Goal: Task Accomplishment & Management: Manage account settings

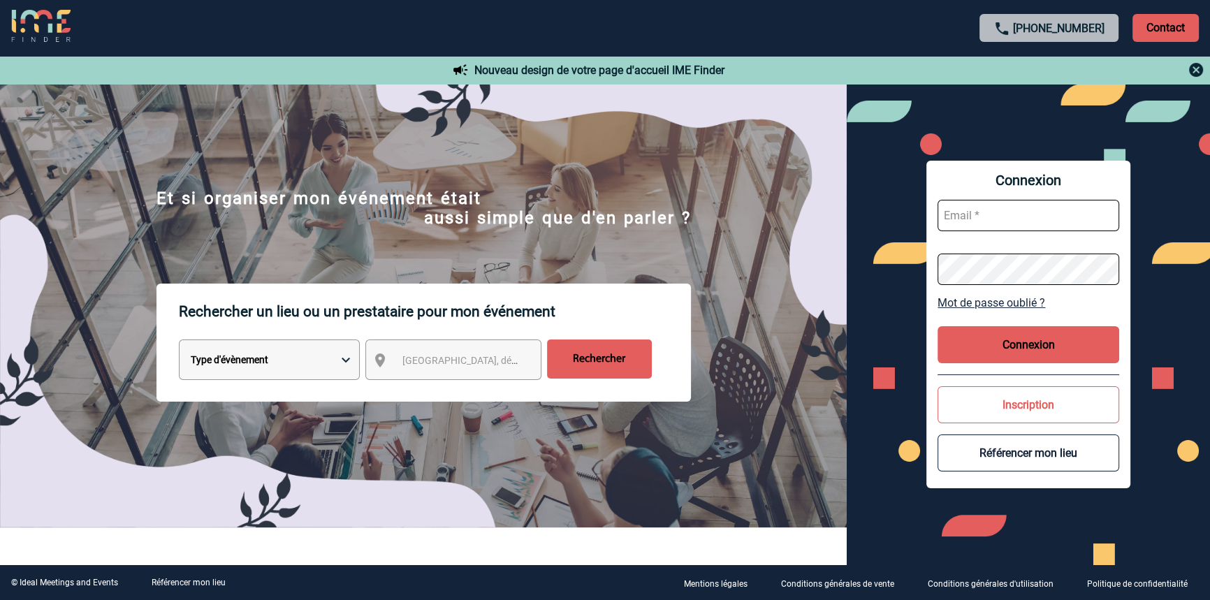
type input "blemonnier@ime-groupe.com"
click at [988, 333] on button "Connexion" at bounding box center [1028, 344] width 182 height 37
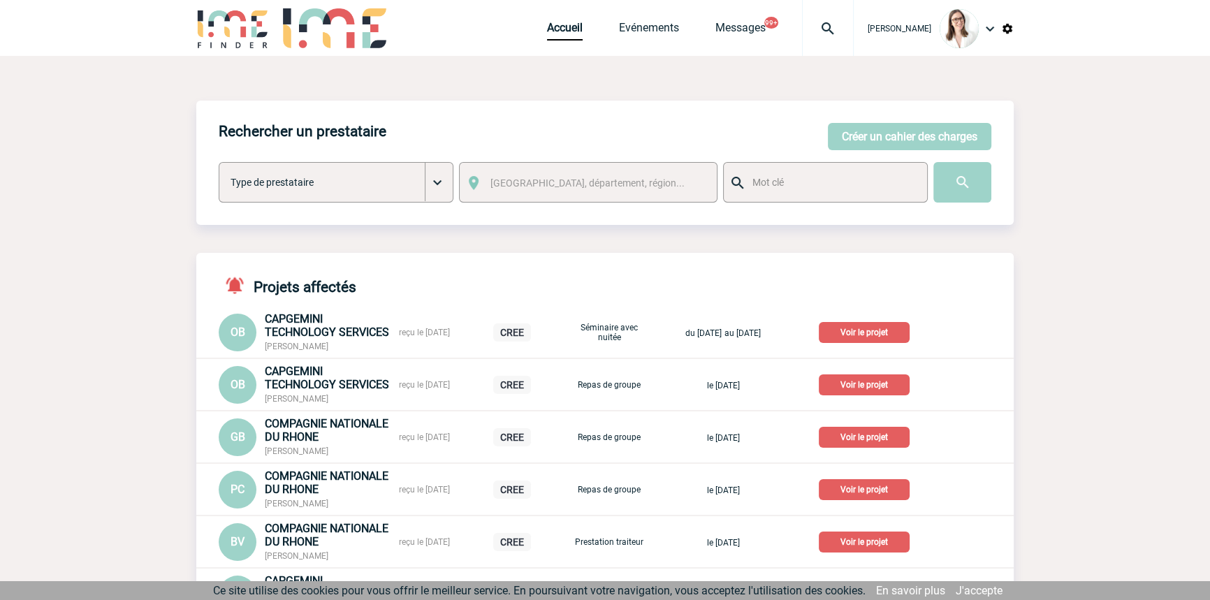
drag, startPoint x: 782, startPoint y: 47, endPoint x: 795, endPoint y: 39, distance: 14.7
click at [802, 47] on div at bounding box center [828, 28] width 52 height 56
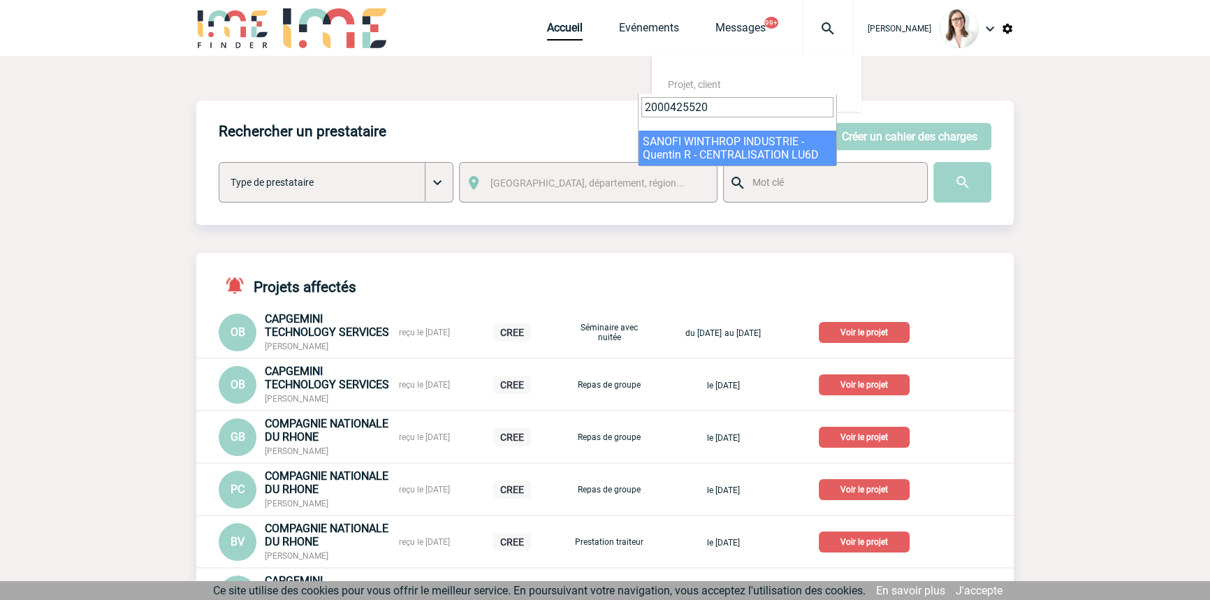
type input "2000425520"
drag, startPoint x: 696, startPoint y: 152, endPoint x: 692, endPoint y: 174, distance: 22.6
select select "25021"
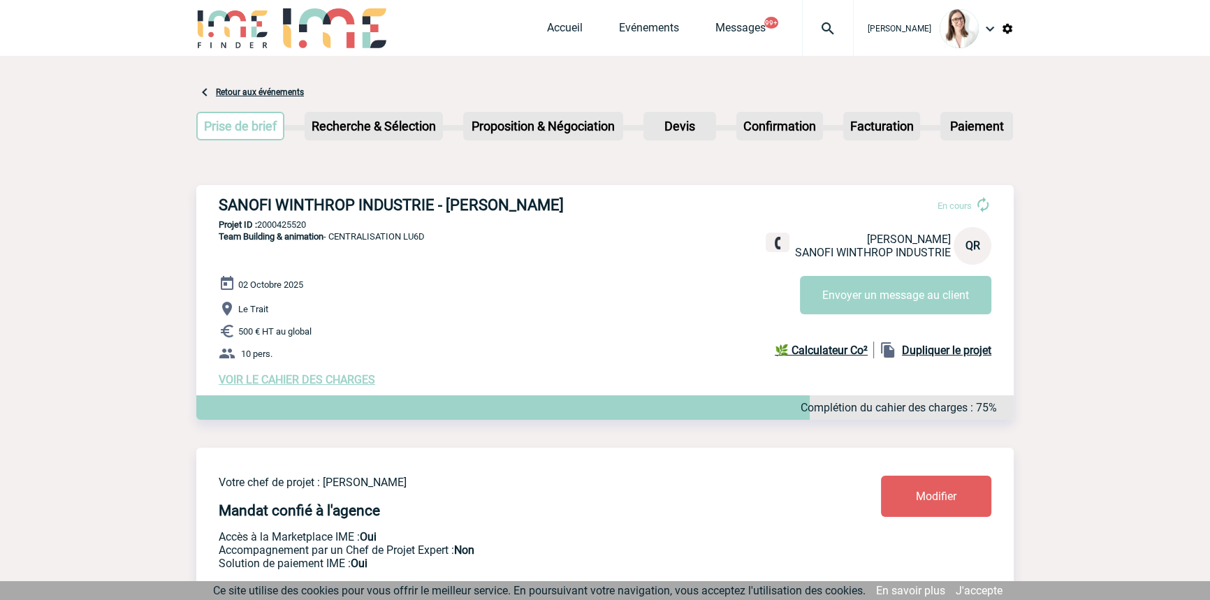
click at [286, 384] on span "VOIR LE CAHIER DES CHARGES" at bounding box center [297, 379] width 156 height 13
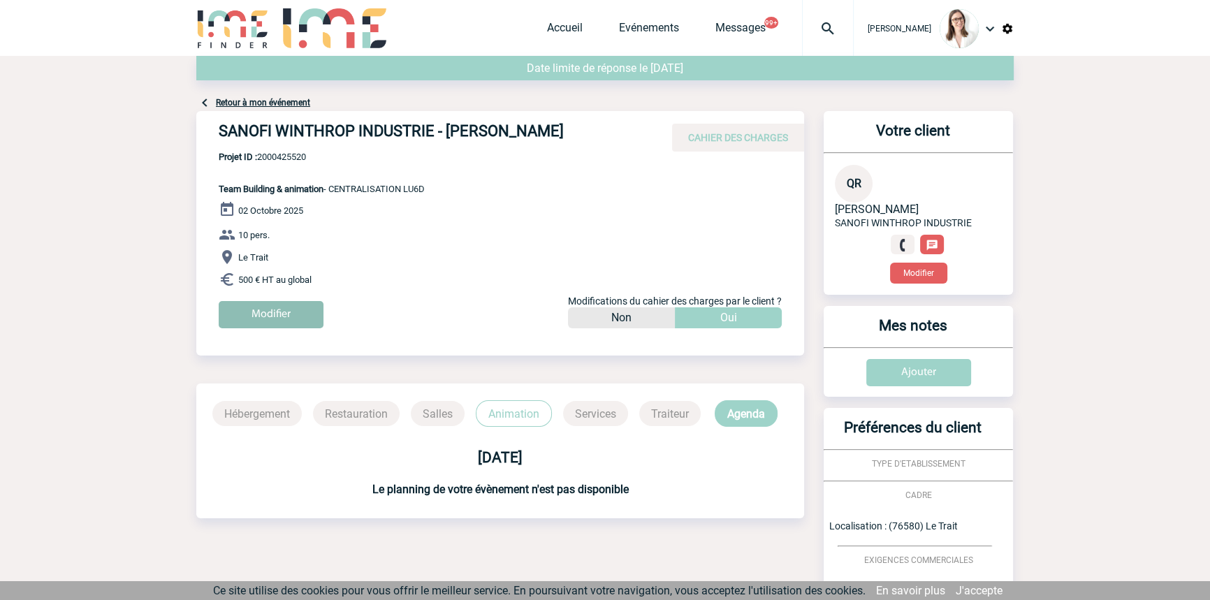
click at [286, 319] on input "Modifier" at bounding box center [271, 314] width 105 height 27
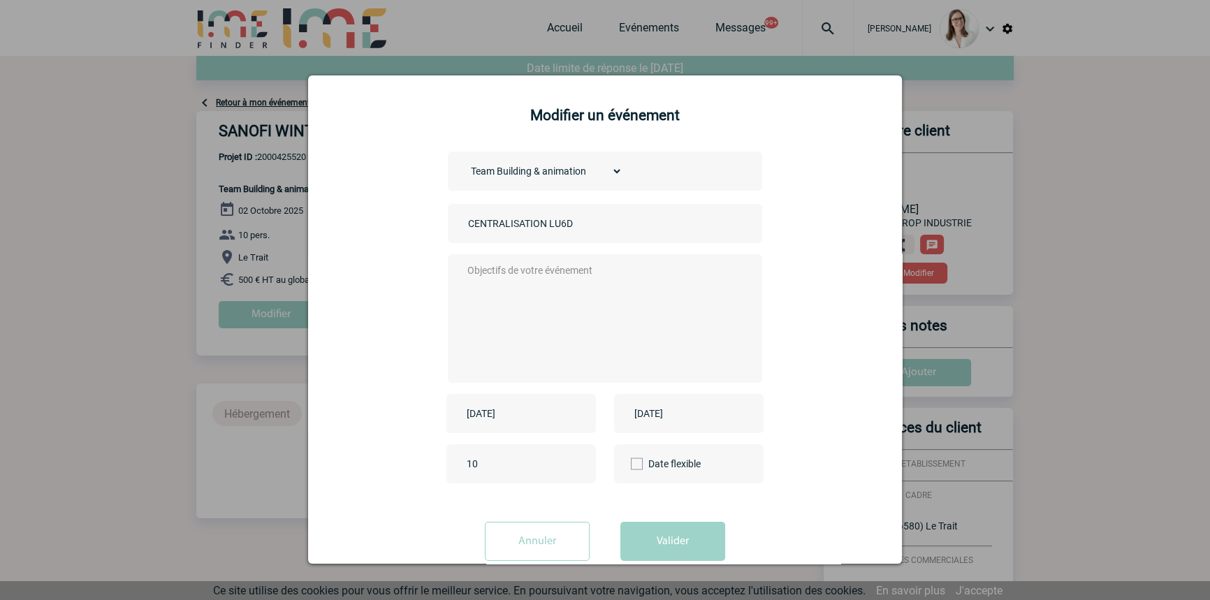
click at [525, 342] on textarea at bounding box center [602, 317] width 276 height 112
type textarea "/"
click at [543, 407] on input "2025-10-02" at bounding box center [511, 413] width 96 height 18
click at [557, 332] on link "16" at bounding box center [556, 334] width 26 height 25
type input "2025-10-16"
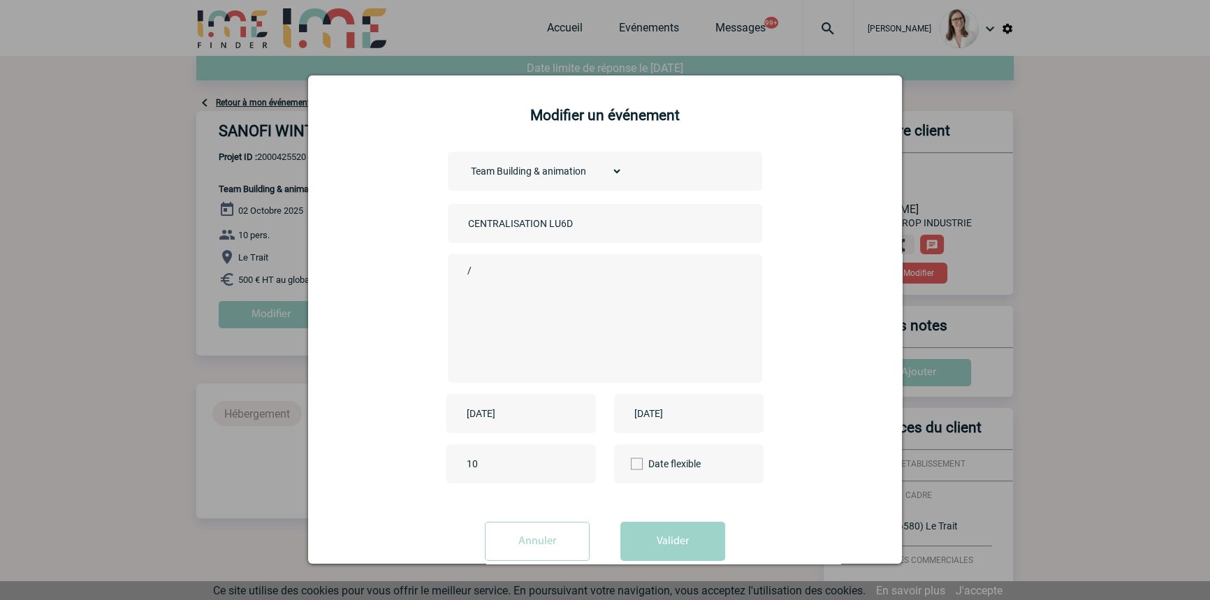
click at [653, 406] on input "2025-10-02" at bounding box center [679, 413] width 96 height 18
click at [720, 330] on link "16" at bounding box center [724, 334] width 26 height 25
type input "2025-10-16"
drag, startPoint x: 652, startPoint y: 562, endPoint x: 654, endPoint y: 548, distance: 14.0
click at [652, 559] on div "Annuler Valider" at bounding box center [605, 547] width 559 height 50
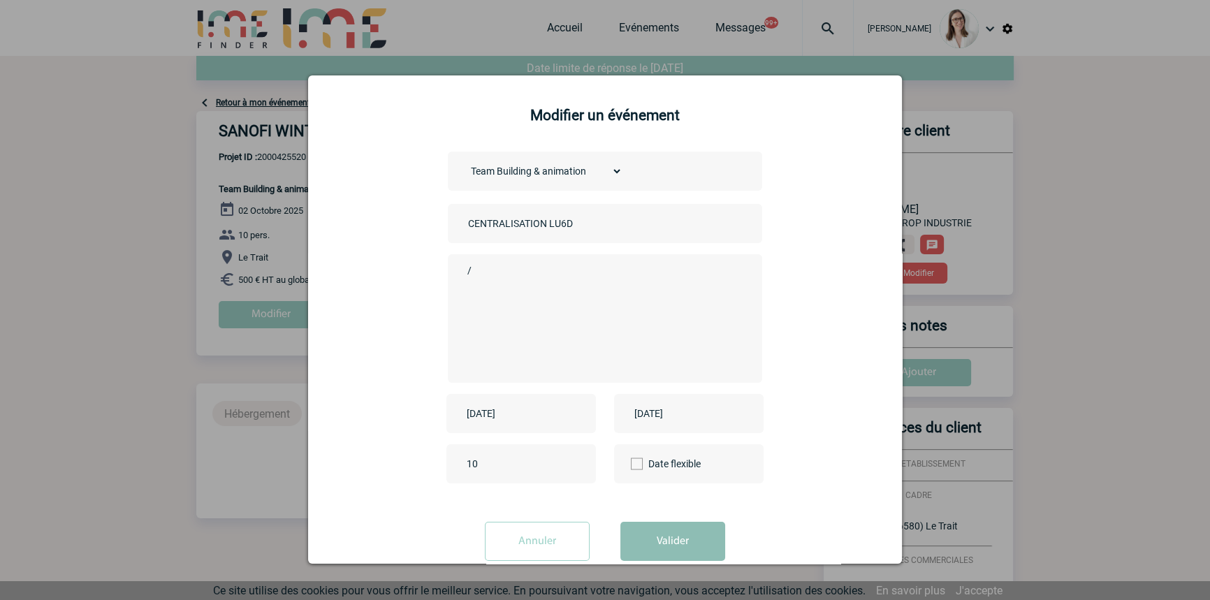
scroll to position [10, 0]
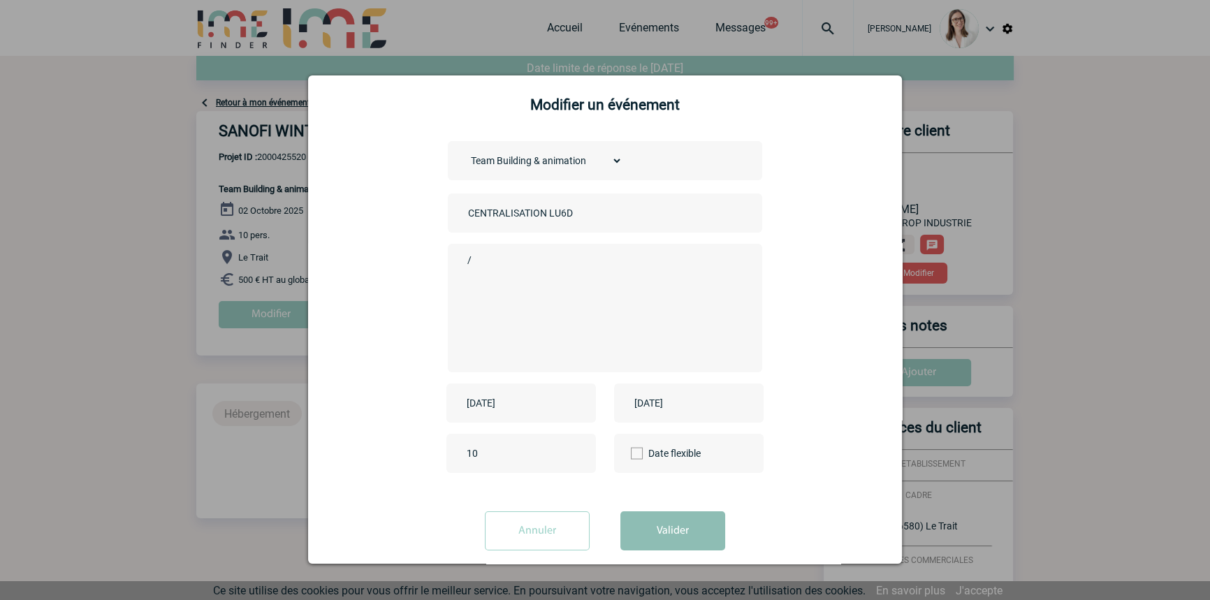
click at [660, 539] on button "Valider" at bounding box center [672, 530] width 105 height 39
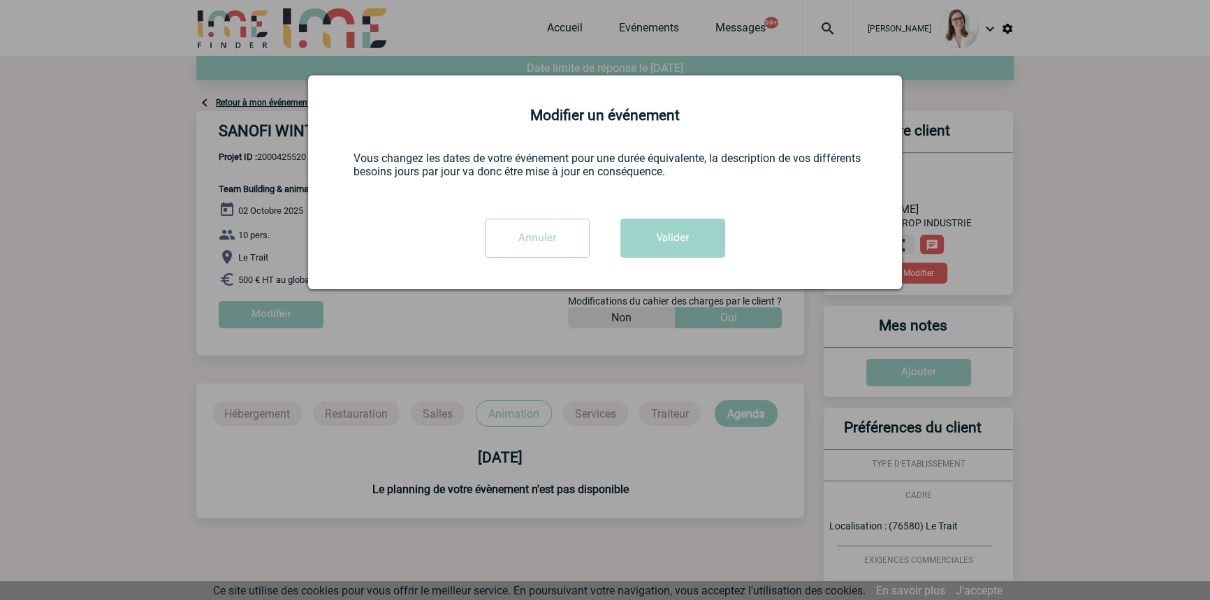
scroll to position [0, 0]
click at [672, 231] on button "Valider" at bounding box center [672, 238] width 105 height 39
drag, startPoint x: 660, startPoint y: 237, endPoint x: 660, endPoint y: 252, distance: 15.4
click at [657, 237] on button "Valider" at bounding box center [672, 238] width 105 height 39
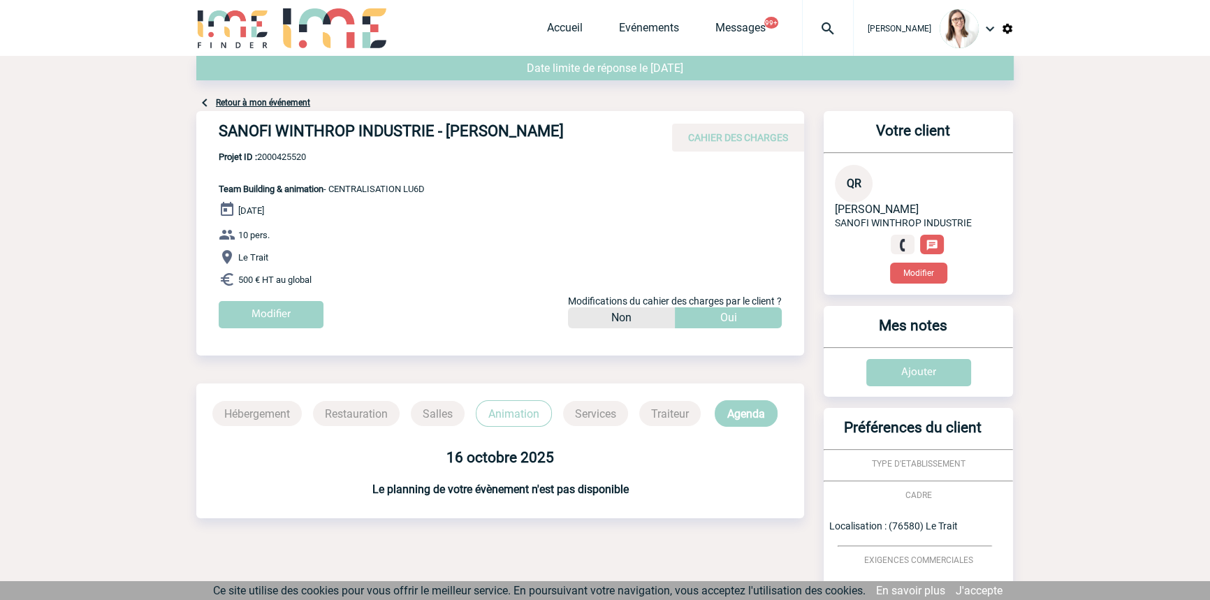
click at [803, 20] on img at bounding box center [828, 28] width 50 height 17
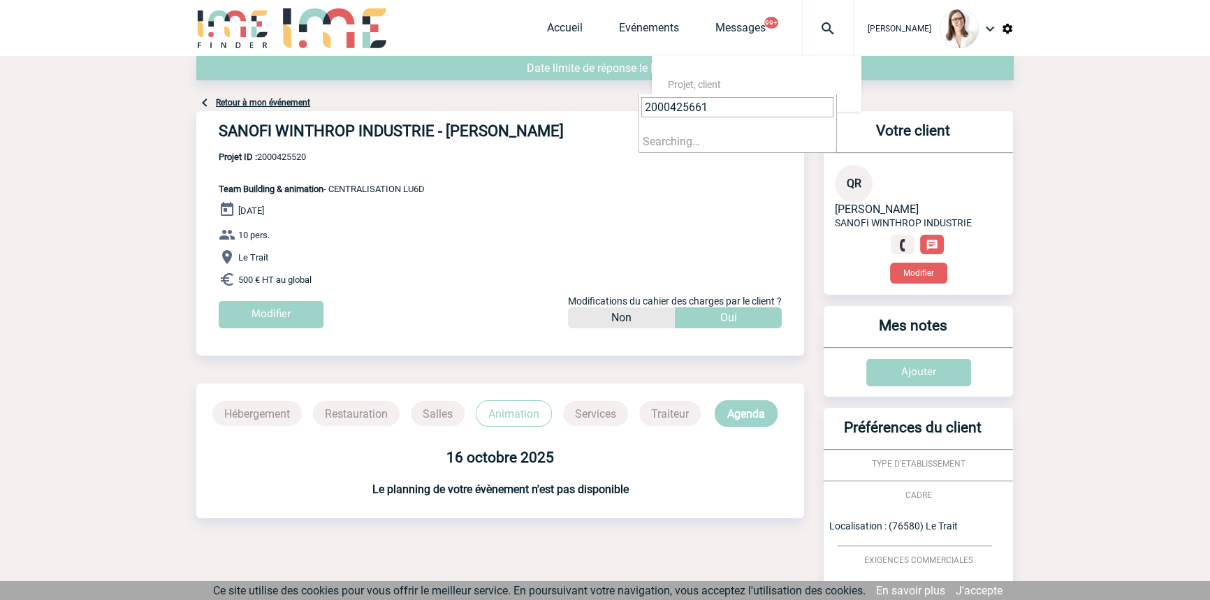
type input "2000425661"
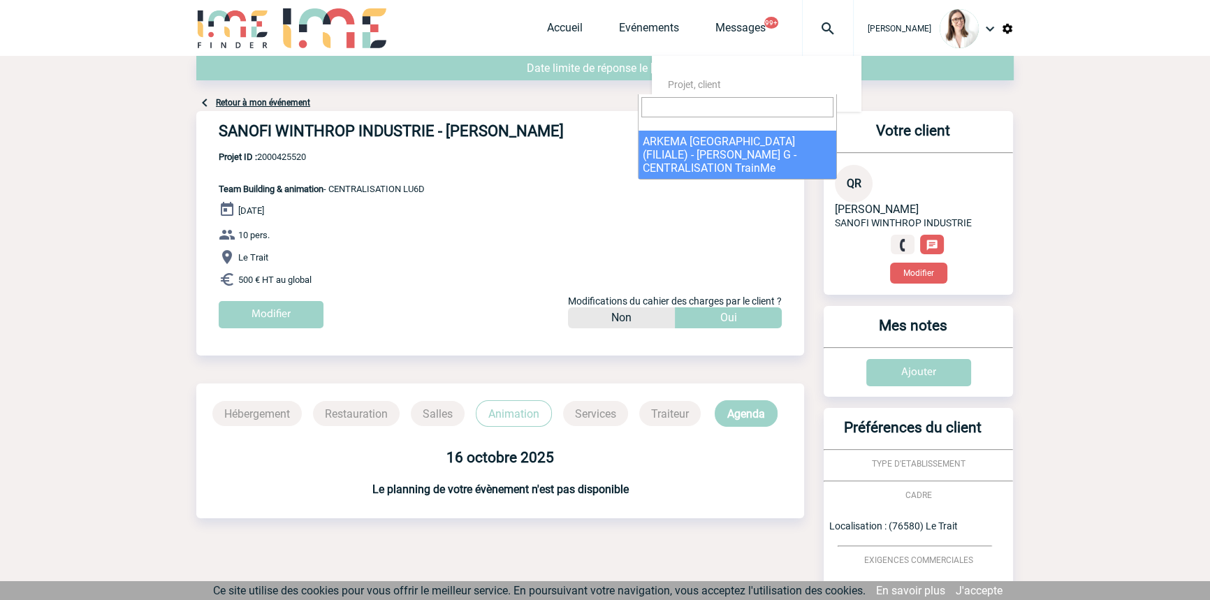
select select "25162"
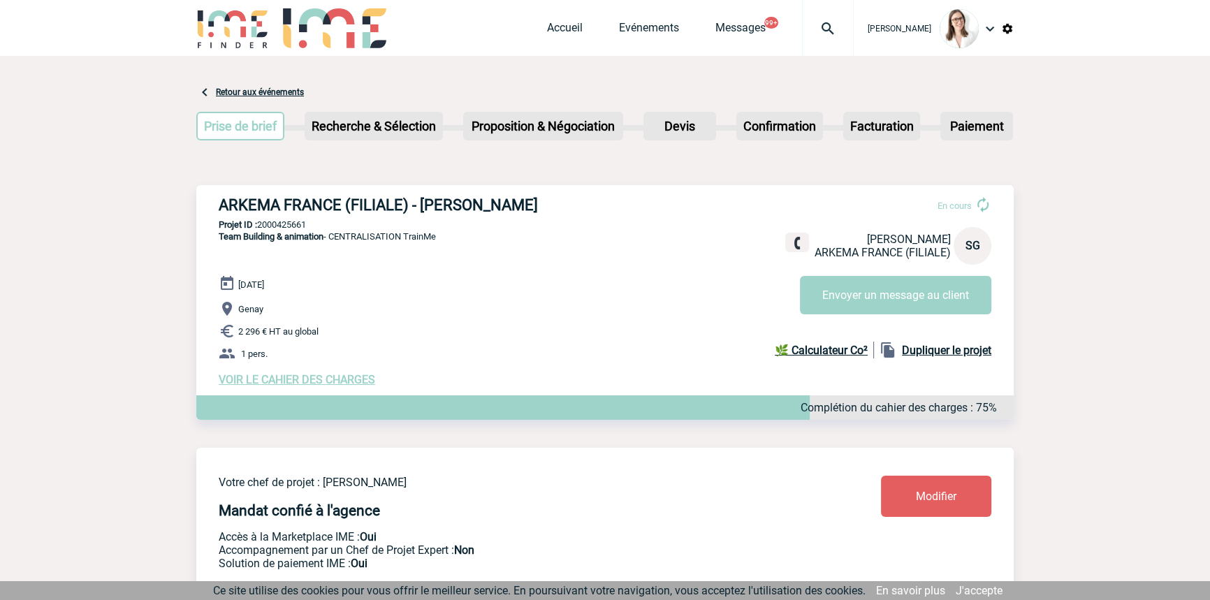
click at [823, 20] on div at bounding box center [828, 28] width 52 height 56
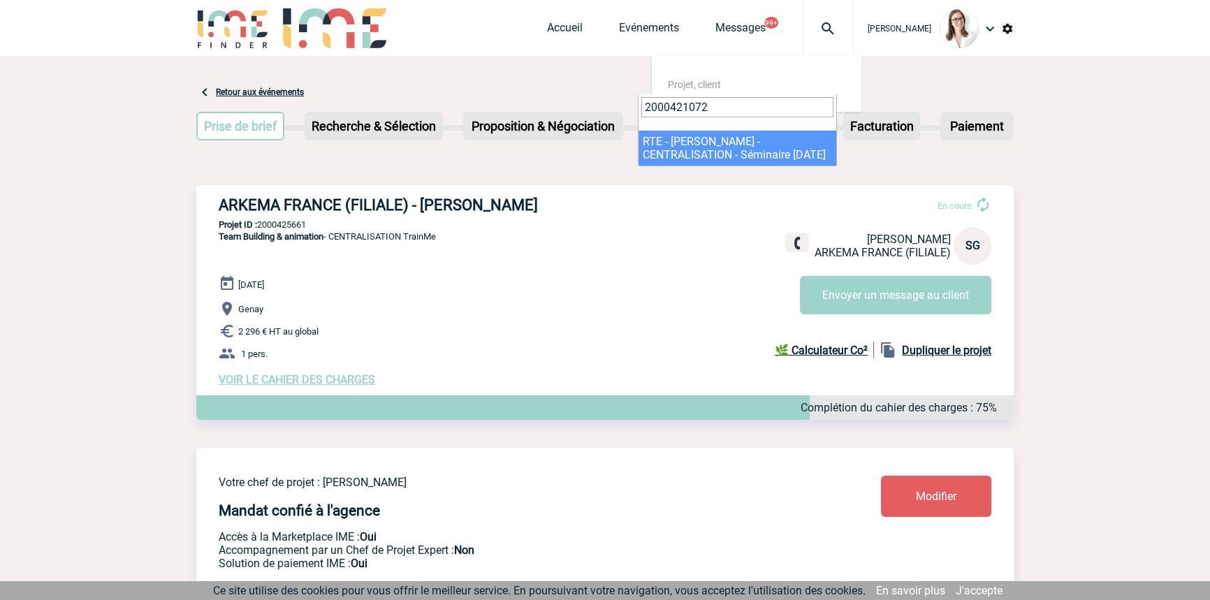
type input "2000421072"
select select "20573"
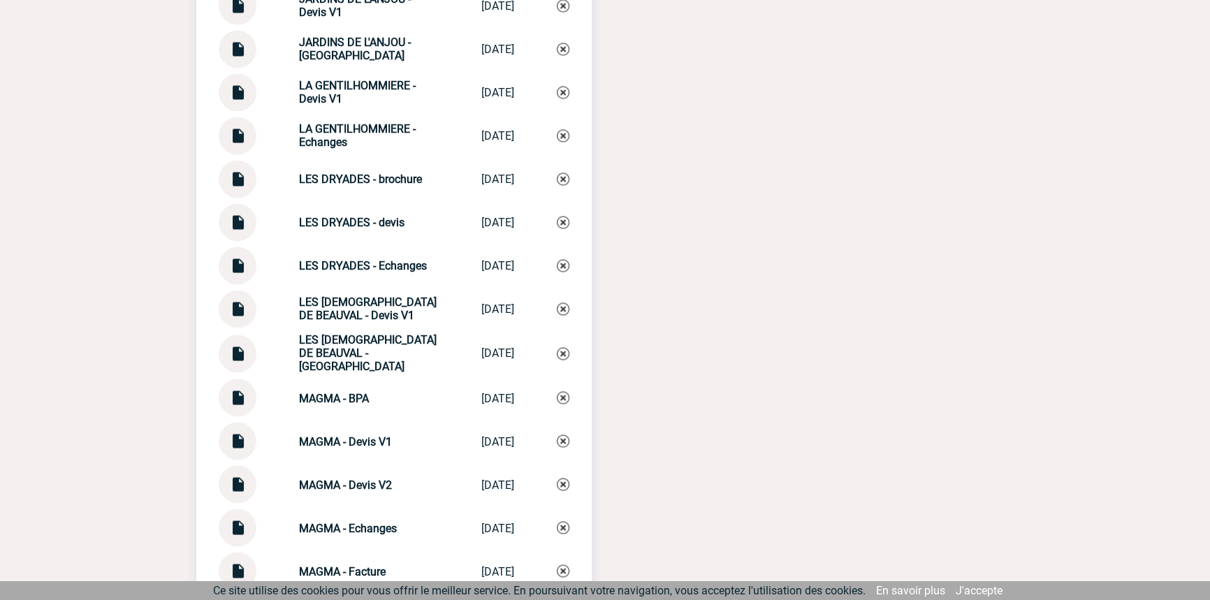
scroll to position [3810, 0]
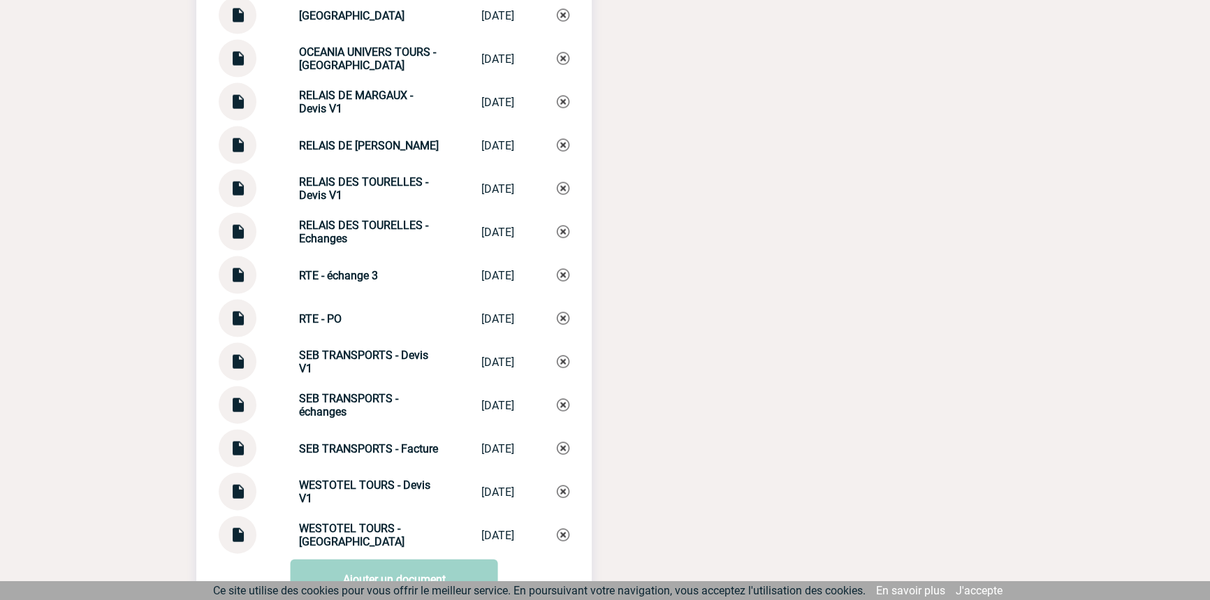
click at [299, 412] on strong "SEB TRANSPORTS - échanges" at bounding box center [348, 405] width 99 height 27
copy div "SEB TRANSPORTS - échanges SEB TRANSPORTS ..."
click at [560, 402] on div "SEB TRANSPORTS - échanges SEB TRANSPORTS ... 17/09/2025" at bounding box center [394, 405] width 351 height 38
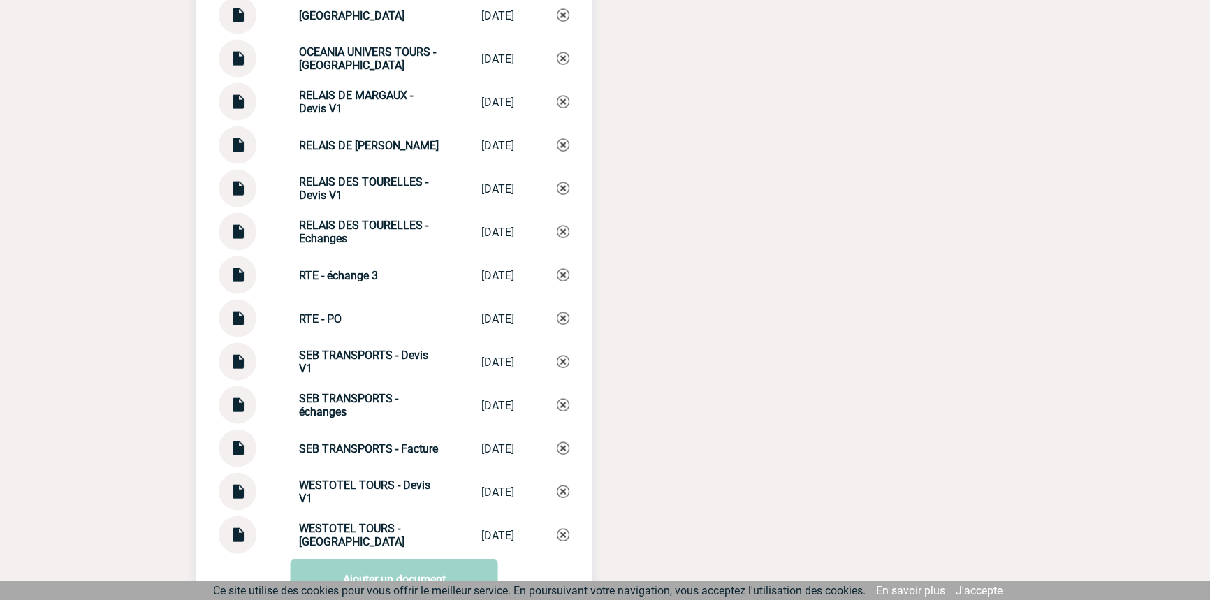
click at [562, 406] on img at bounding box center [563, 405] width 13 height 13
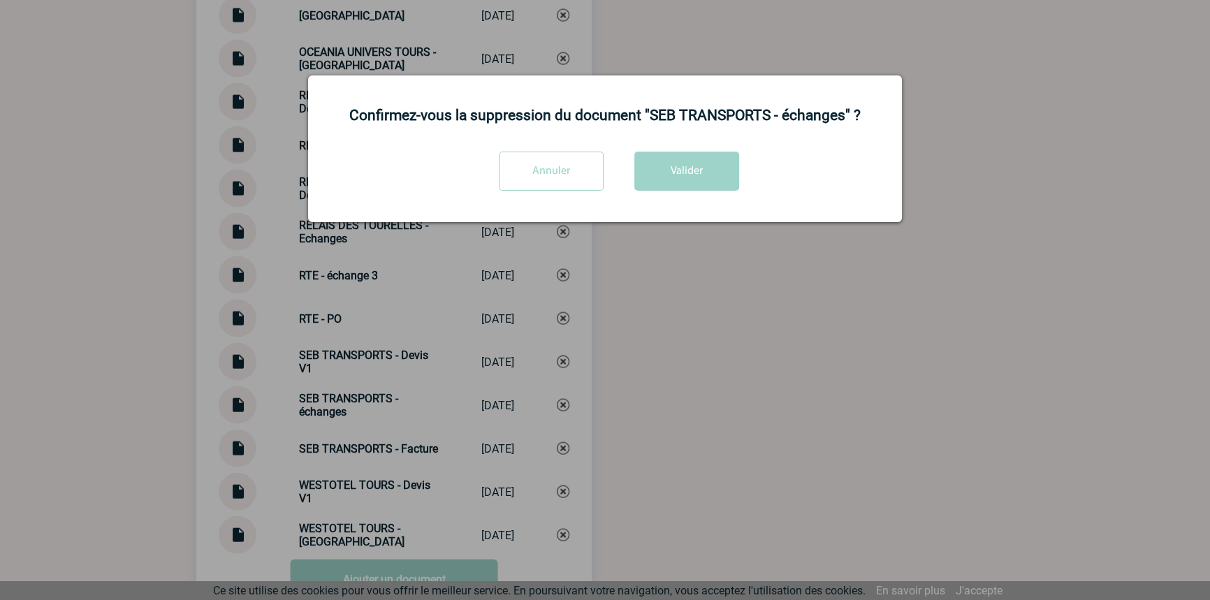
click at [561, 150] on div "Confirmez-vous la suppression du document "SEB TRANSPORTS - échanges" ? Annuler…" at bounding box center [605, 148] width 594 height 147
click at [556, 162] on input "Annuler" at bounding box center [551, 171] width 105 height 39
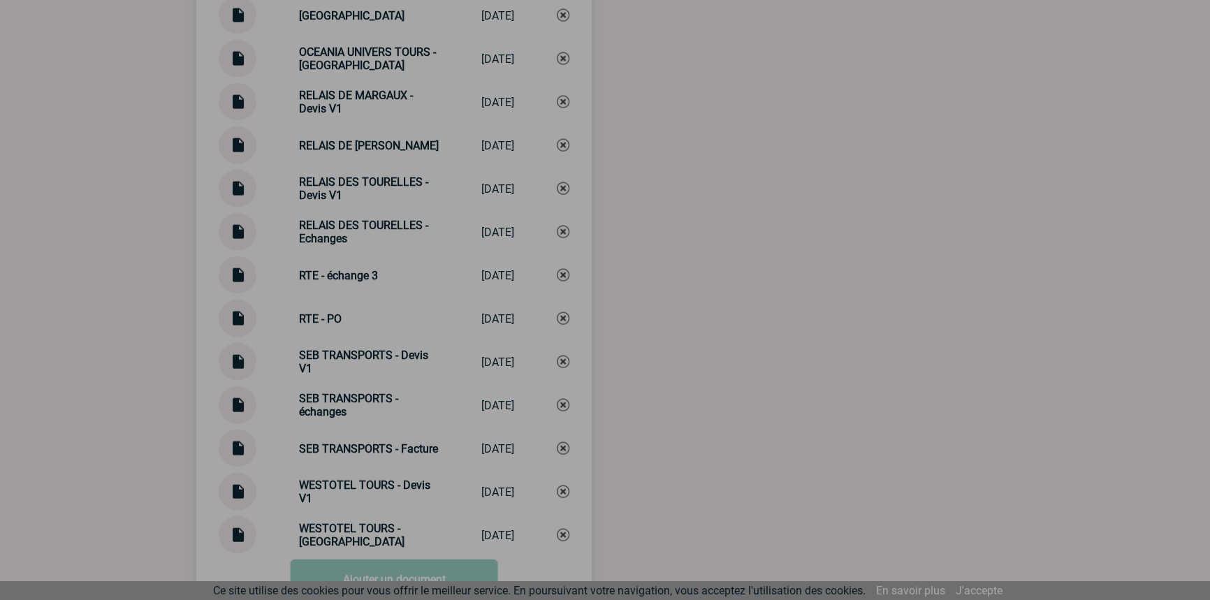
click at [327, 416] on div at bounding box center [605, 300] width 1210 height 600
click at [326, 416] on div at bounding box center [605, 300] width 1210 height 600
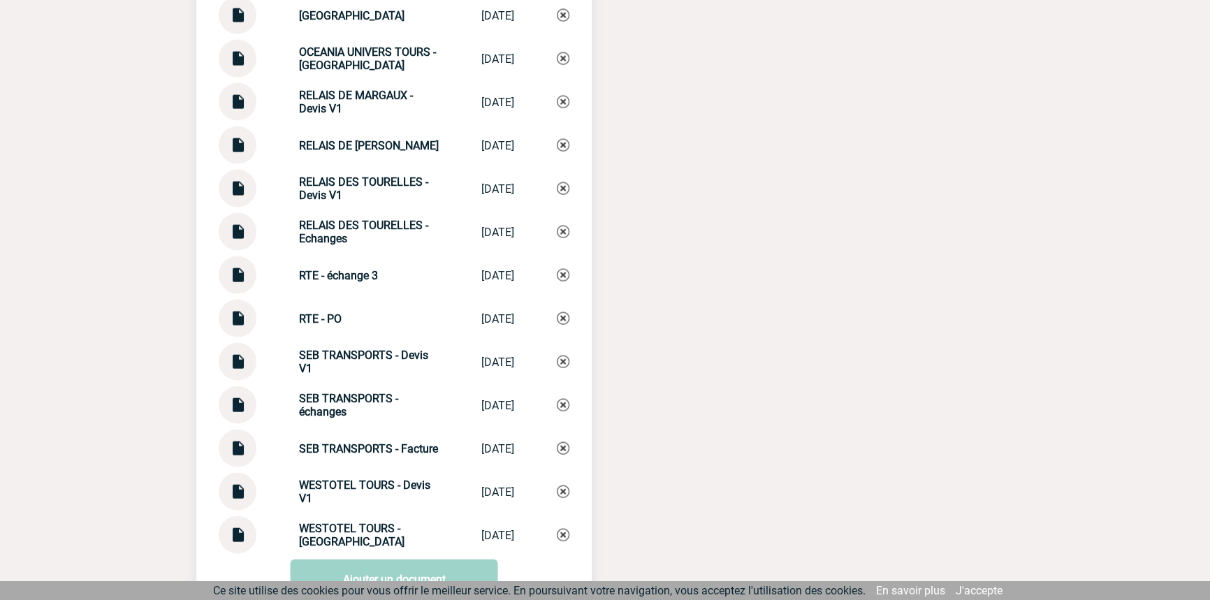
click at [327, 416] on strong "SEB TRANSPORTS - échanges" at bounding box center [348, 405] width 99 height 27
copy div "SEB TRANSPORTS - échanges SEB TRANSPORTS ..."
click at [299, 404] on strong "SEB TRANSPORTS - échanges" at bounding box center [348, 405] width 99 height 27
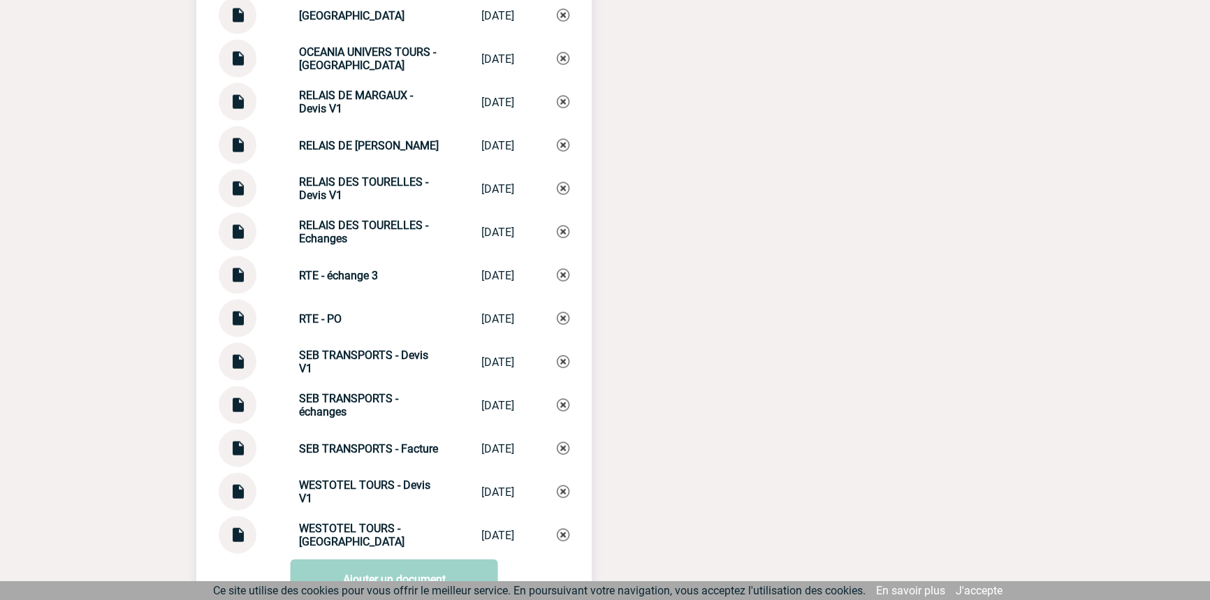
click at [320, 410] on strong "SEB TRANSPORTS - échanges" at bounding box center [348, 405] width 99 height 27
click at [320, 409] on strong "SEB TRANSPORTS - échanges" at bounding box center [348, 405] width 99 height 27
copy div "SEB TRANSPORTS - échanges SEB TRANSPORTS ..."
click at [560, 411] on img at bounding box center [563, 405] width 13 height 13
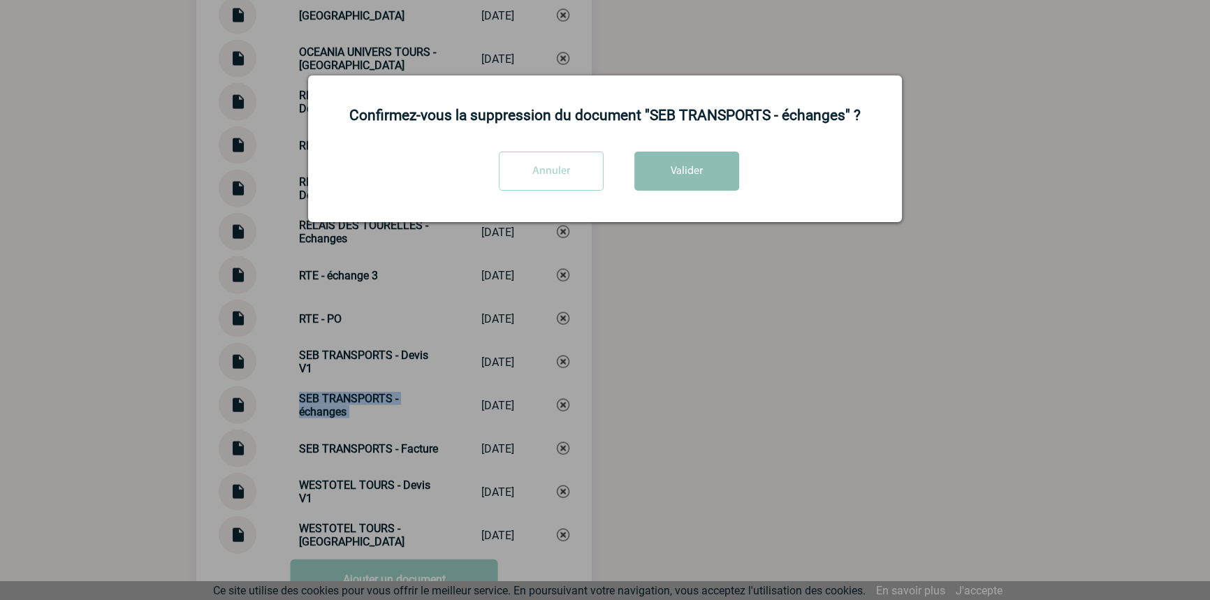
click at [687, 189] on button "Valider" at bounding box center [686, 171] width 105 height 39
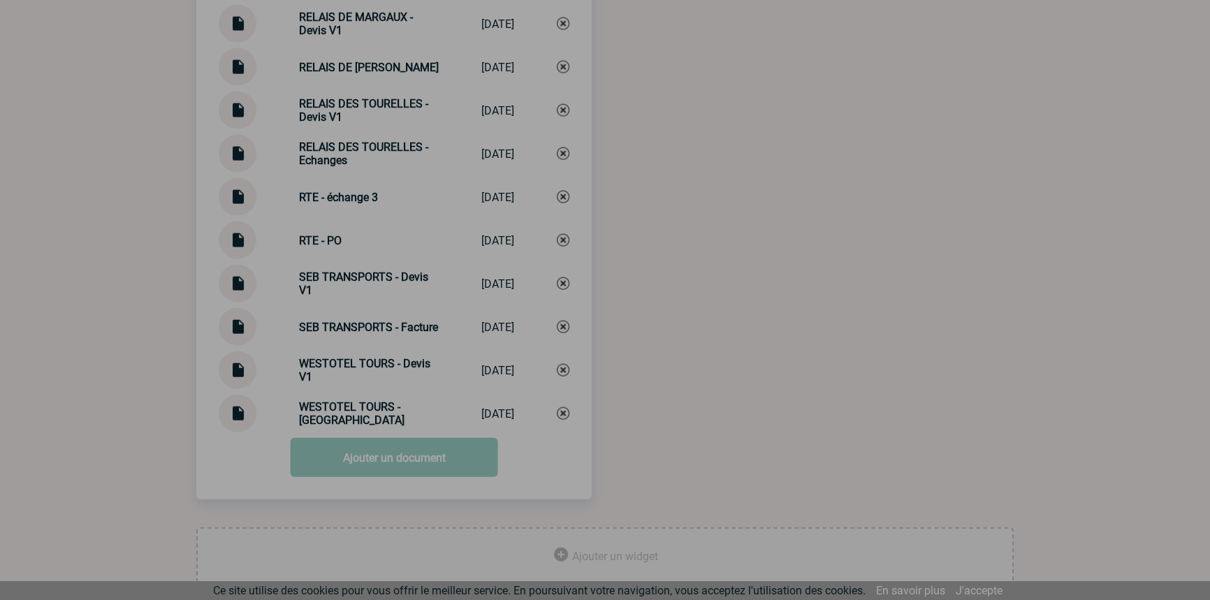
scroll to position [3919, 0]
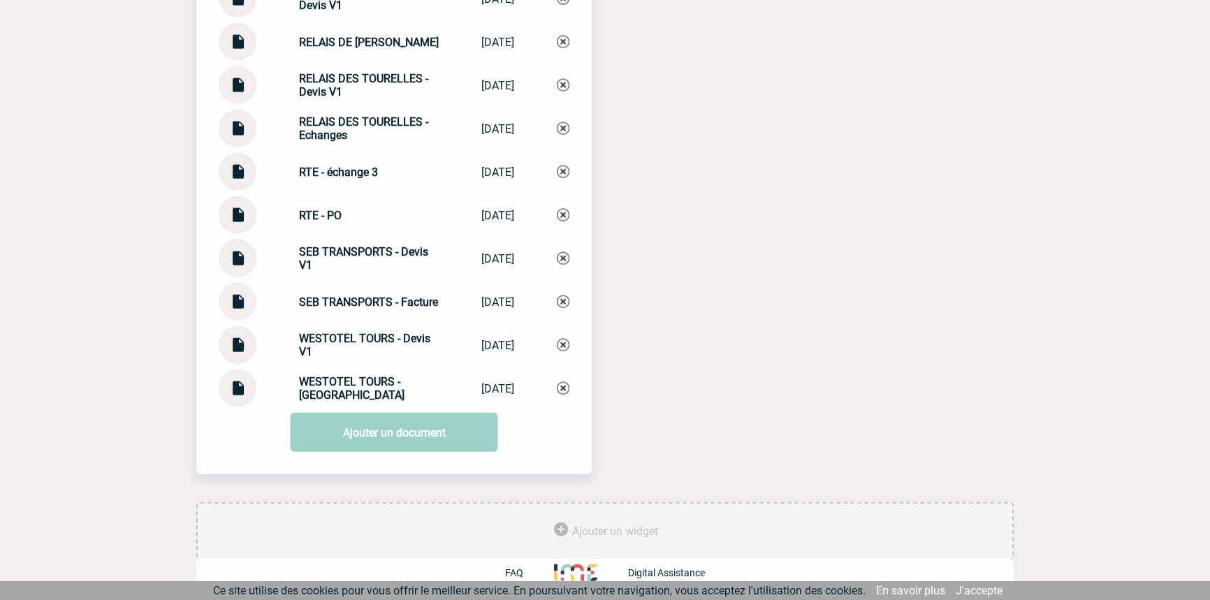
click at [350, 439] on link "Ajouter un document" at bounding box center [394, 432] width 207 height 39
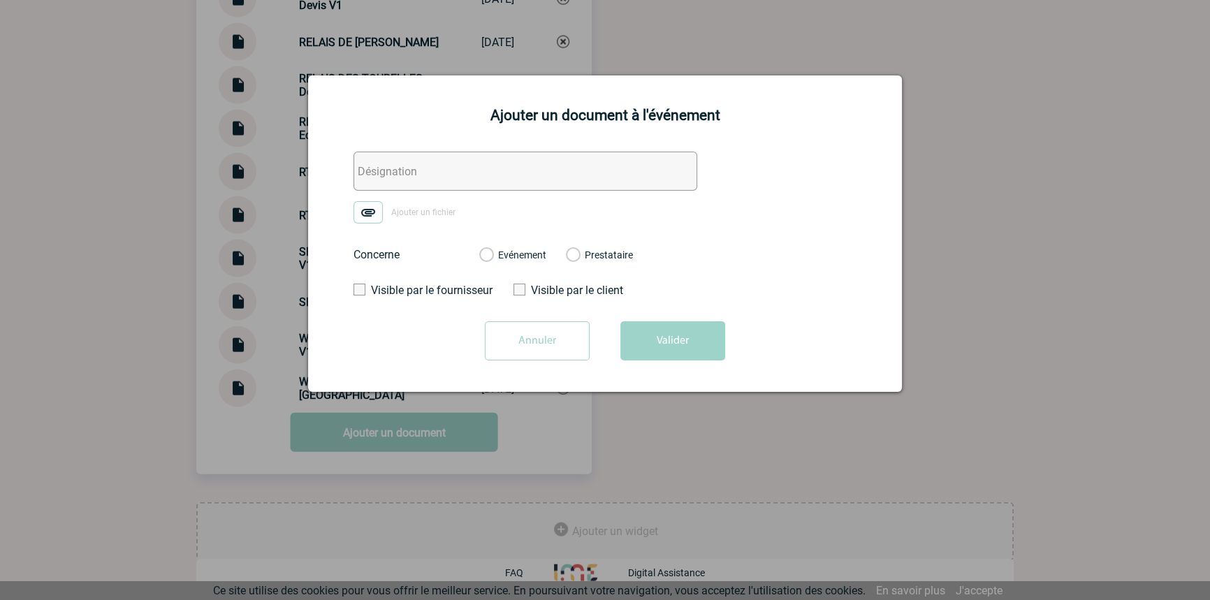
click at [412, 172] on input "text" at bounding box center [525, 171] width 344 height 39
paste input "SEB TRANSPORTS - échanges"
type input "SEB TRANSPORTS - échanges"
click at [370, 216] on img at bounding box center [367, 212] width 29 height 22
click at [0, 0] on input "Ajouter un fichier" at bounding box center [0, 0] width 0 height 0
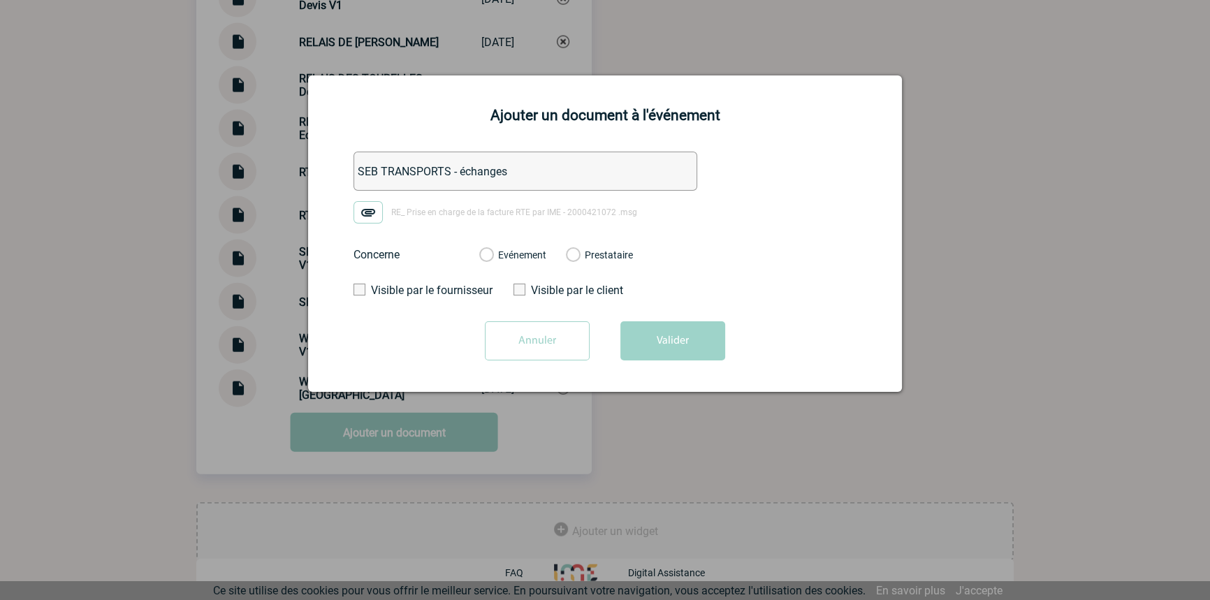
click at [492, 258] on label "Evénement" at bounding box center [485, 255] width 13 height 13
click at [0, 0] on input "Evénement" at bounding box center [0, 0] width 0 height 0
click at [610, 333] on div "Annuler Valider" at bounding box center [605, 346] width 559 height 50
click at [656, 330] on button "Valider" at bounding box center [672, 340] width 105 height 39
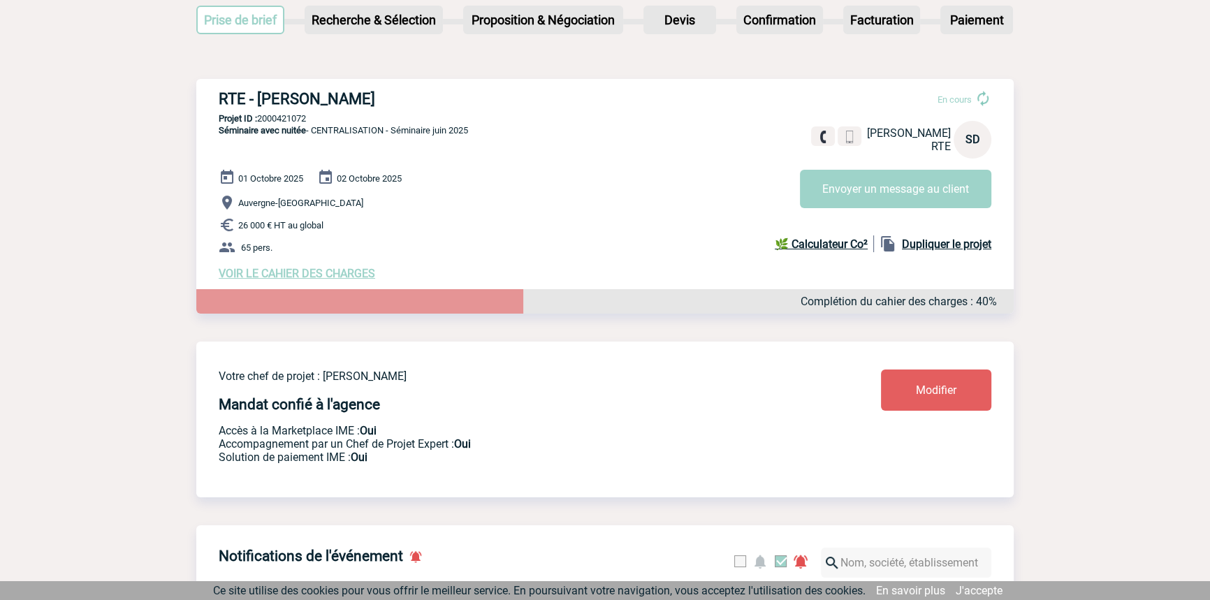
scroll to position [0, 0]
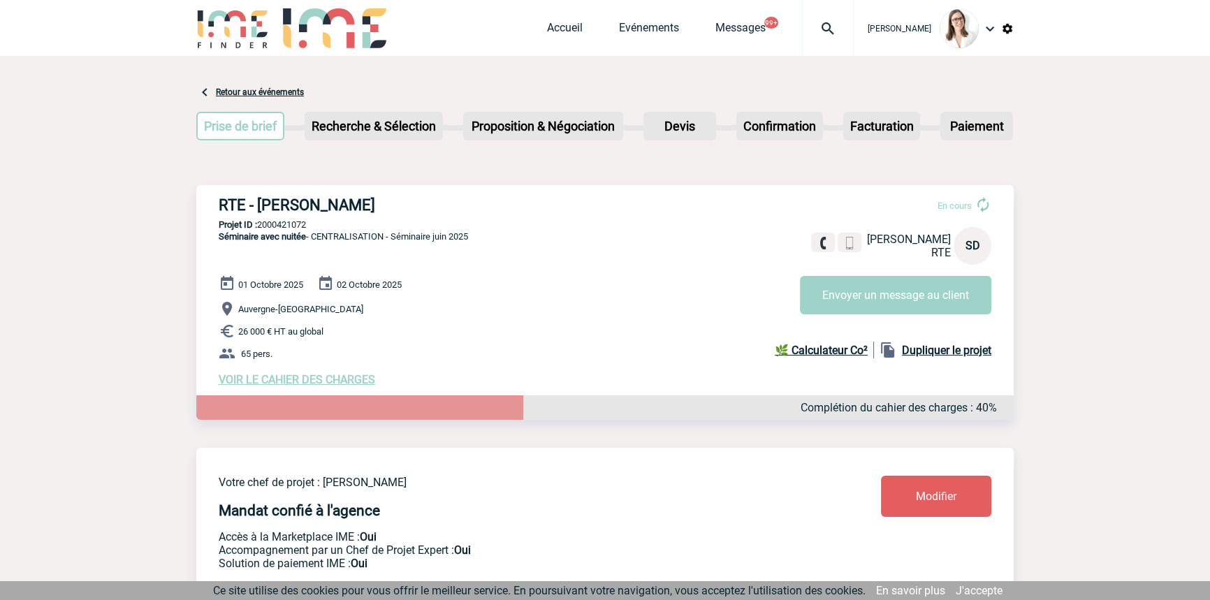
click at [823, 14] on div at bounding box center [828, 28] width 52 height 56
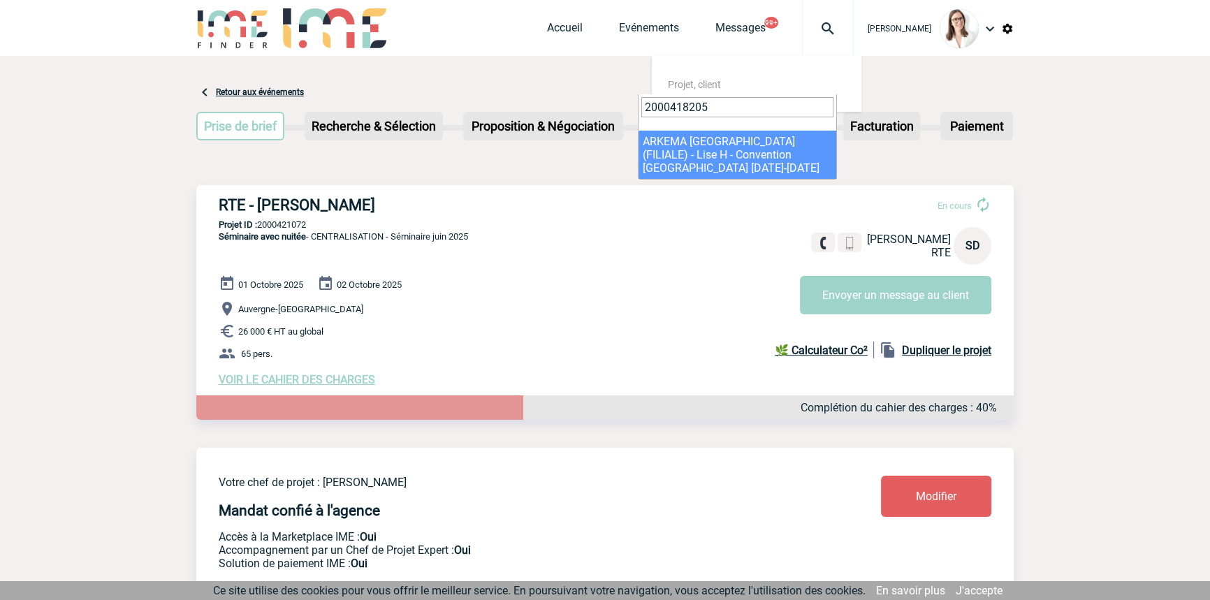
type input "2000418205"
drag, startPoint x: 706, startPoint y: 143, endPoint x: 454, endPoint y: 301, distance: 296.9
select select "17706"
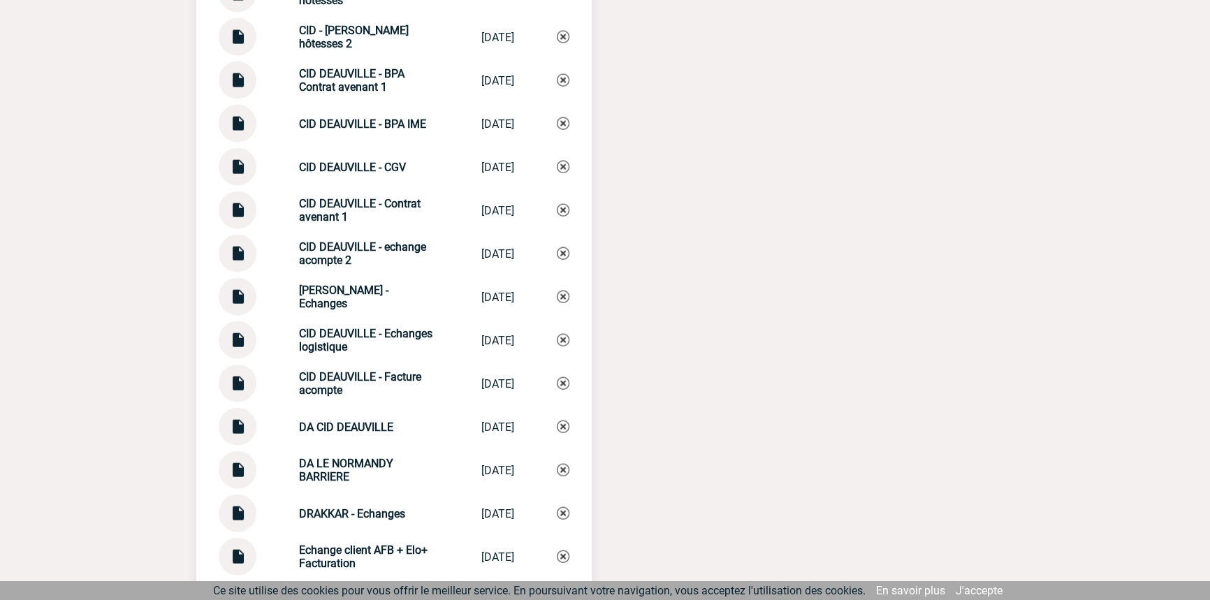
scroll to position [4022, 0]
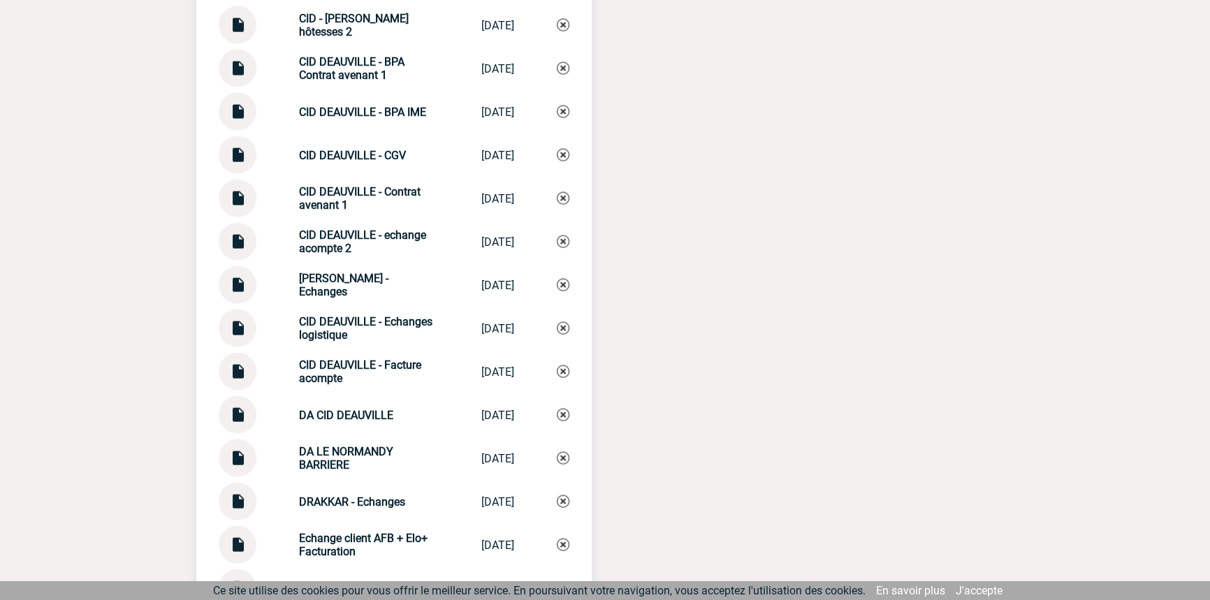
click at [388, 275] on strong "[PERSON_NAME] - Echanges" at bounding box center [343, 285] width 89 height 27
copy div "CID DEAUVILLE - Echanges CID DEAUVILLE -..."
click at [560, 279] on img at bounding box center [563, 285] width 13 height 13
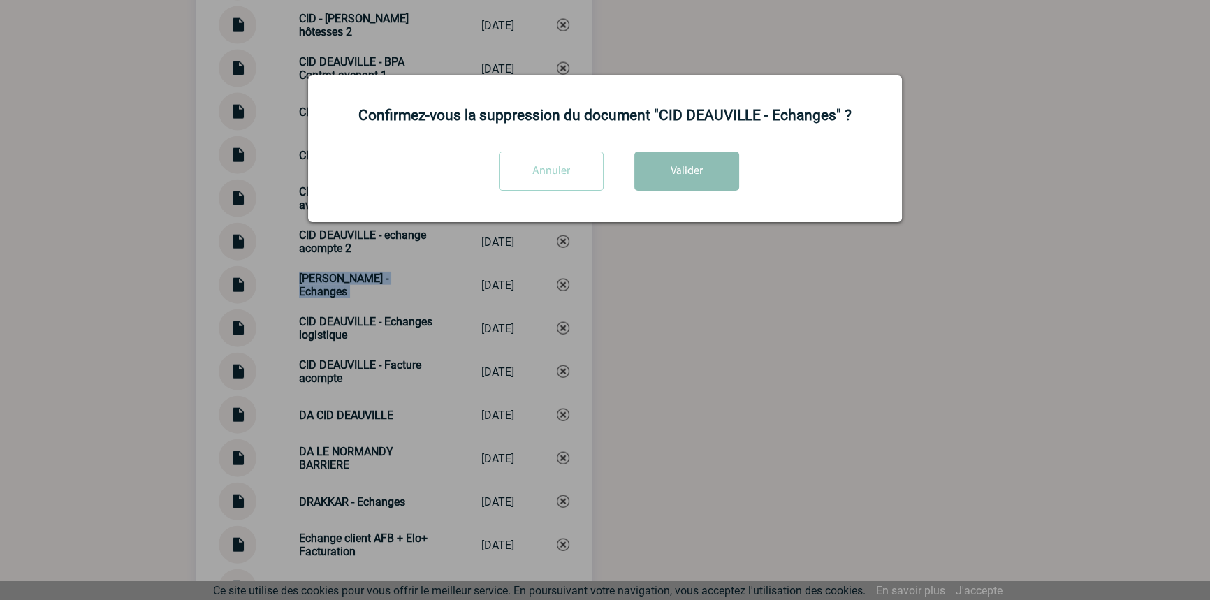
click at [647, 177] on button "Valider" at bounding box center [686, 171] width 105 height 39
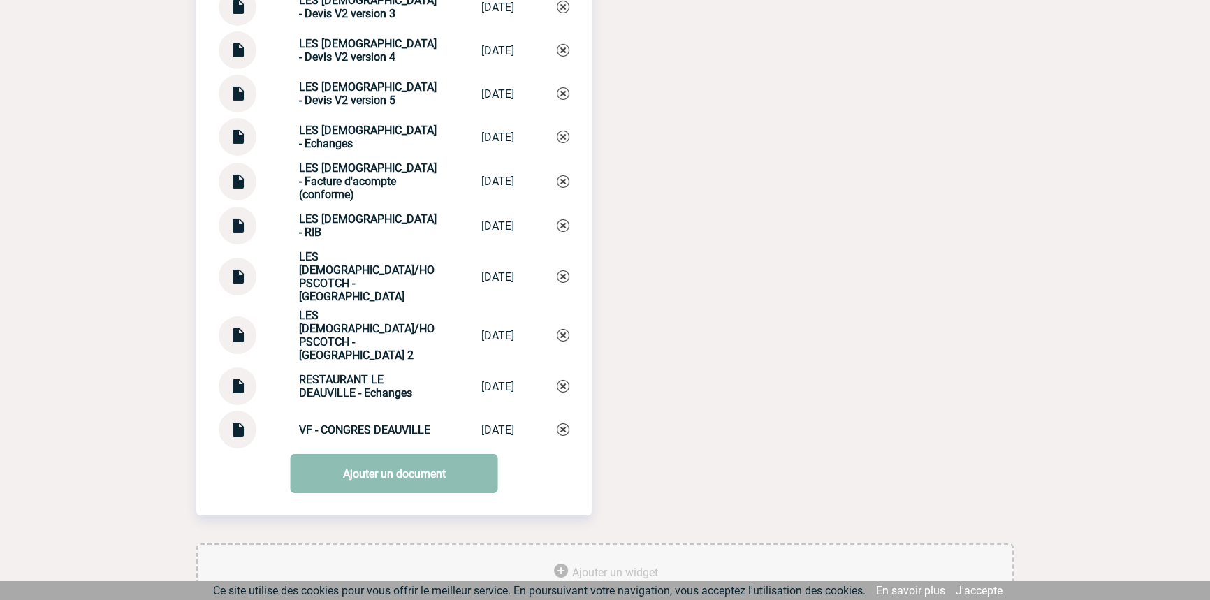
scroll to position [5962, 0]
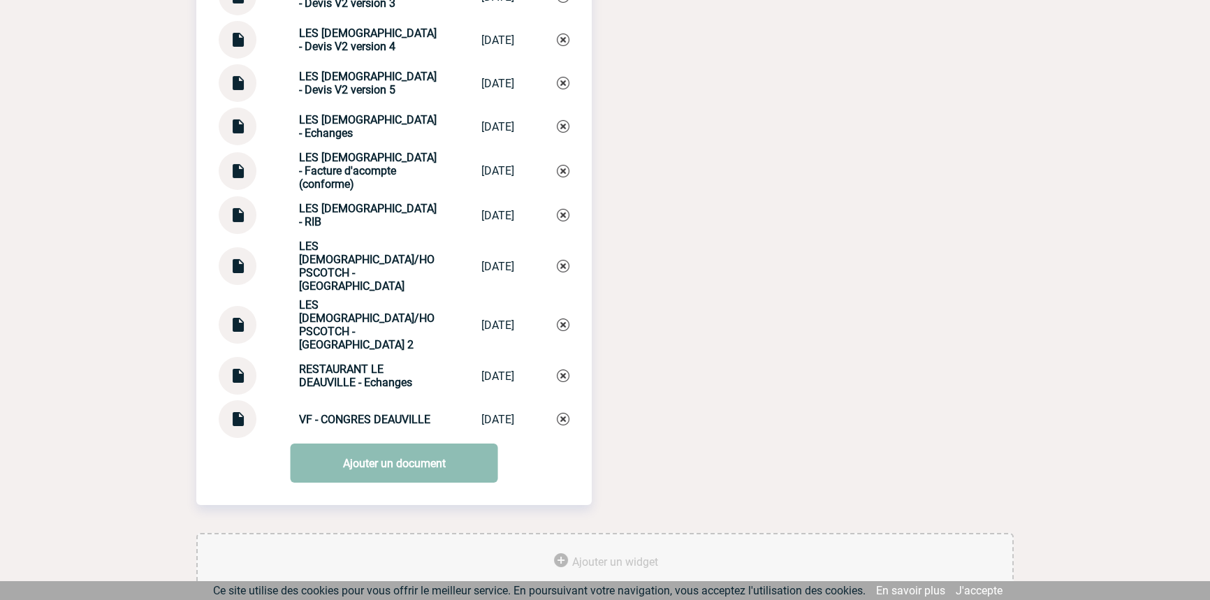
click at [370, 444] on link "Ajouter un document" at bounding box center [394, 463] width 207 height 39
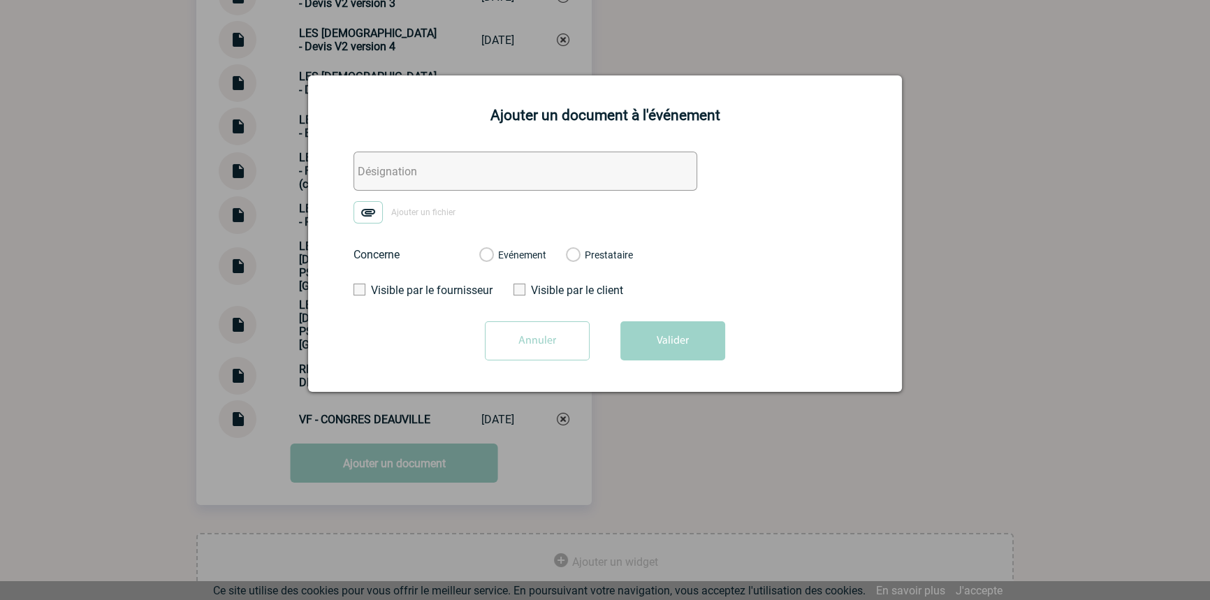
click at [374, 162] on input "text" at bounding box center [525, 171] width 344 height 39
paste input "[PERSON_NAME] - Echanges"
type input "[PERSON_NAME] - Echanges"
click at [365, 208] on img at bounding box center [367, 212] width 29 height 22
click at [0, 0] on input "Ajouter un fichier" at bounding box center [0, 0] width 0 height 0
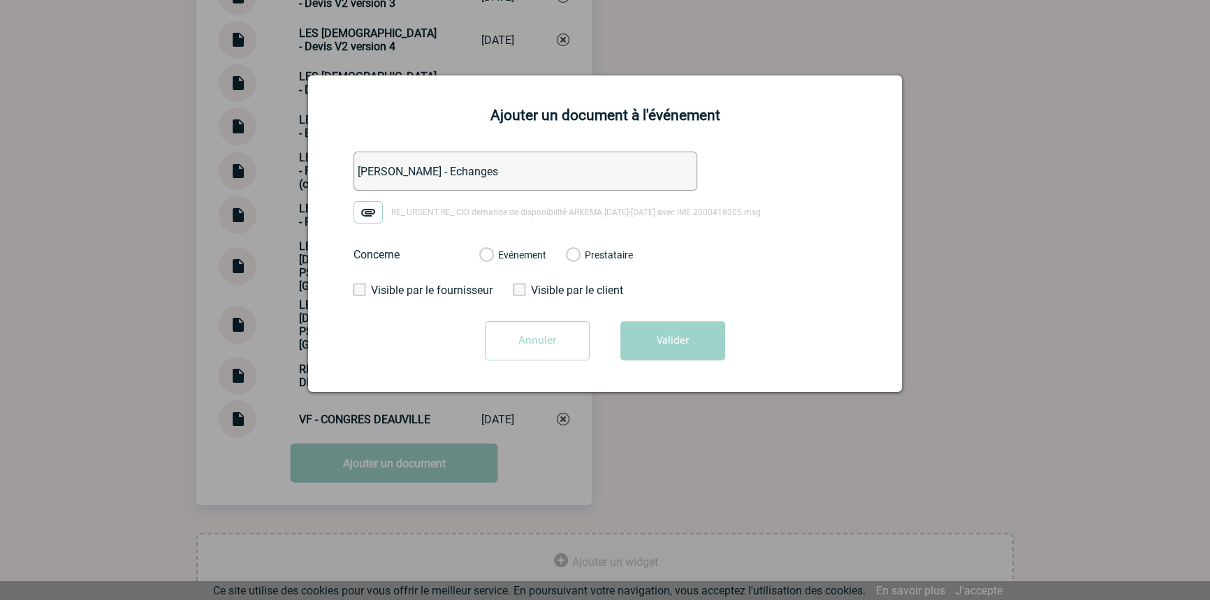
click at [492, 254] on label "Evénement" at bounding box center [485, 255] width 13 height 13
click at [0, 0] on input "Evénement" at bounding box center [0, 0] width 0 height 0
drag, startPoint x: 651, startPoint y: 335, endPoint x: 638, endPoint y: 368, distance: 35.2
click at [651, 336] on button "Valider" at bounding box center [672, 340] width 105 height 39
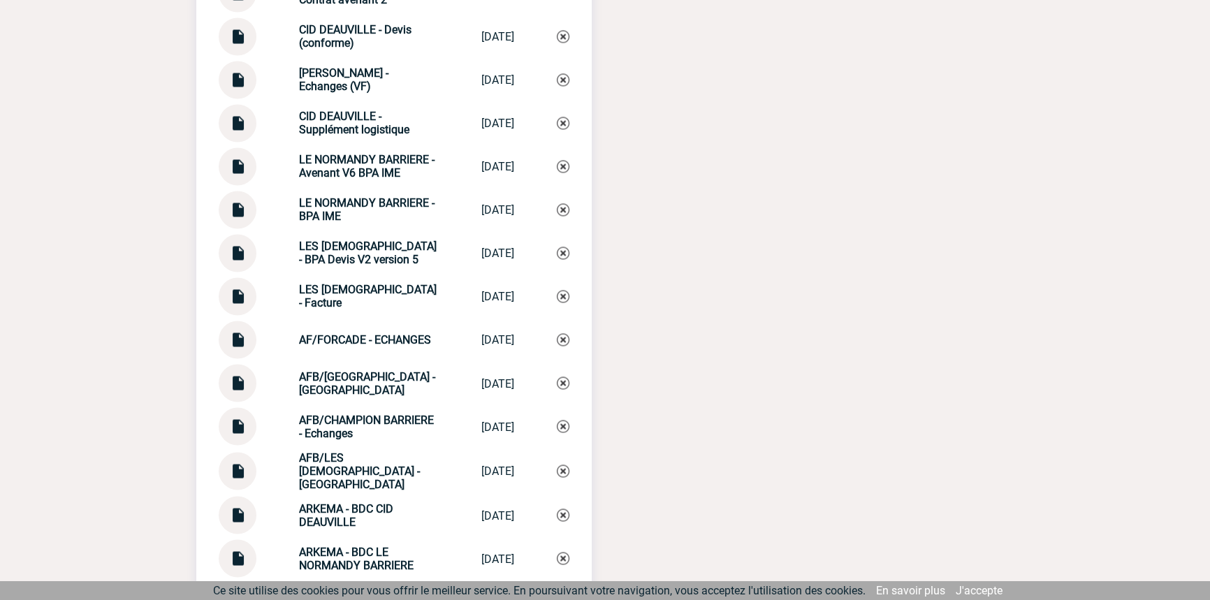
scroll to position [2998, 0]
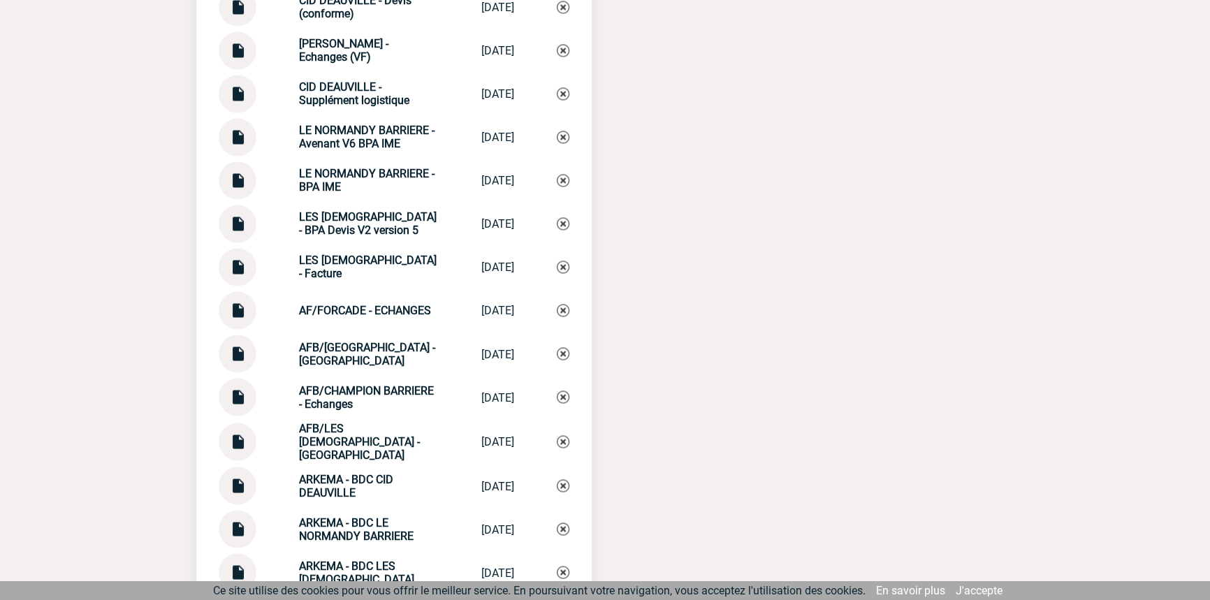
click at [246, 263] on img at bounding box center [237, 261] width 18 height 27
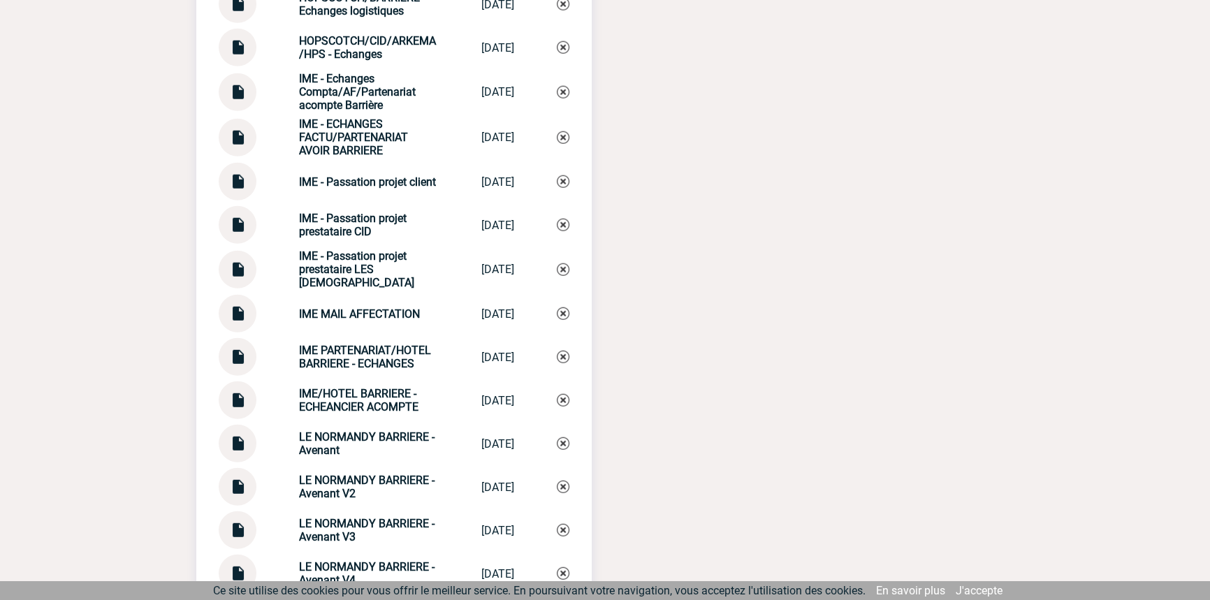
scroll to position [6006, 0]
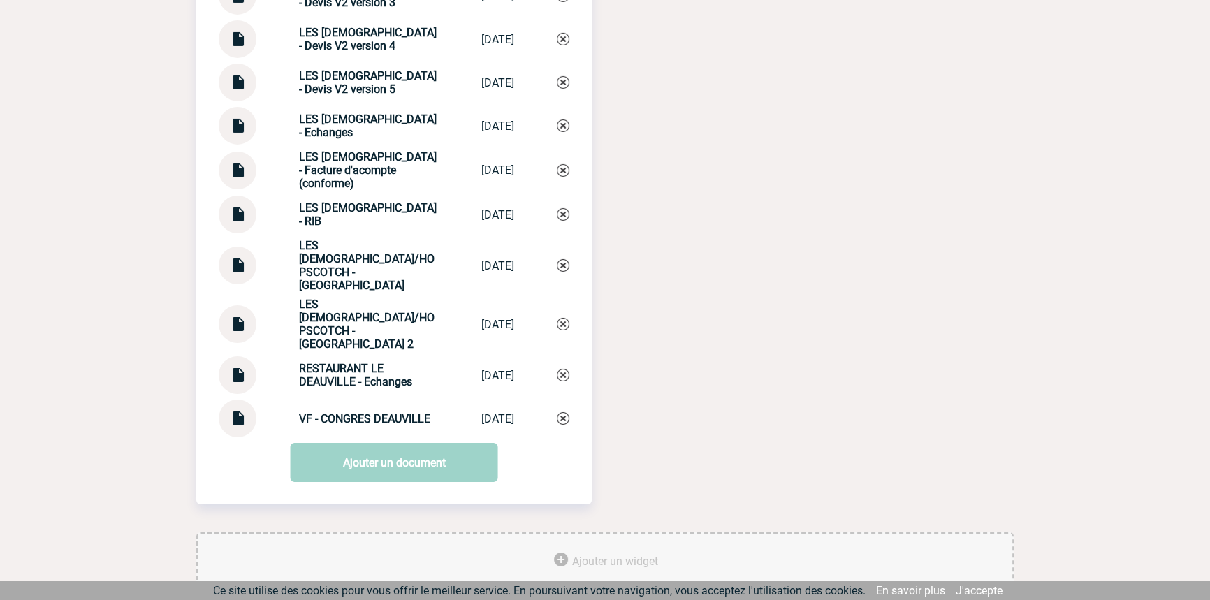
click at [245, 117] on img at bounding box center [237, 120] width 18 height 27
click at [307, 133] on strong "LES [DEMOGRAPHIC_DATA] - Echanges" at bounding box center [368, 125] width 138 height 27
click at [370, 121] on strong "LES FRANCISCAINES - Echanges" at bounding box center [368, 125] width 138 height 27
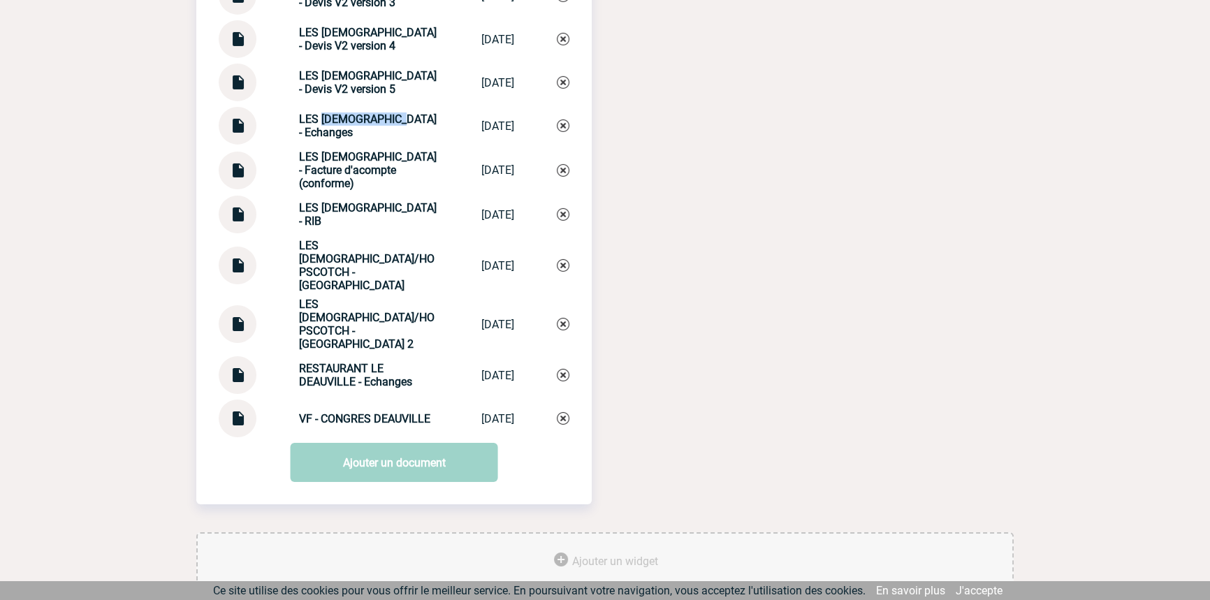
click at [370, 119] on strong "LES FRANCISCAINES - Echanges" at bounding box center [368, 125] width 138 height 27
copy div "LES FRANCISCAINES - Echanges LES FRANCISCAIN..."
click at [558, 125] on img at bounding box center [563, 125] width 13 height 13
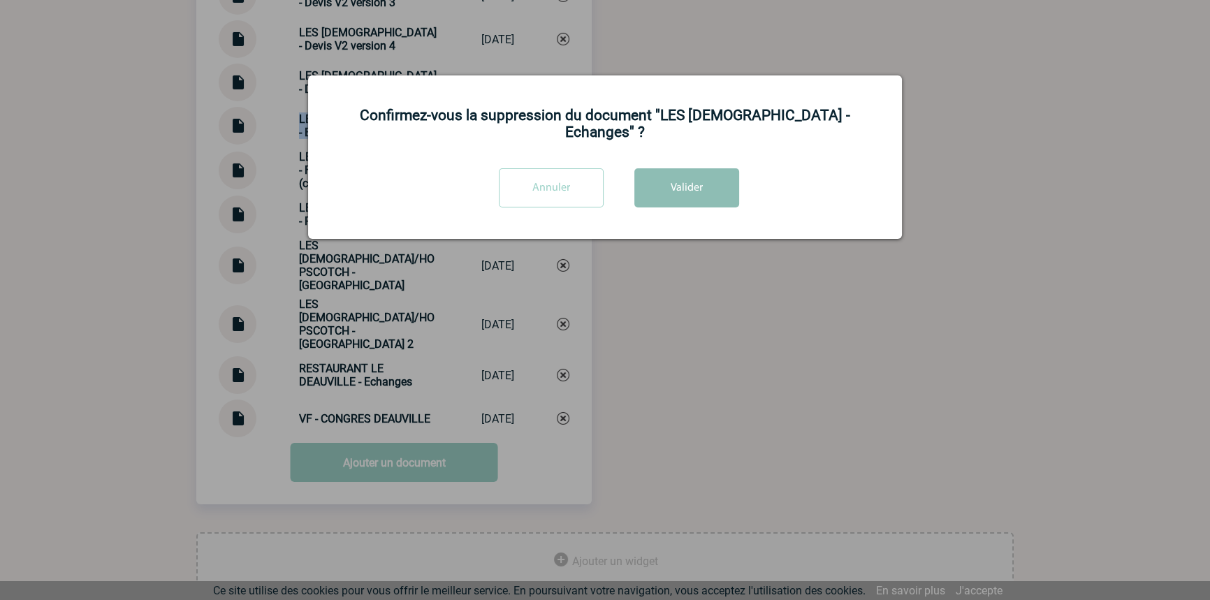
click at [650, 174] on button "Valider" at bounding box center [686, 187] width 105 height 39
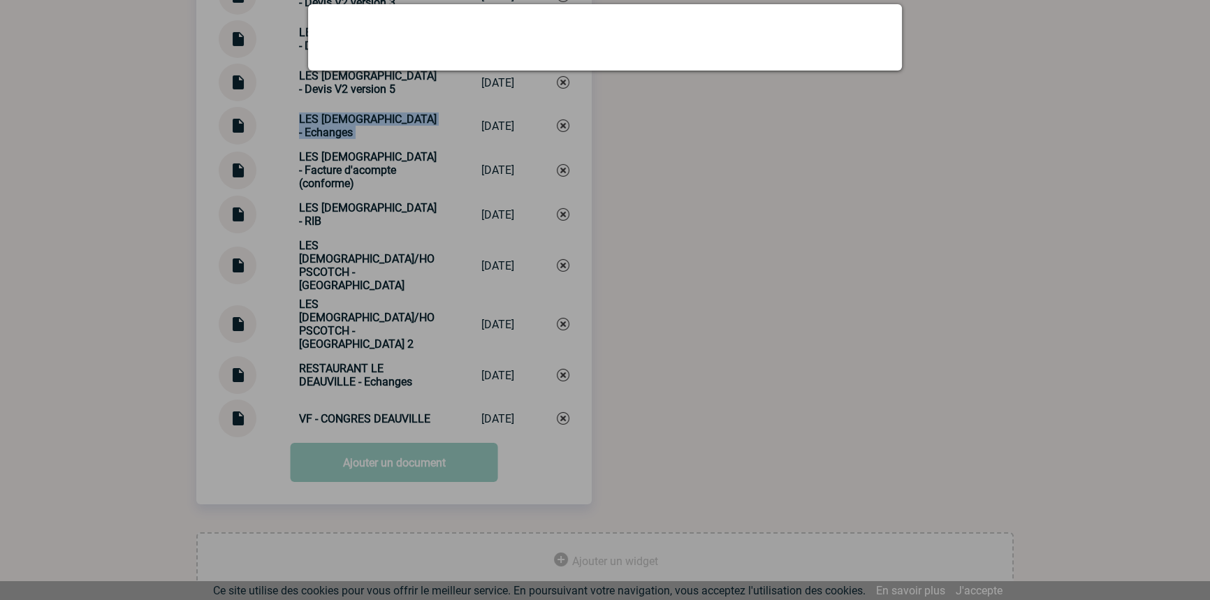
scroll to position [5962, 0]
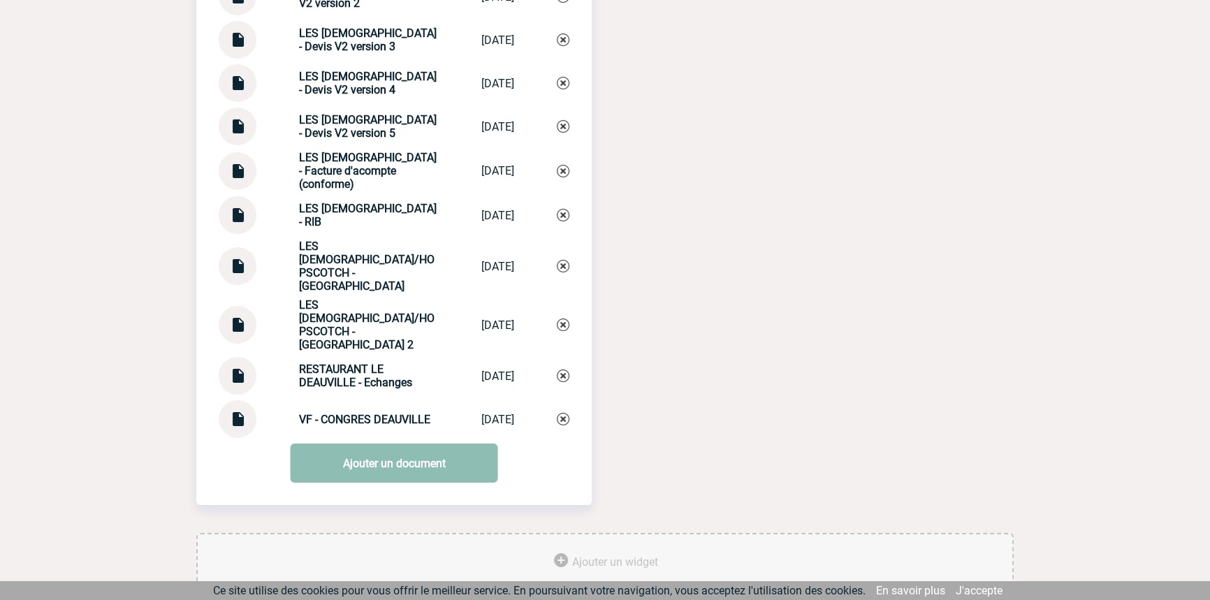
click at [379, 444] on link "Ajouter un document" at bounding box center [394, 463] width 207 height 39
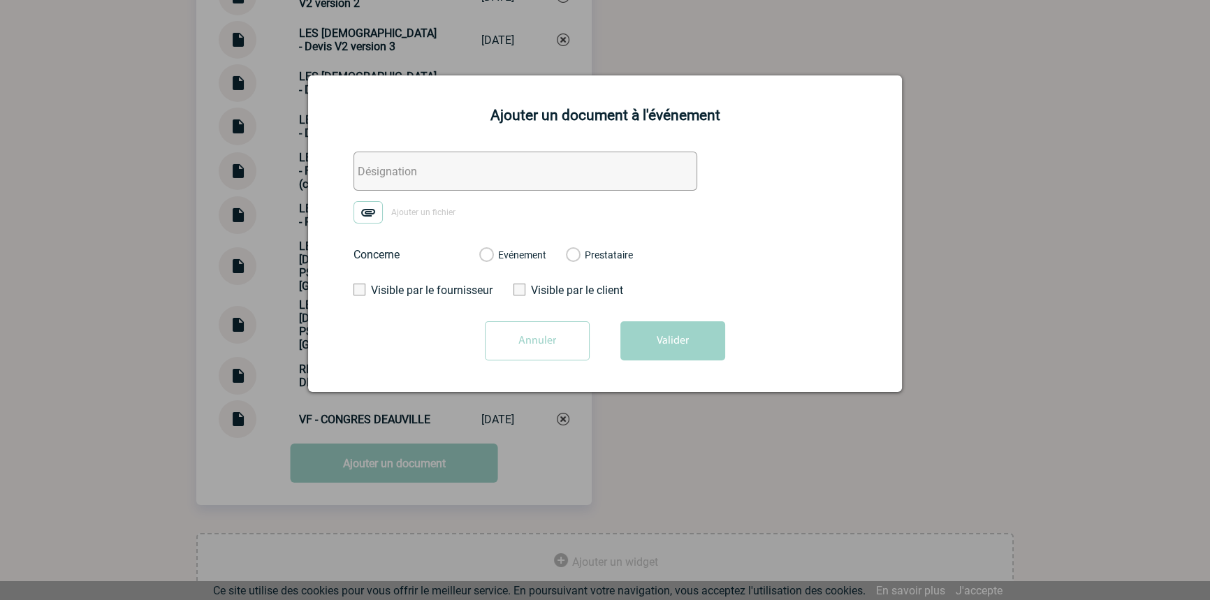
click at [377, 164] on input "text" at bounding box center [525, 171] width 344 height 39
paste input "LES FRANCISCAINES - Echanges"
type input "LES FRANCISCAINES - Echanges"
click at [370, 214] on img at bounding box center [367, 212] width 29 height 22
click at [0, 0] on input "Ajouter un fichier" at bounding box center [0, 0] width 0 height 0
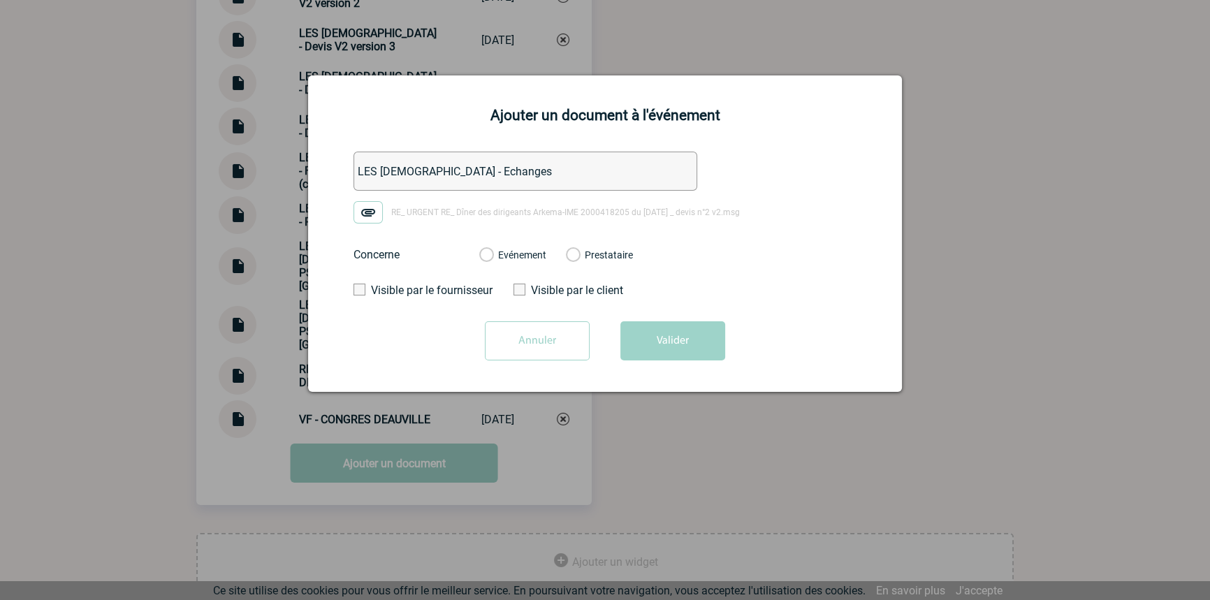
click at [492, 258] on label "Evénement" at bounding box center [485, 255] width 13 height 13
click at [0, 0] on input "Evénement" at bounding box center [0, 0] width 0 height 0
click at [671, 335] on button "Valider" at bounding box center [672, 340] width 105 height 39
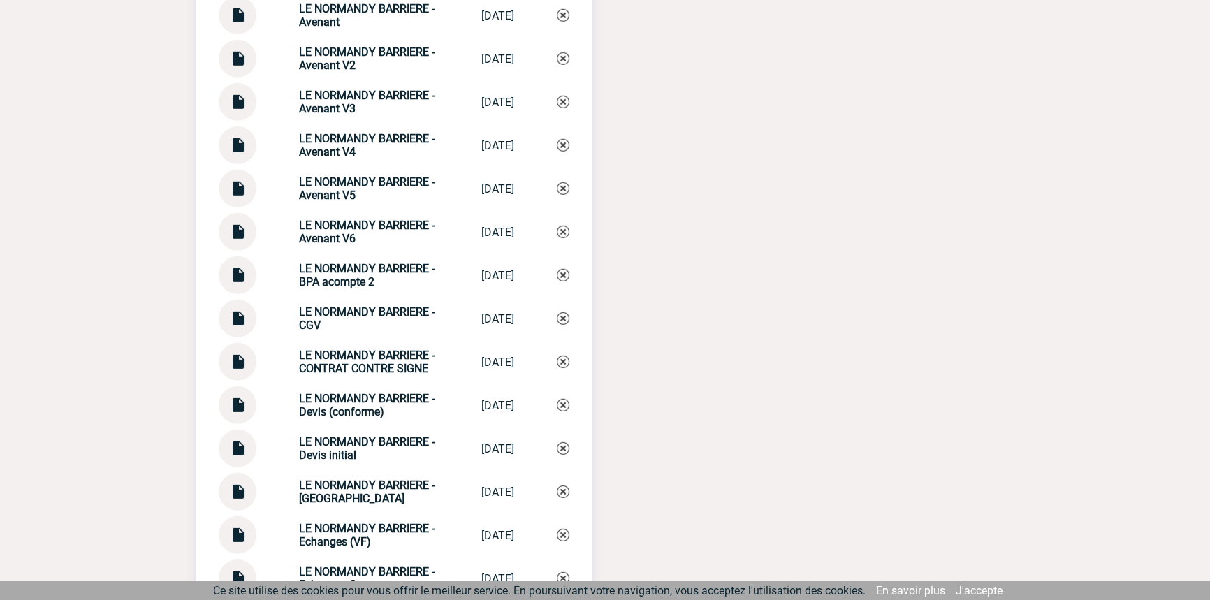
scroll to position [5116, 0]
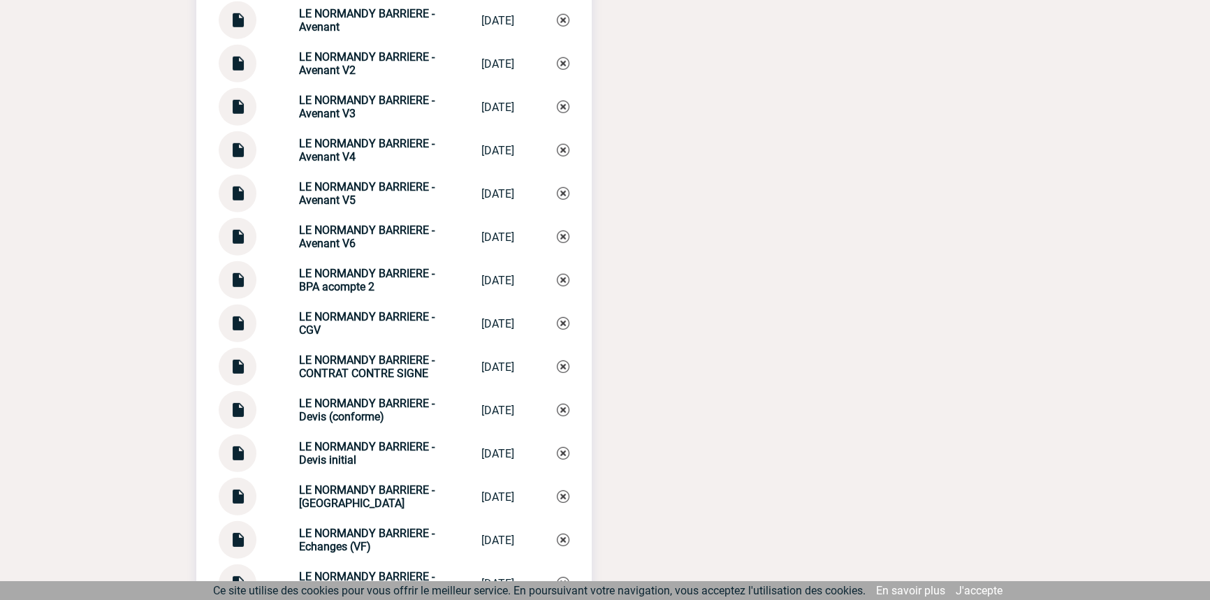
click at [240, 492] on img at bounding box center [237, 491] width 18 height 27
click at [328, 490] on strong "LE NORMANDY BARRIERE - Echanges" at bounding box center [367, 496] width 136 height 27
click at [328, 489] on strong "LE NORMANDY BARRIERE - Echanges" at bounding box center [367, 496] width 136 height 27
copy div "LE NORMANDY BARRIERE - Echanges LE NORMANDY BAR..."
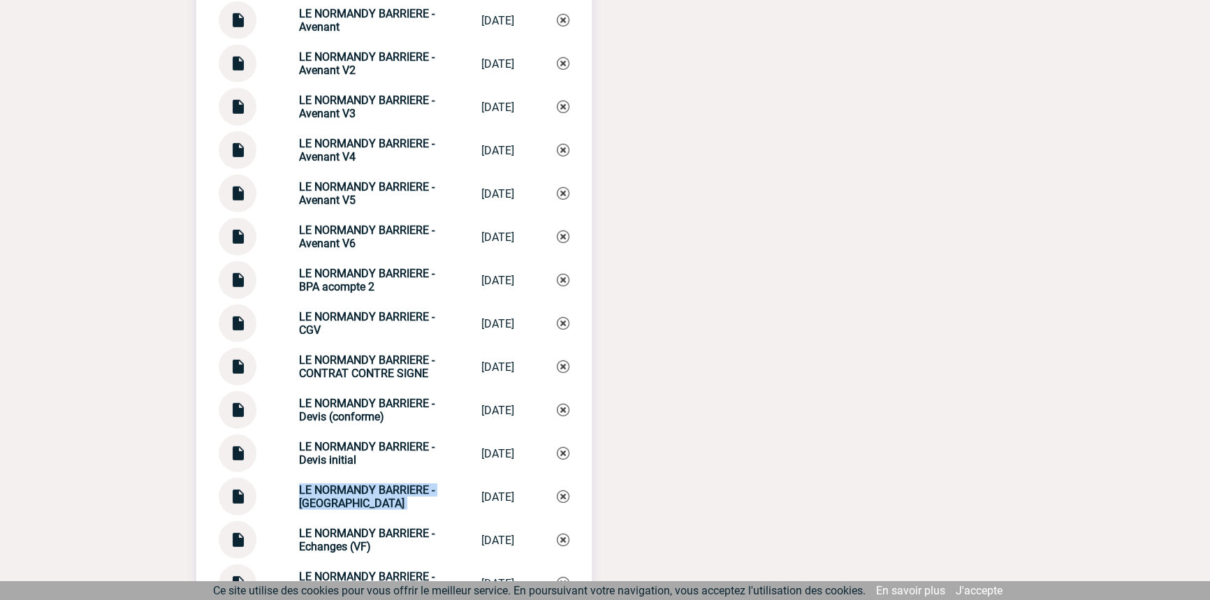
click at [562, 490] on img at bounding box center [563, 496] width 13 height 13
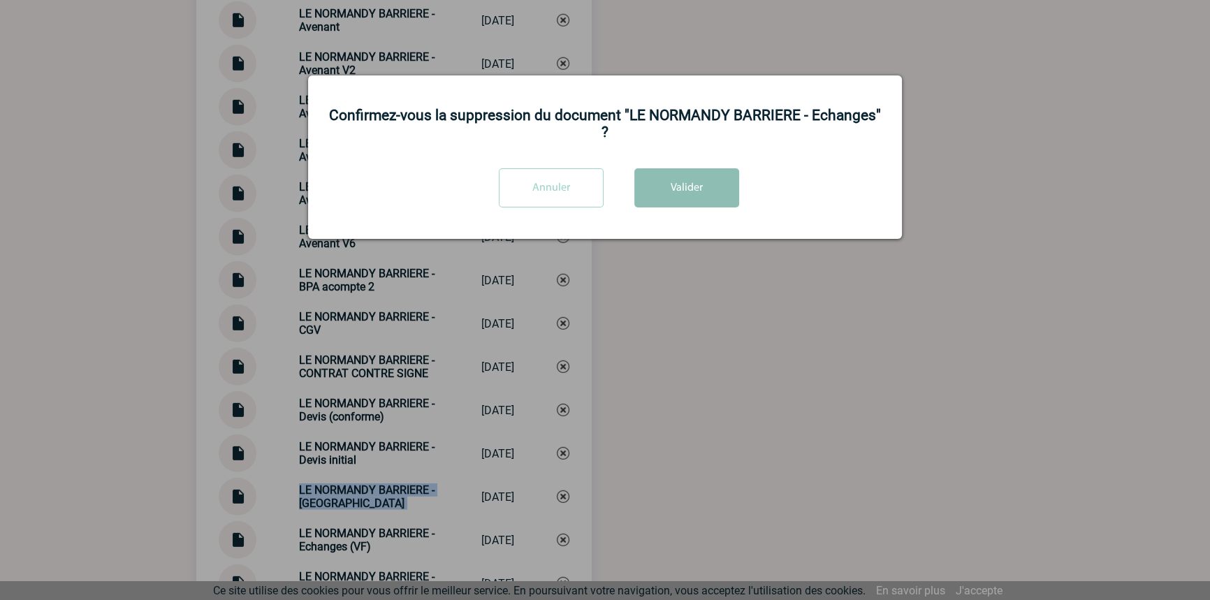
click at [671, 180] on button "Valider" at bounding box center [686, 187] width 105 height 39
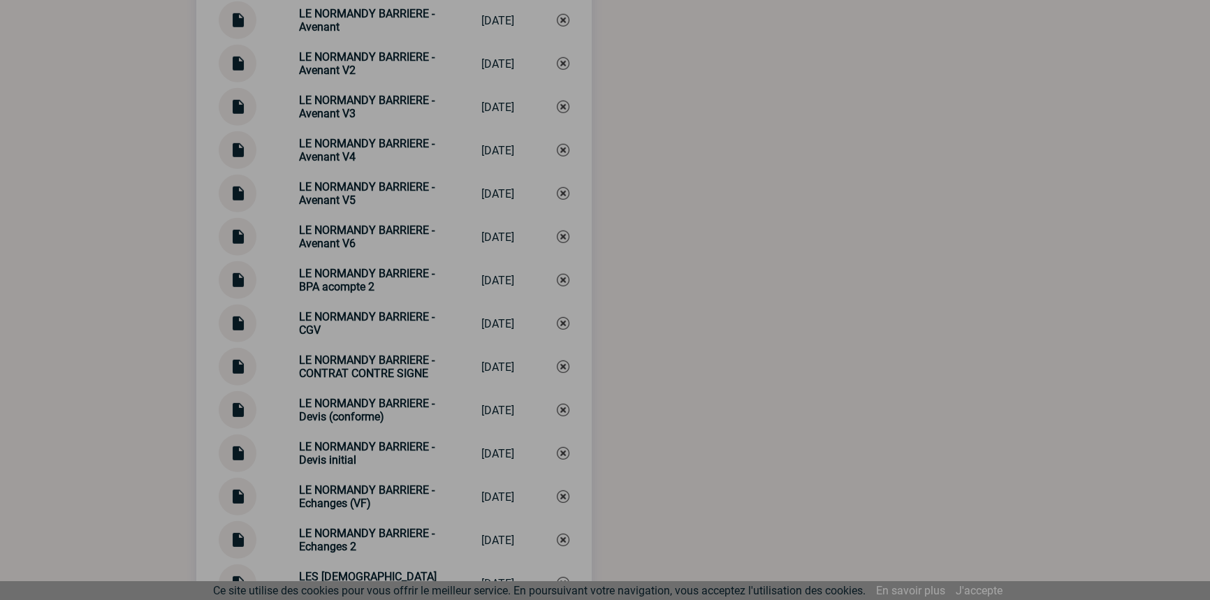
scroll to position [5962, 0]
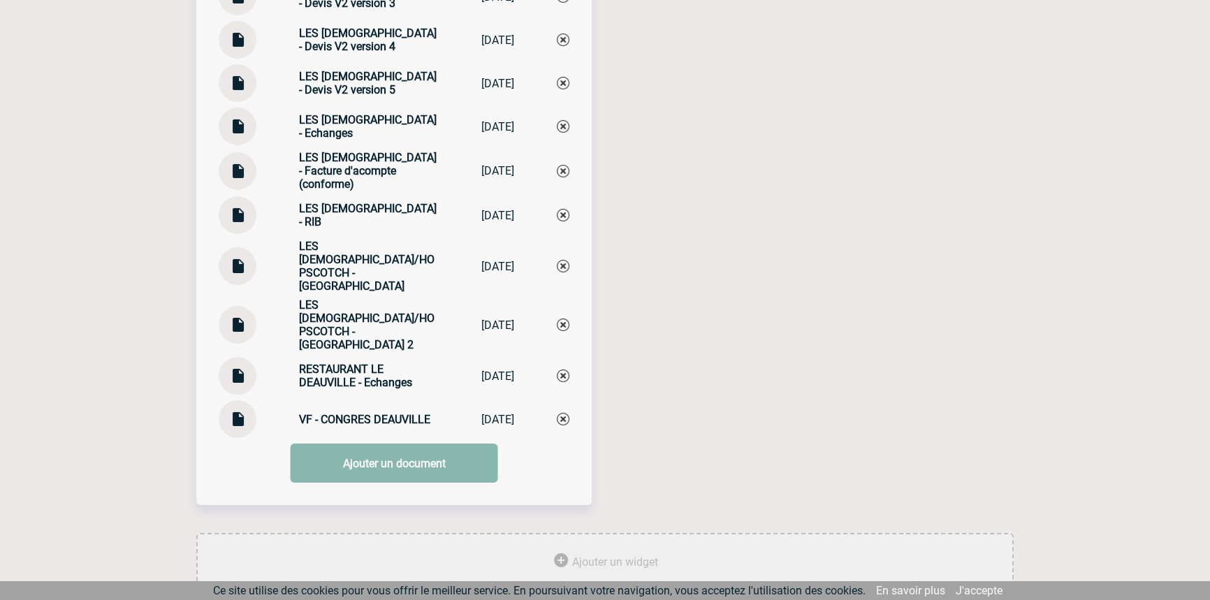
click at [324, 444] on link "Ajouter un document" at bounding box center [394, 463] width 207 height 39
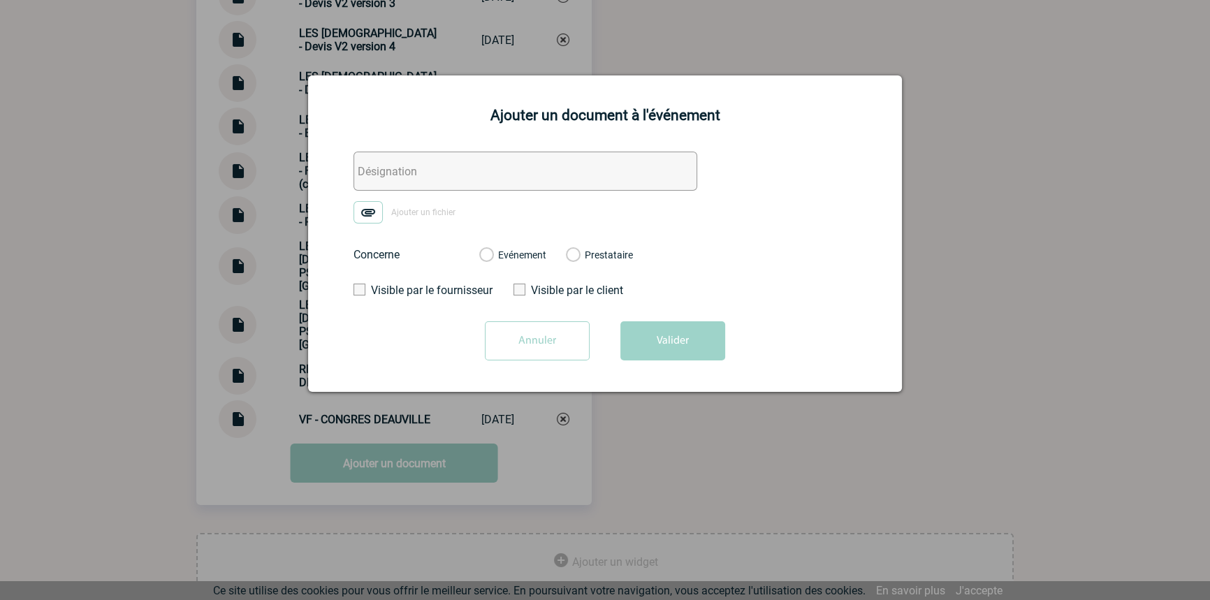
click at [386, 173] on input "text" at bounding box center [525, 171] width 344 height 39
paste input "LE NORMANDY BARRIERE - Echanges"
type input "LE NORMANDY BARRIERE - Echanges"
click at [374, 210] on img at bounding box center [367, 212] width 29 height 22
click at [0, 0] on input "Ajouter un fichier" at bounding box center [0, 0] width 0 height 0
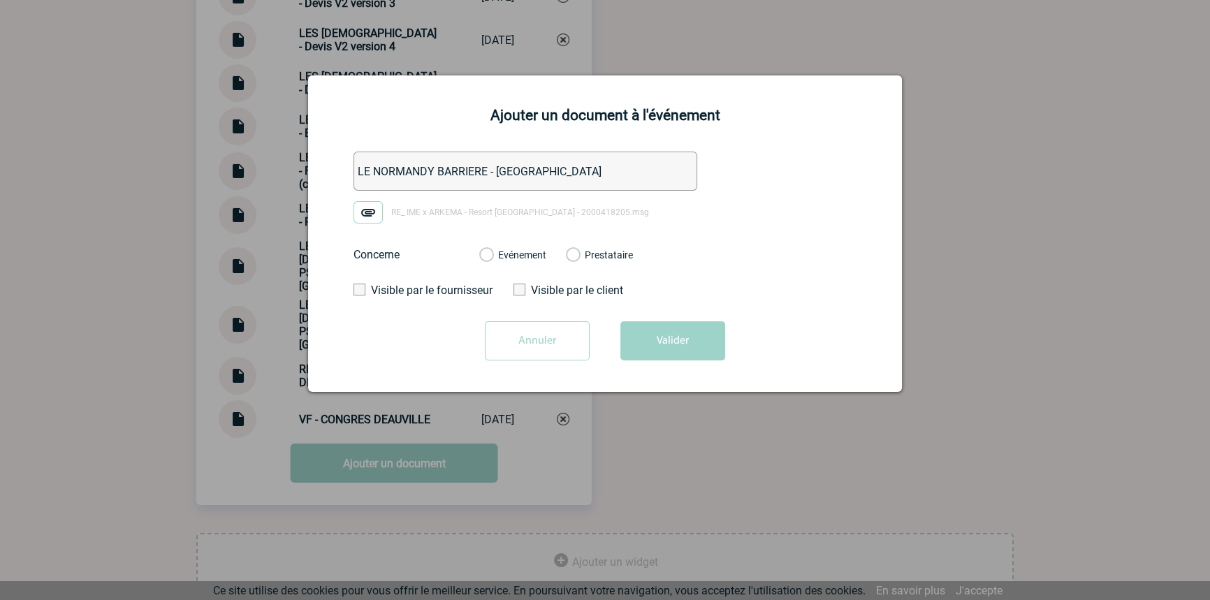
click at [492, 251] on label "Evénement" at bounding box center [485, 255] width 13 height 13
click at [0, 0] on input "Evénement" at bounding box center [0, 0] width 0 height 0
click at [678, 328] on button "Valider" at bounding box center [672, 340] width 105 height 39
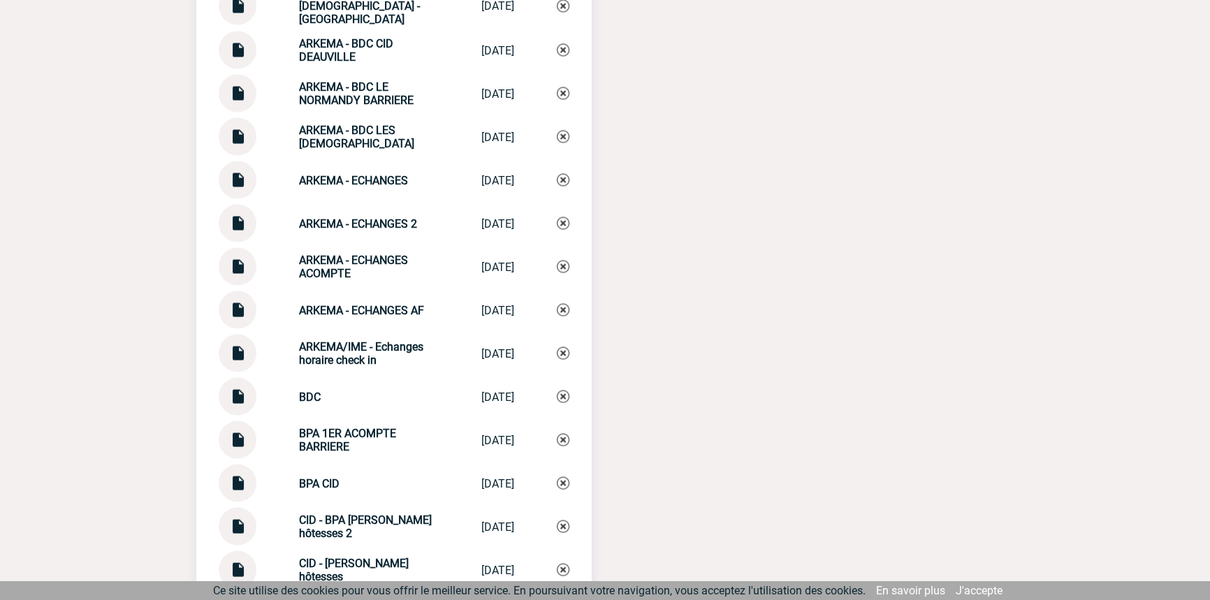
scroll to position [3422, 0]
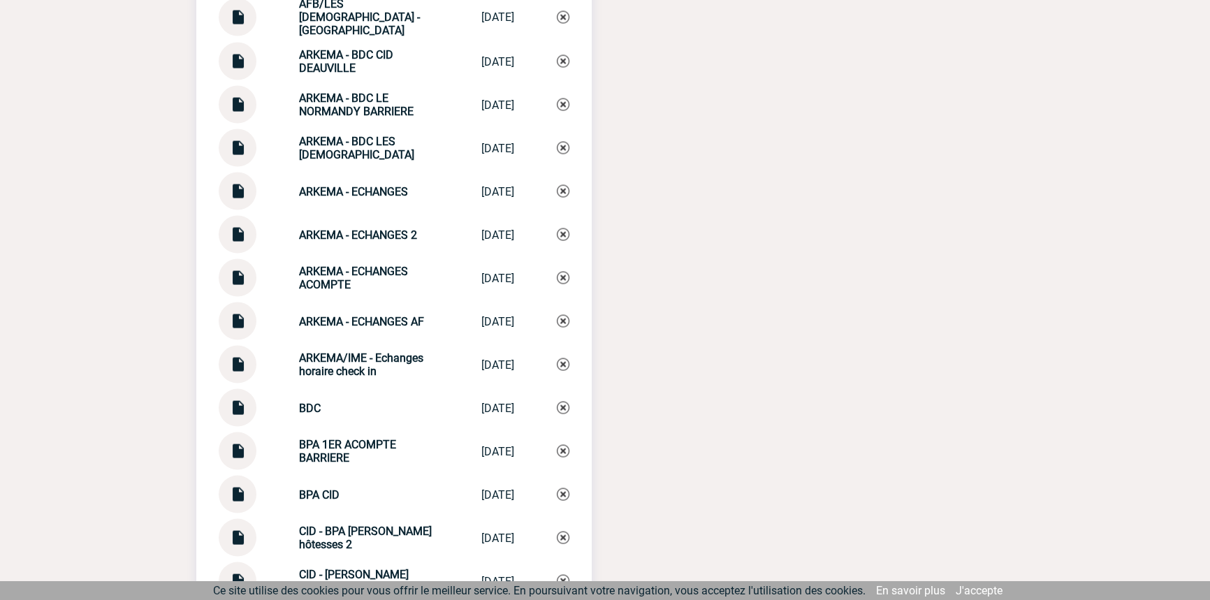
click at [239, 231] on img at bounding box center [237, 229] width 18 height 27
click at [379, 228] on strong "ARKEMA - ECHANGES 2" at bounding box center [358, 234] width 118 height 13
click at [381, 223] on div "ARKEMA - ECHANGES 2 ARKEMA - ECHANG... 15/09/2025" at bounding box center [394, 235] width 351 height 38
click at [382, 223] on div "ARKEMA - ECHANGES 2 ARKEMA - ECHANG... 15/09/2025" at bounding box center [394, 235] width 351 height 38
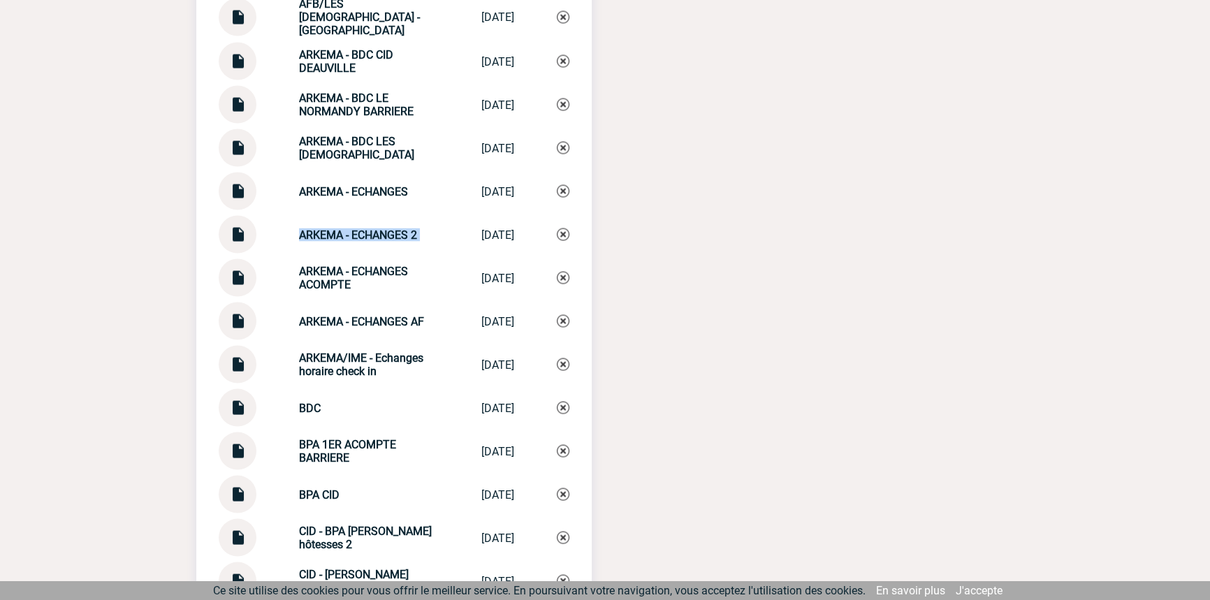
click at [382, 223] on div "ARKEMA - ECHANGES 2 ARKEMA - ECHANG... 15/09/2025" at bounding box center [394, 235] width 351 height 38
copy div "ARKEMA - ECHANGES 2 ARKEMA - ECHANG..."
click at [558, 231] on img at bounding box center [563, 234] width 13 height 13
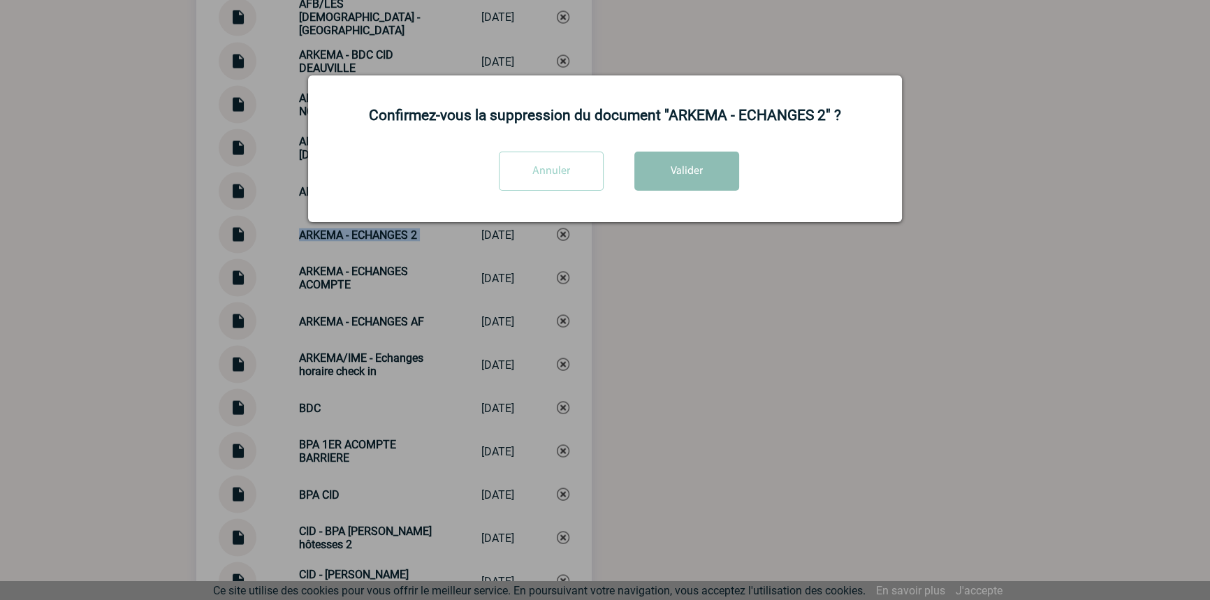
click at [658, 154] on button "Valider" at bounding box center [686, 171] width 105 height 39
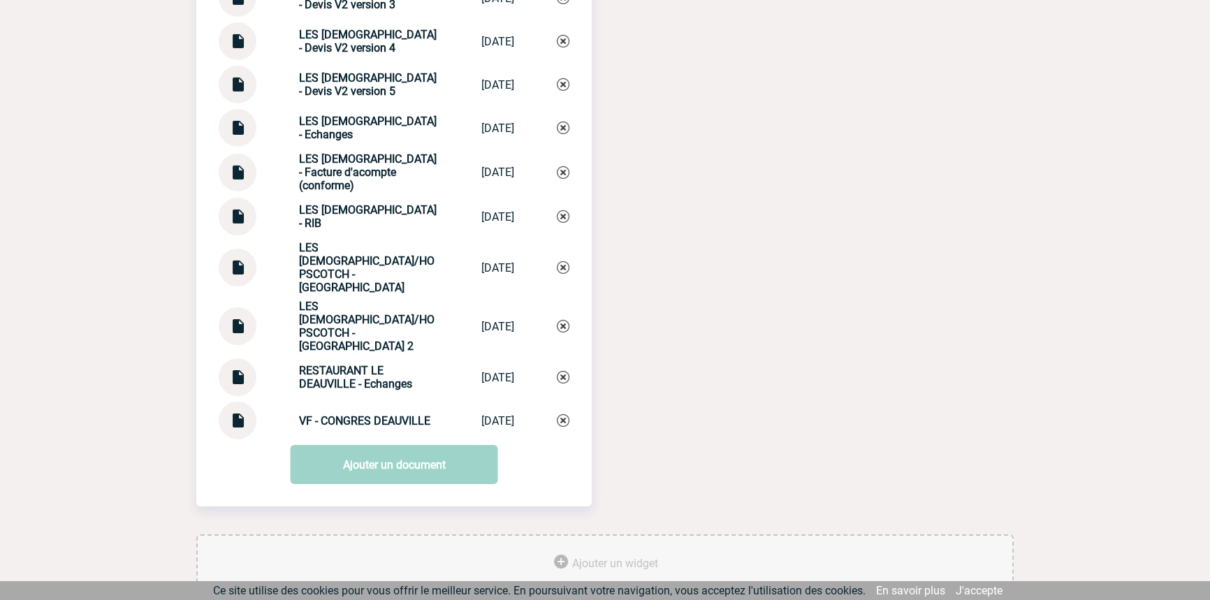
scroll to position [5962, 0]
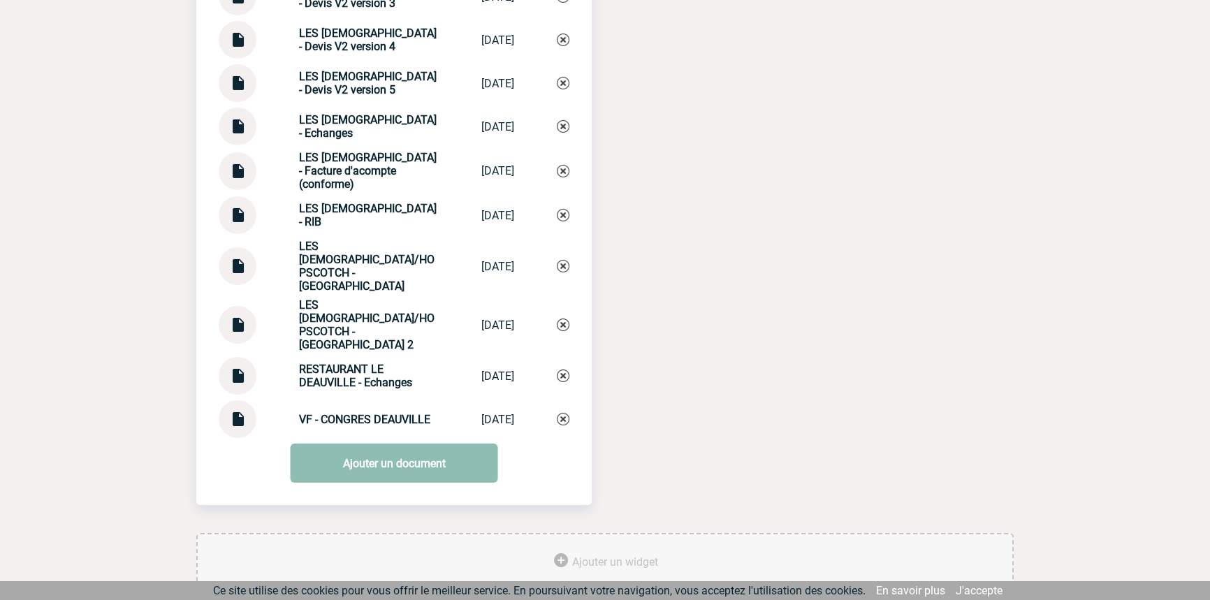
drag, startPoint x: 353, startPoint y: 424, endPoint x: 351, endPoint y: 441, distance: 16.8
click at [353, 444] on link "Ajouter un document" at bounding box center [394, 463] width 207 height 39
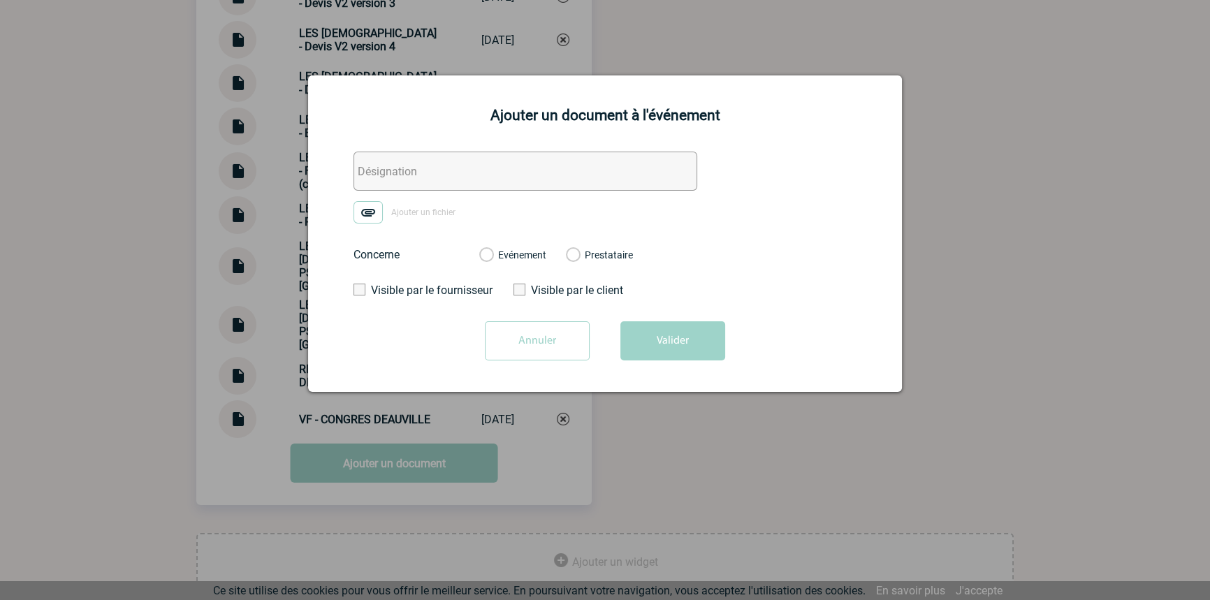
click at [392, 170] on input "text" at bounding box center [525, 171] width 344 height 39
paste input "ARKEMA - ECHANGES 2"
type input "ARKEMA - ECHANGES 2"
click at [375, 210] on img at bounding box center [367, 212] width 29 height 22
click at [0, 0] on input "Ajouter un fichier" at bounding box center [0, 0] width 0 height 0
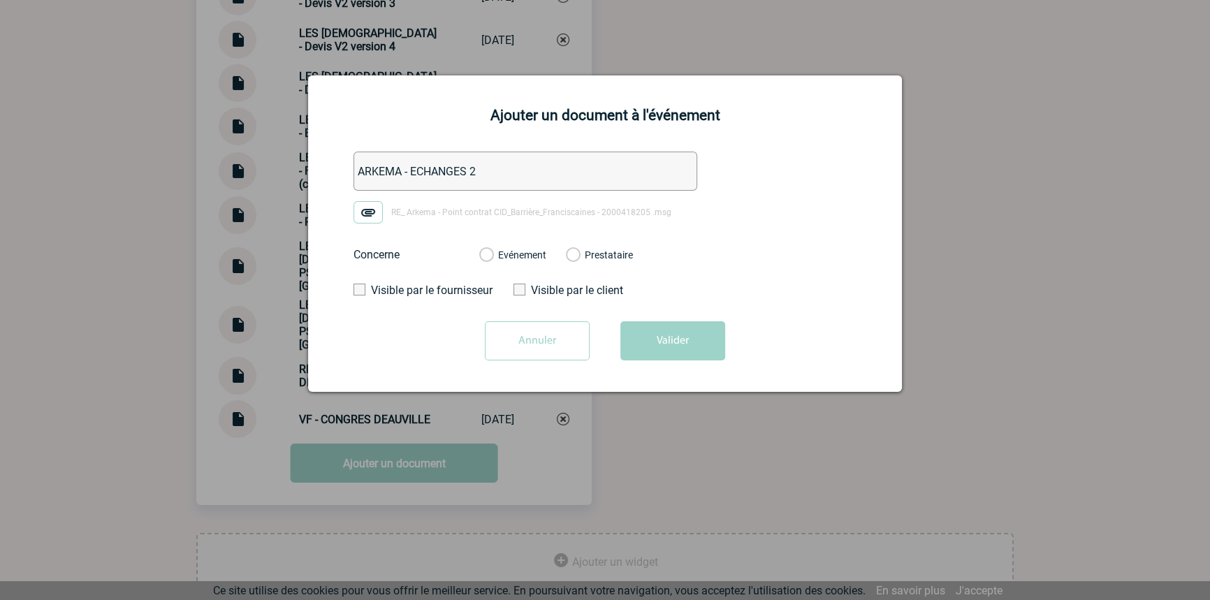
drag, startPoint x: 524, startPoint y: 255, endPoint x: 547, endPoint y: 277, distance: 31.6
click at [492, 254] on label "Evénement" at bounding box center [485, 255] width 13 height 13
click at [0, 0] on input "Evénement" at bounding box center [0, 0] width 0 height 0
click at [649, 348] on button "Valider" at bounding box center [672, 340] width 105 height 39
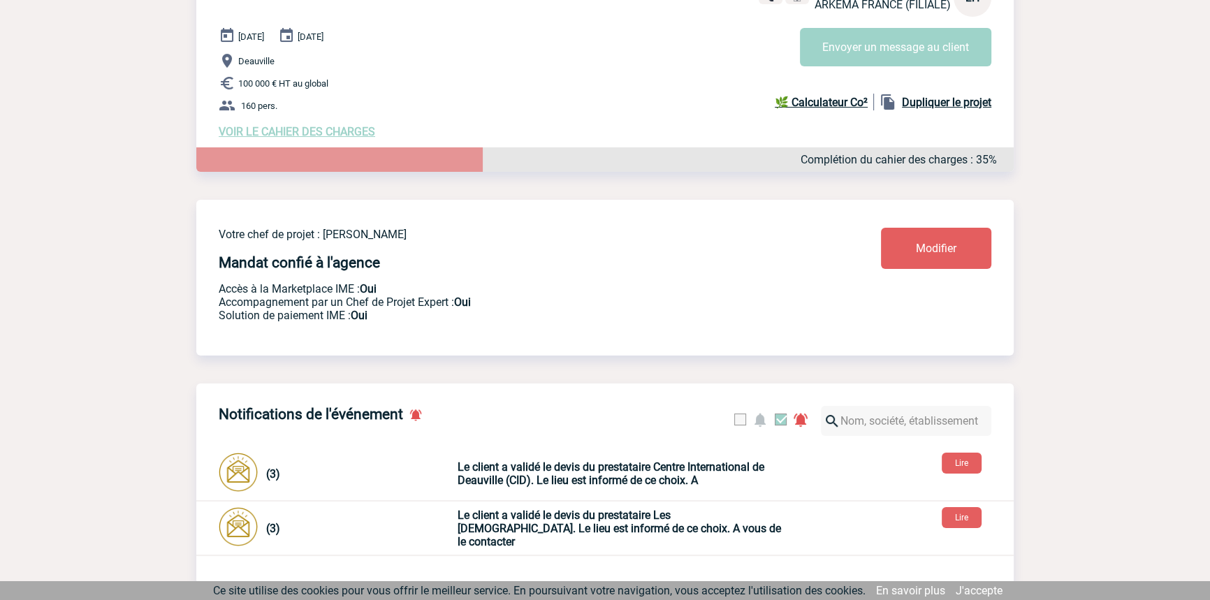
scroll to position [0, 0]
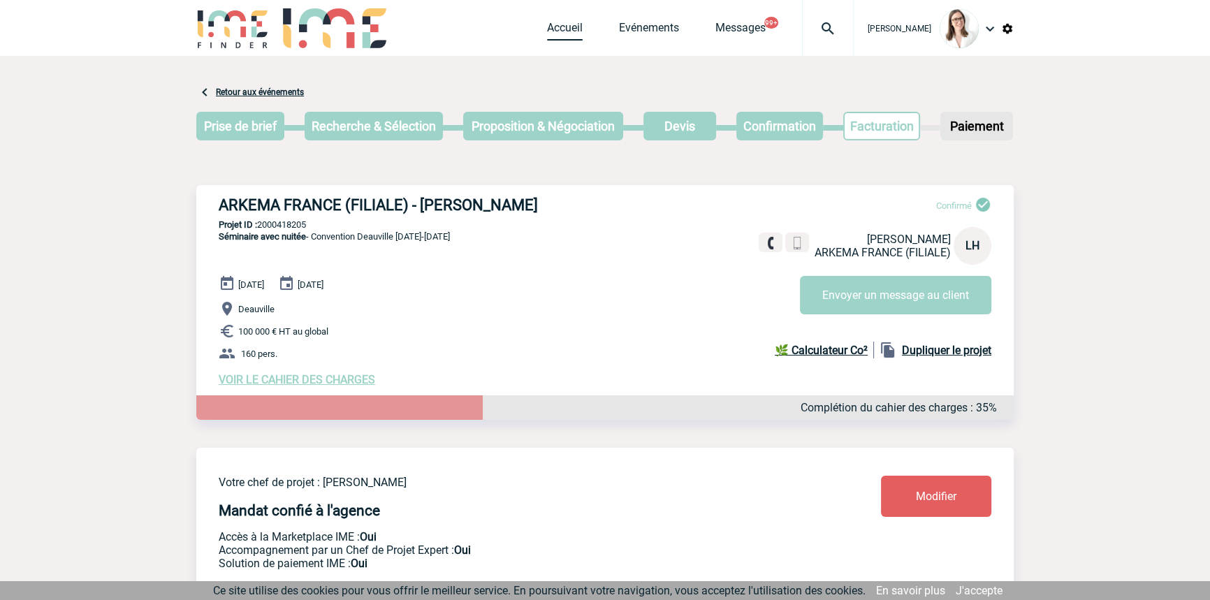
click at [547, 22] on link "Accueil" at bounding box center [565, 31] width 36 height 20
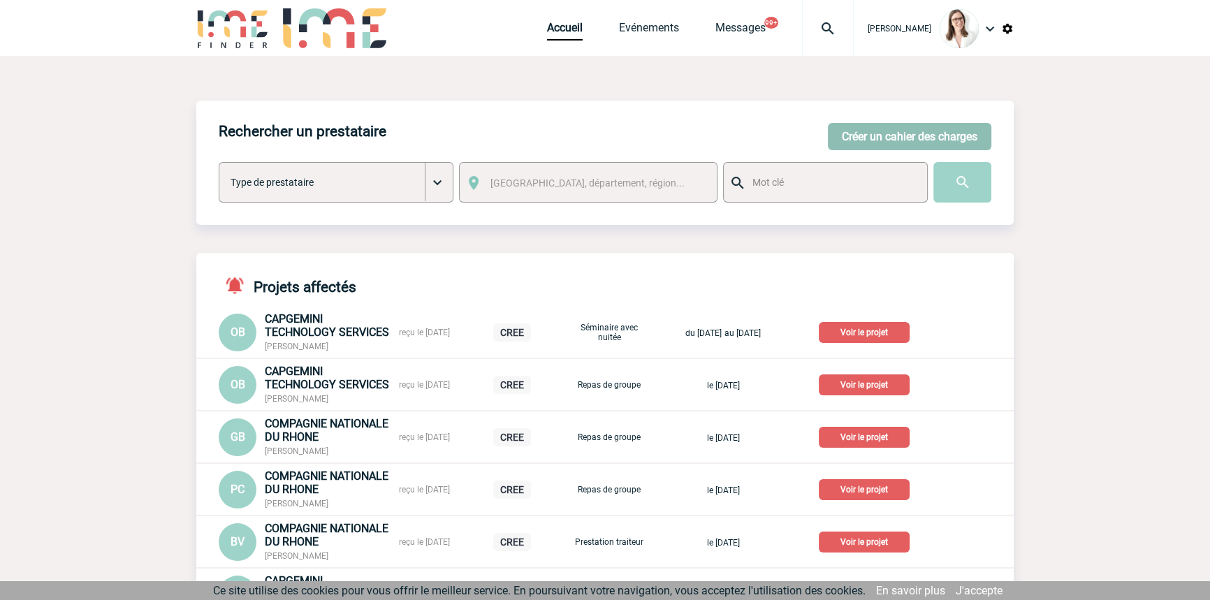
click at [842, 147] on button "Créer un cahier des charges" at bounding box center [909, 136] width 163 height 27
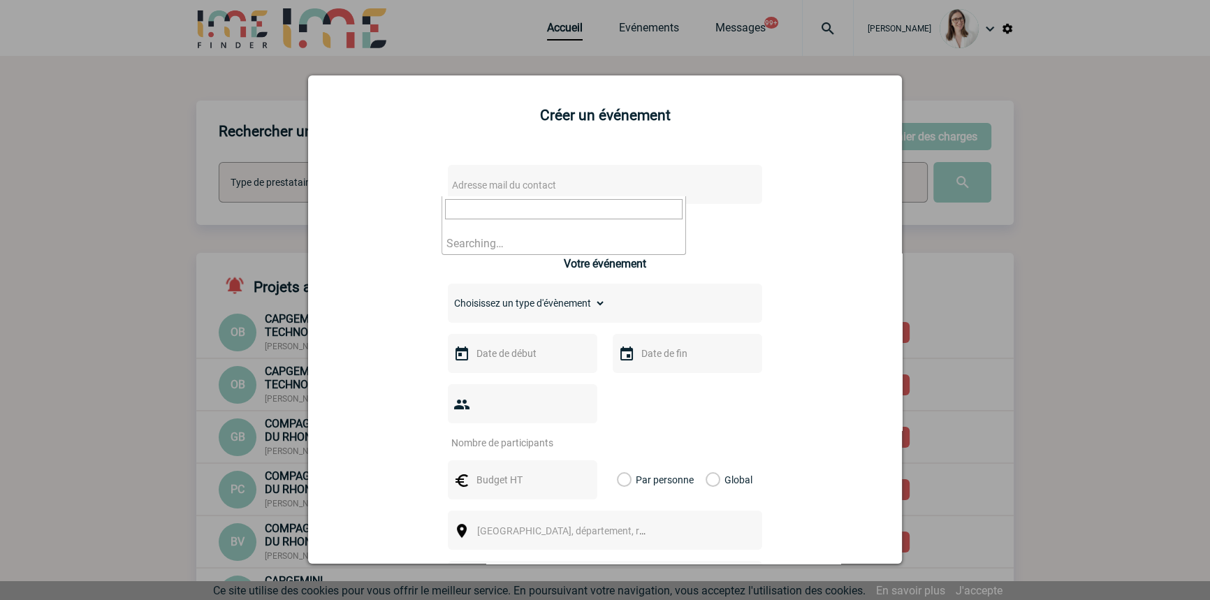
click at [548, 187] on span "Adresse mail du contact" at bounding box center [504, 185] width 104 height 11
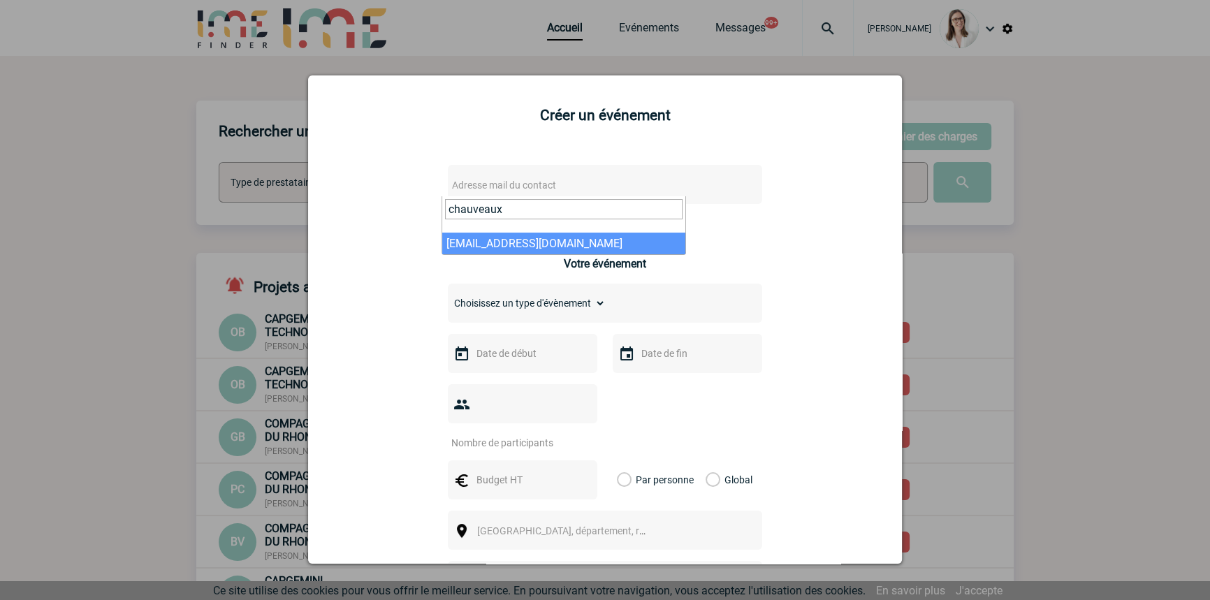
type input "chauveaux"
select select "132973"
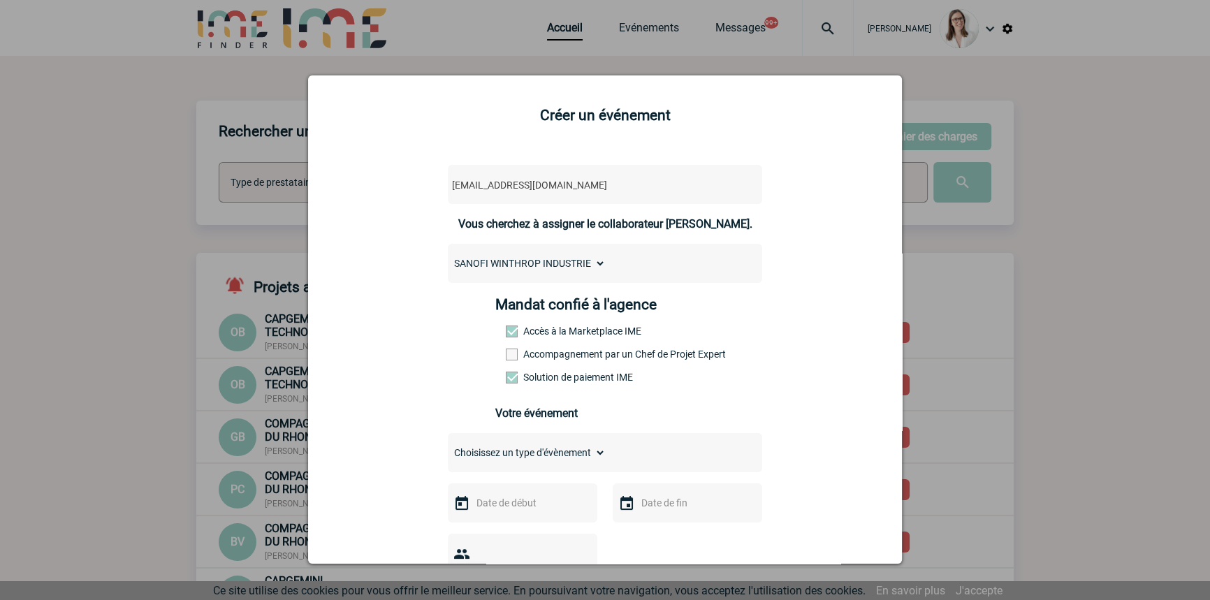
scroll to position [211, 0]
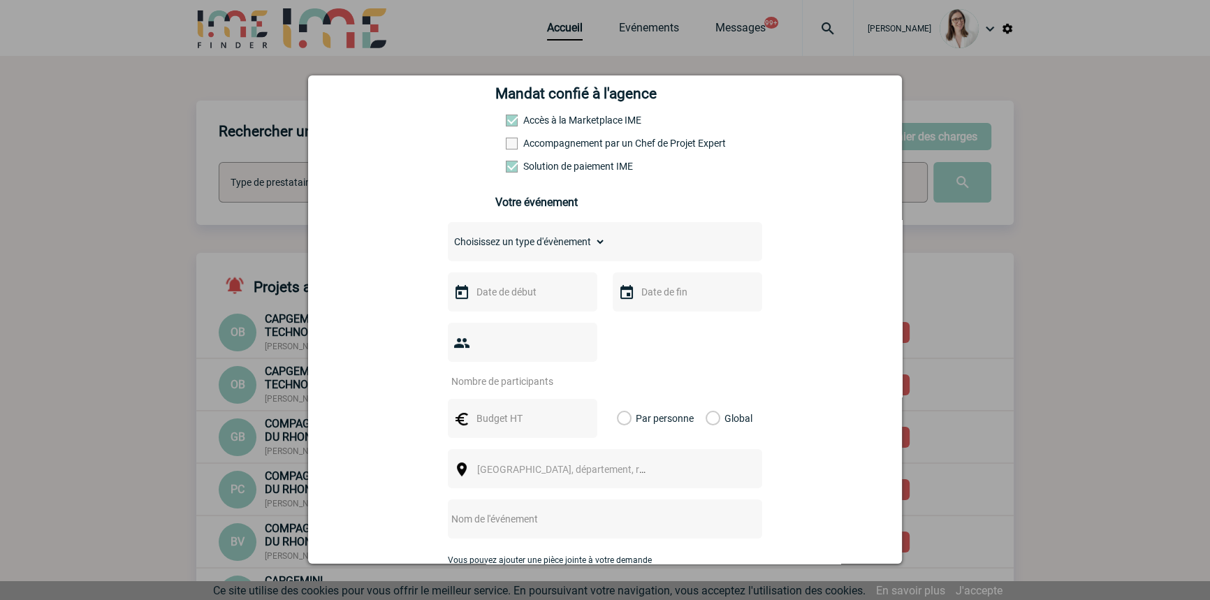
click at [543, 133] on div "Mandat confié à l'agence Accès à la Marketplace IME Accompagnement par un Chef …" at bounding box center [605, 133] width 220 height 97
click at [545, 140] on label "Accompagnement par un Chef de Projet Expert" at bounding box center [536, 143] width 61 height 11
click at [0, 0] on input "Accompagnement par un Chef de Projet Expert" at bounding box center [0, 0] width 0 height 0
click at [558, 238] on select "Choisissez un type d'évènement Séminaire avec nuitée Séminaire sans nuitée Repa…" at bounding box center [527, 242] width 158 height 20
select select "3"
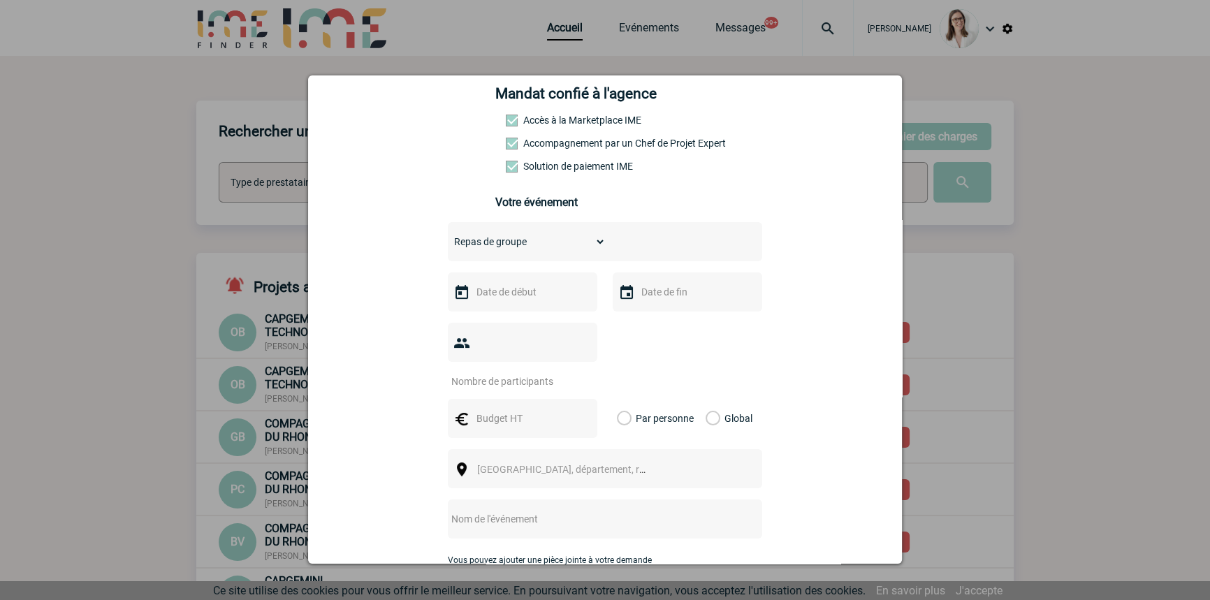
click at [448, 236] on select "Choisissez un type d'évènement Séminaire avec nuitée Séminaire sans nuitée Repa…" at bounding box center [527, 242] width 158 height 20
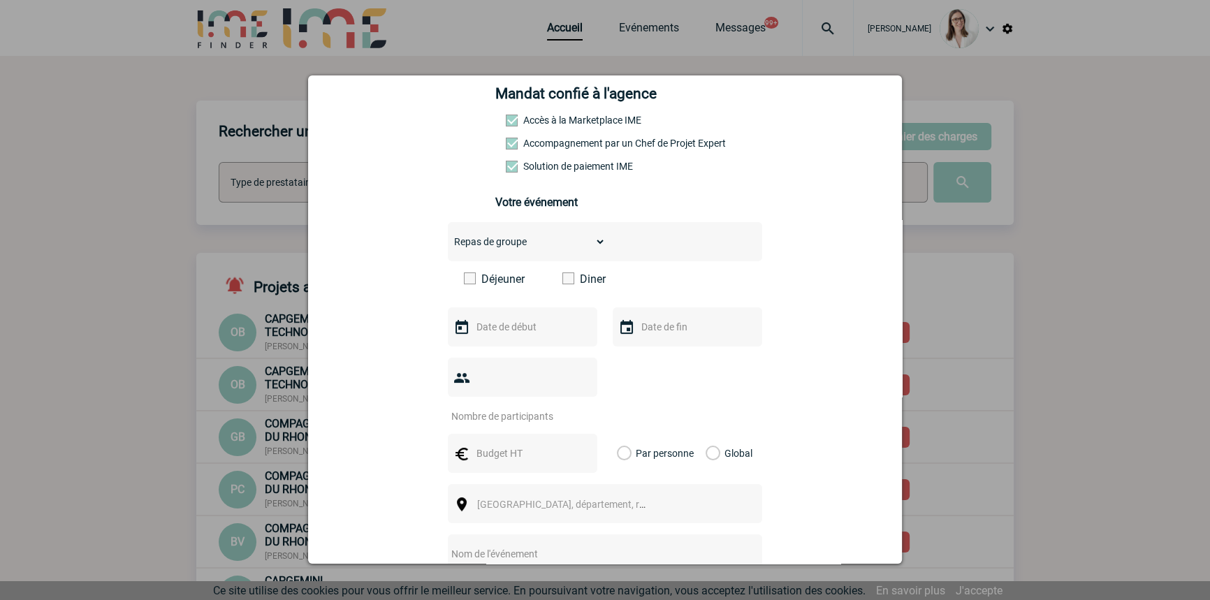
click at [504, 282] on label "Déjeuner" at bounding box center [504, 278] width 80 height 13
click at [0, 0] on input "Déjeuner" at bounding box center [0, 0] width 0 height 0
click at [506, 320] on div at bounding box center [522, 326] width 149 height 39
drag, startPoint x: 508, startPoint y: 322, endPoint x: 494, endPoint y: 350, distance: 31.2
click at [508, 323] on input "text" at bounding box center [521, 327] width 96 height 18
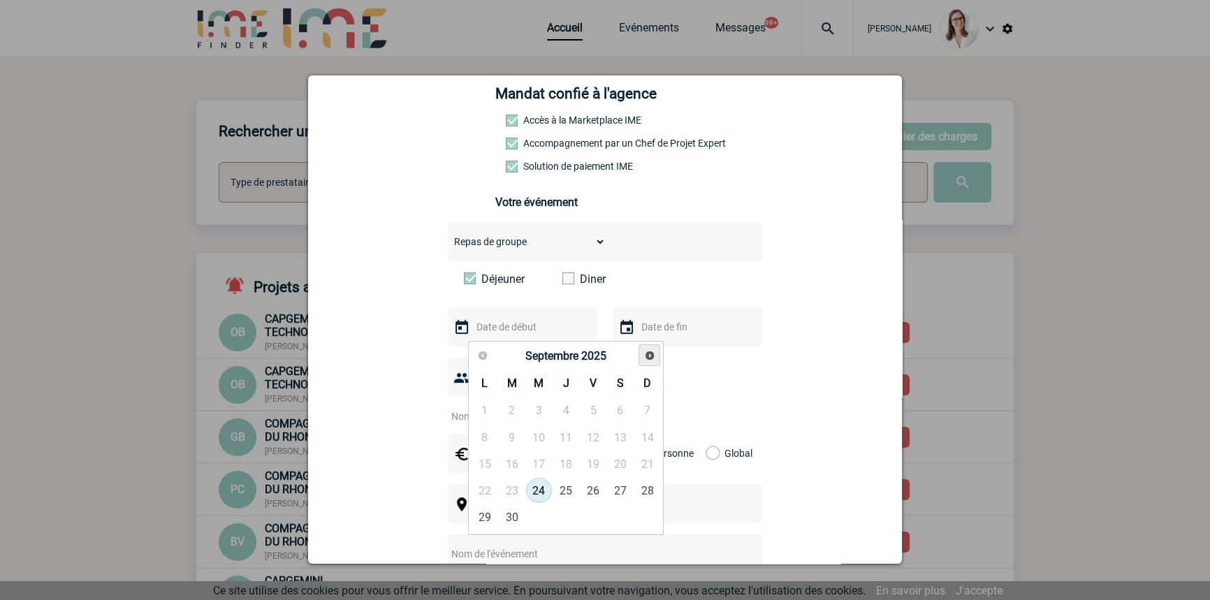
click at [649, 351] on span "Suivant" at bounding box center [649, 355] width 11 height 11
click at [561, 483] on link "23" at bounding box center [566, 490] width 26 height 25
type input "[DATE]"
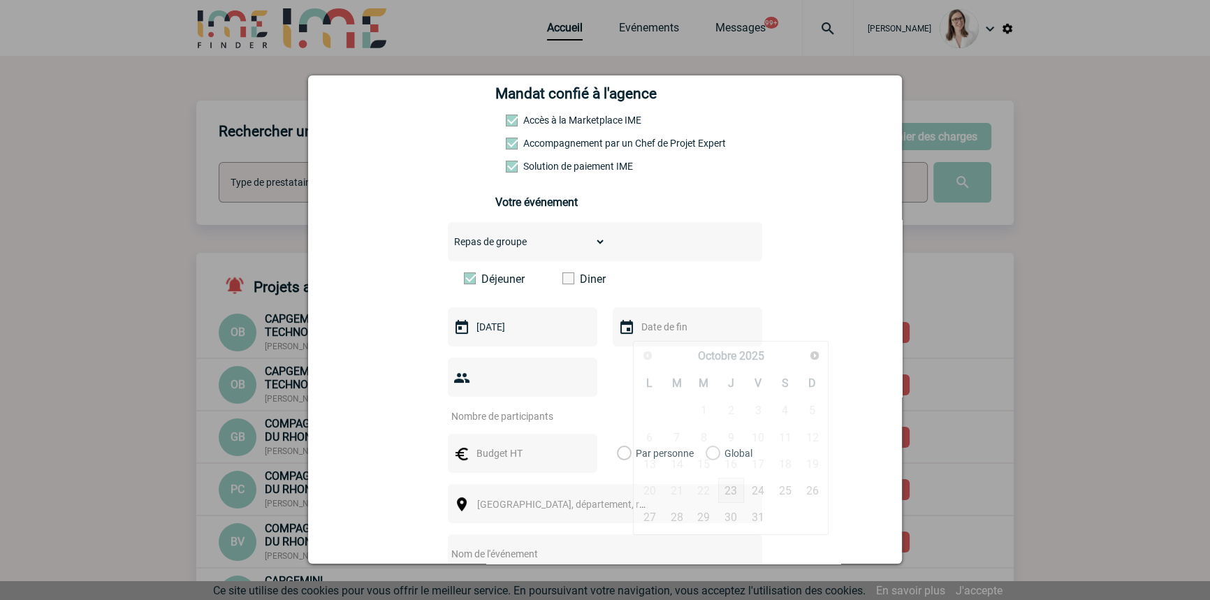
click at [650, 326] on input "text" at bounding box center [686, 327] width 96 height 18
click at [730, 486] on link "23" at bounding box center [731, 490] width 26 height 25
type input "[DATE]"
click at [507, 407] on input "number" at bounding box center [513, 416] width 131 height 18
type input "150"
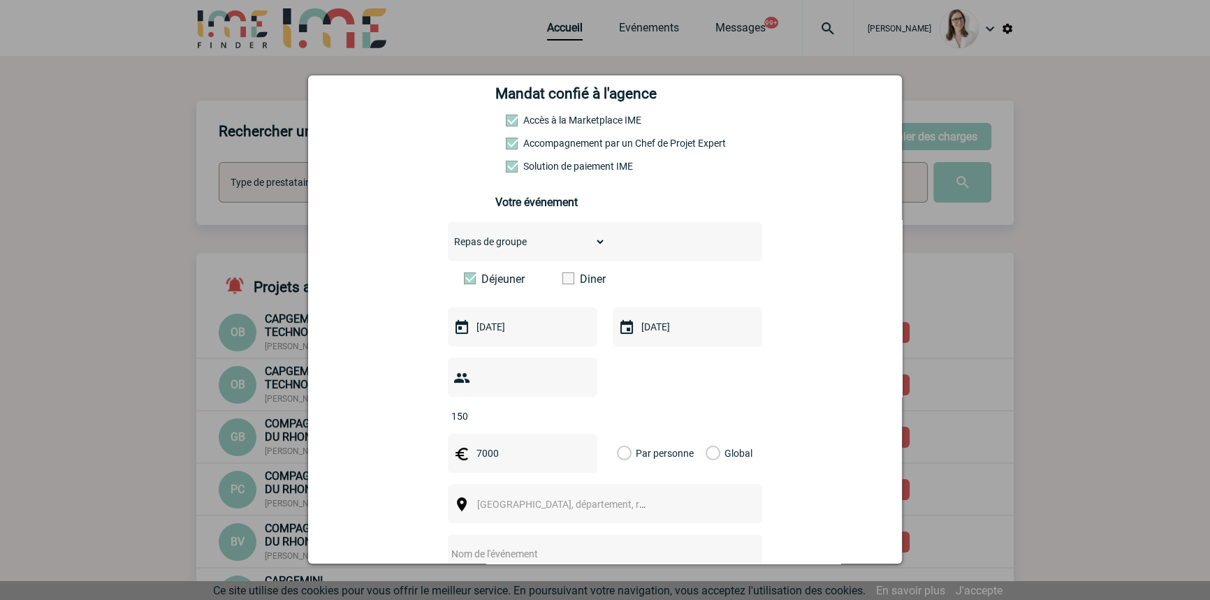
type input "7000"
drag, startPoint x: 713, startPoint y: 425, endPoint x: 705, endPoint y: 434, distance: 11.9
click at [713, 434] on div "Global" at bounding box center [726, 453] width 47 height 39
click at [706, 434] on label "Global" at bounding box center [710, 453] width 9 height 39
click at [0, 0] on input "Global" at bounding box center [0, 0] width 0 height 0
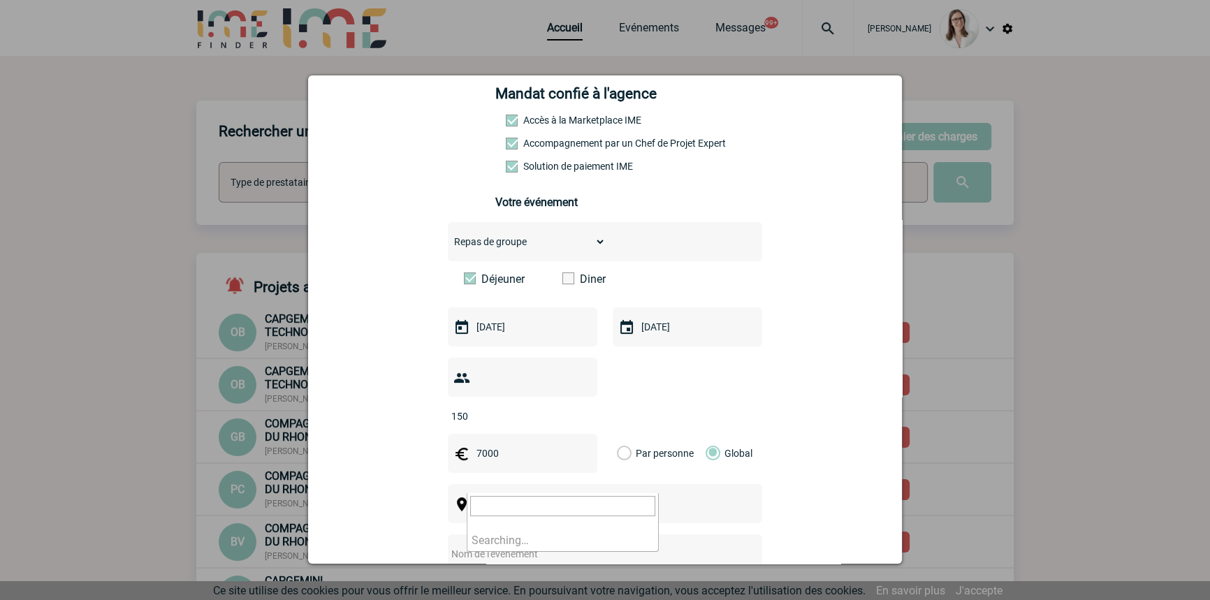
click at [507, 499] on span "[GEOGRAPHIC_DATA], département, région..." at bounding box center [574, 504] width 194 height 11
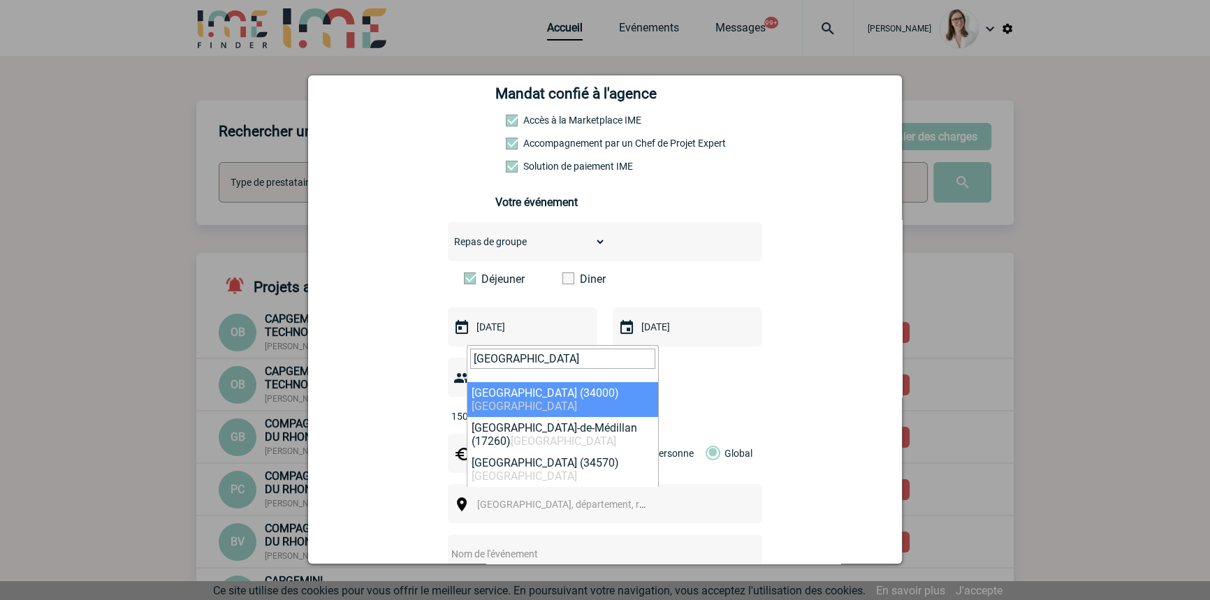
type input "[GEOGRAPHIC_DATA]"
select select "29306"
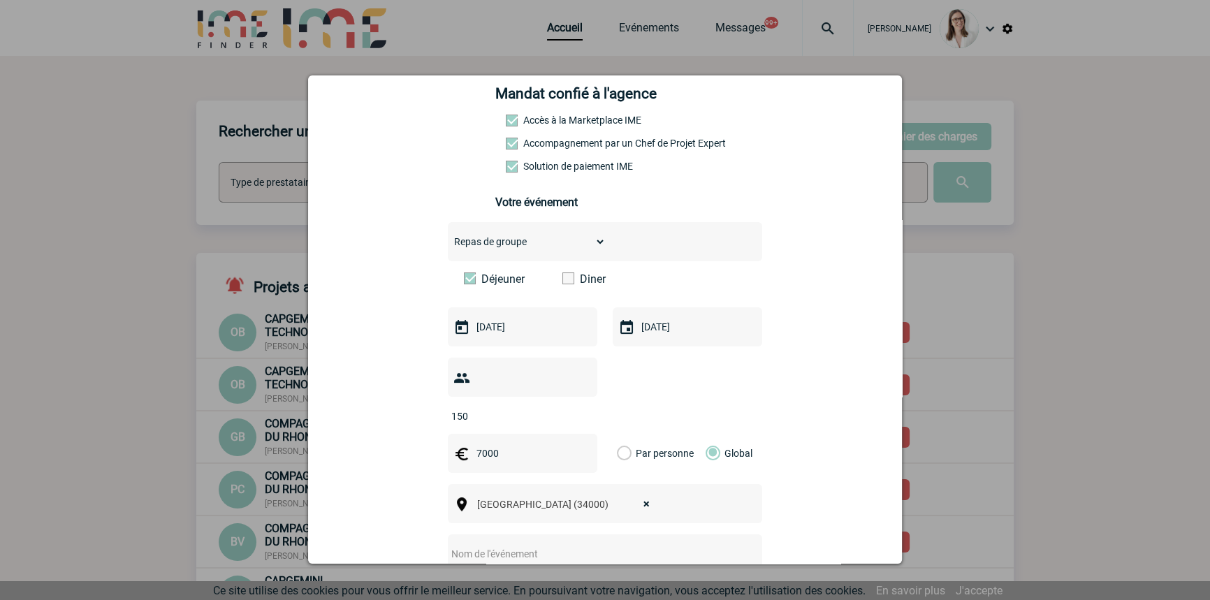
click at [525, 545] on input "text" at bounding box center [586, 554] width 277 height 18
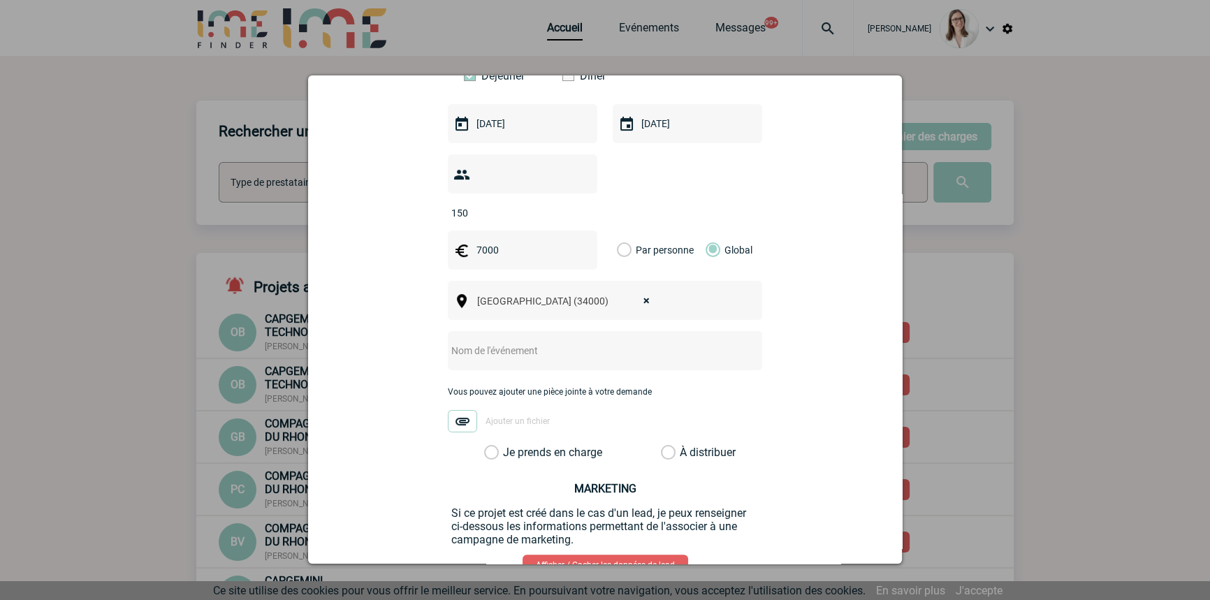
scroll to position [423, 0]
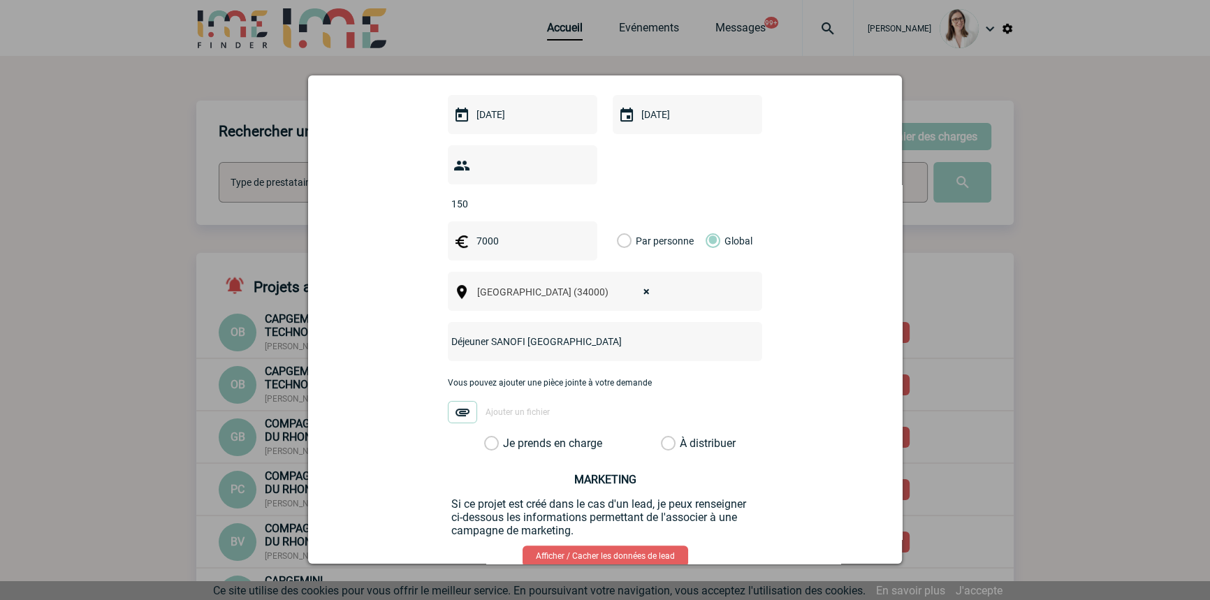
type input "Déjeuner SANOFI [GEOGRAPHIC_DATA]"
click at [508, 437] on label "Je prends en charge" at bounding box center [496, 444] width 24 height 14
click at [0, 0] on input "Je prends en charge" at bounding box center [0, 0] width 0 height 0
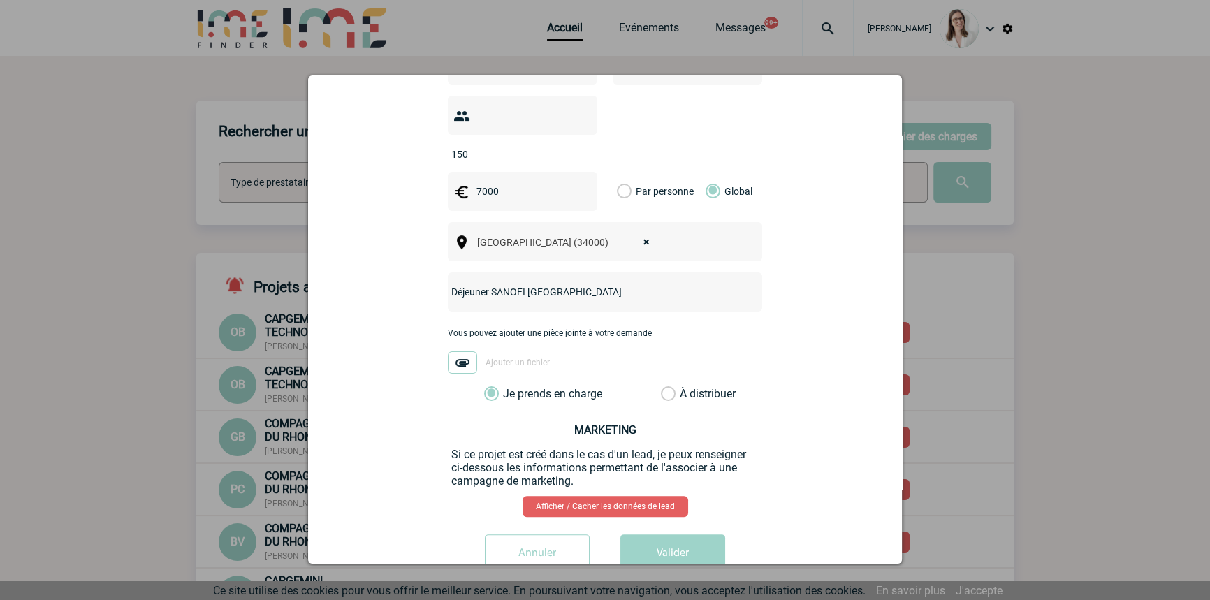
scroll to position [493, 0]
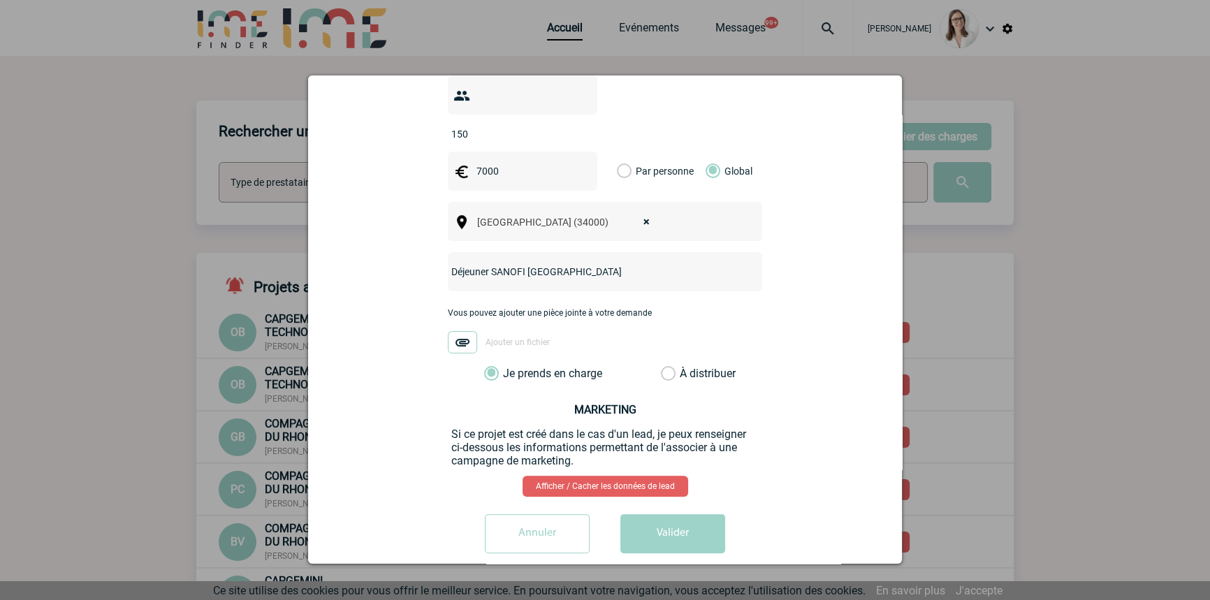
click at [673, 517] on button "Valider" at bounding box center [672, 533] width 105 height 39
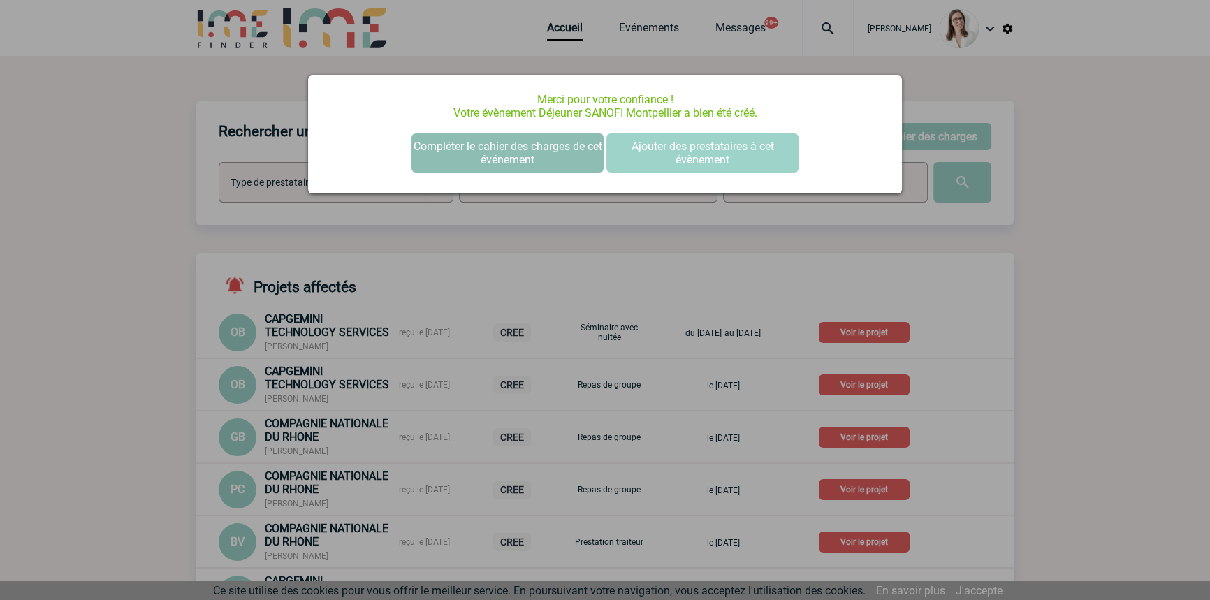
click at [464, 165] on button "Compléter le cahier des charges de cet événement" at bounding box center [507, 152] width 192 height 39
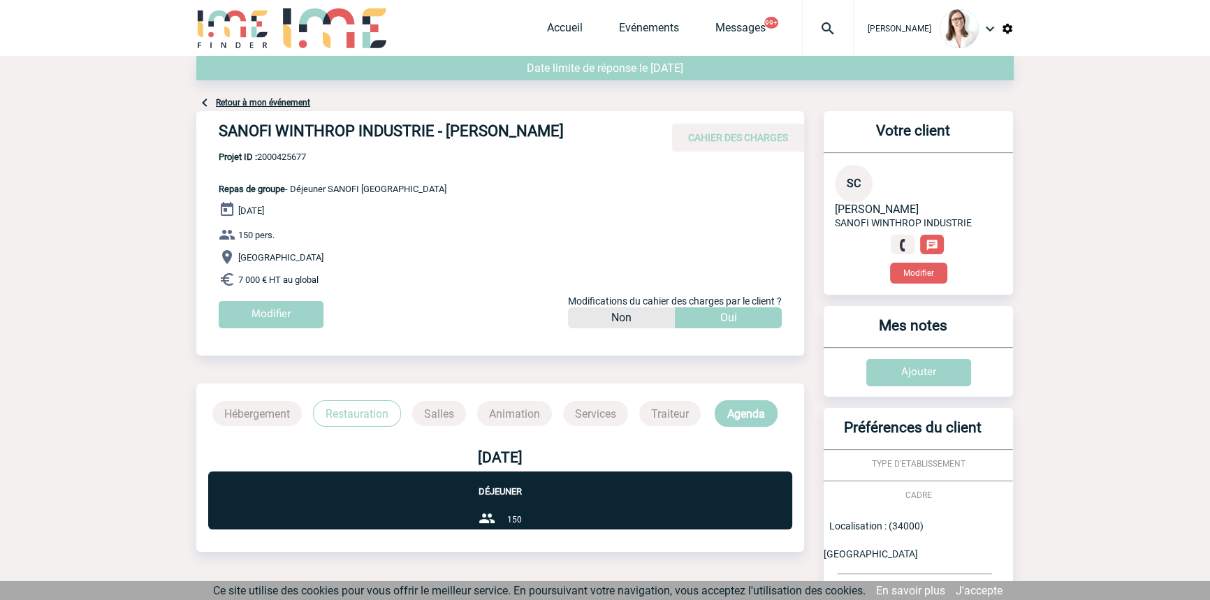
click at [286, 160] on span "Projet ID : 2000425677" at bounding box center [333, 157] width 228 height 10
click at [286, 159] on span "Projet ID : 2000425677" at bounding box center [333, 157] width 228 height 10
copy span "2000425677"
click at [822, 6] on div at bounding box center [828, 28] width 52 height 56
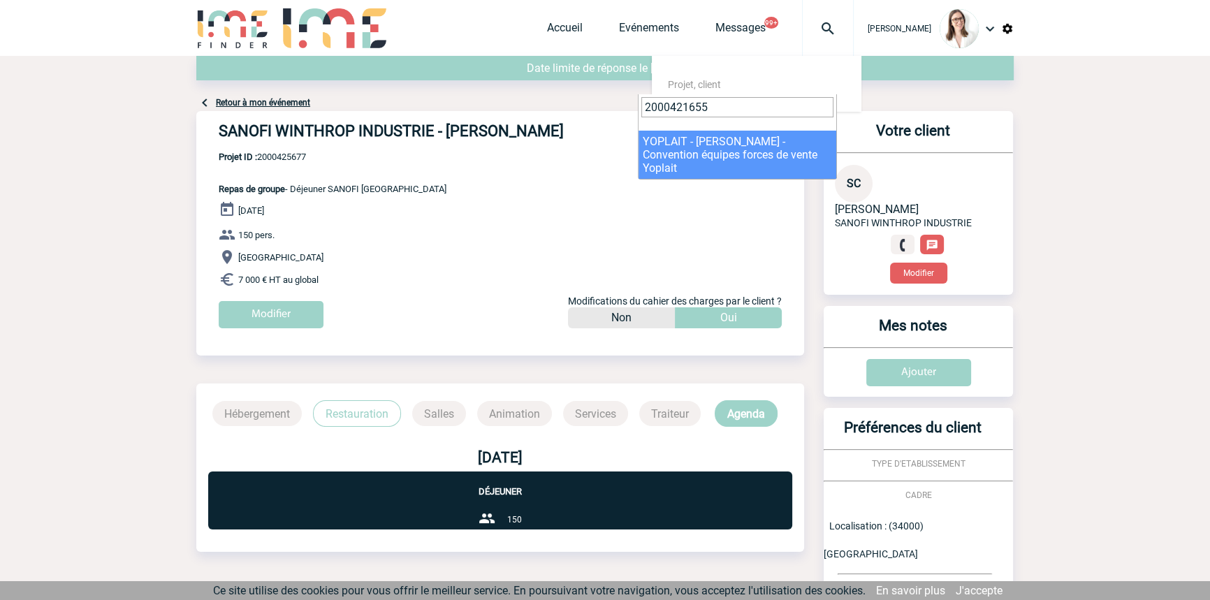
type input "2000421655"
drag, startPoint x: 710, startPoint y: 145, endPoint x: 724, endPoint y: 129, distance: 21.8
select select "21156"
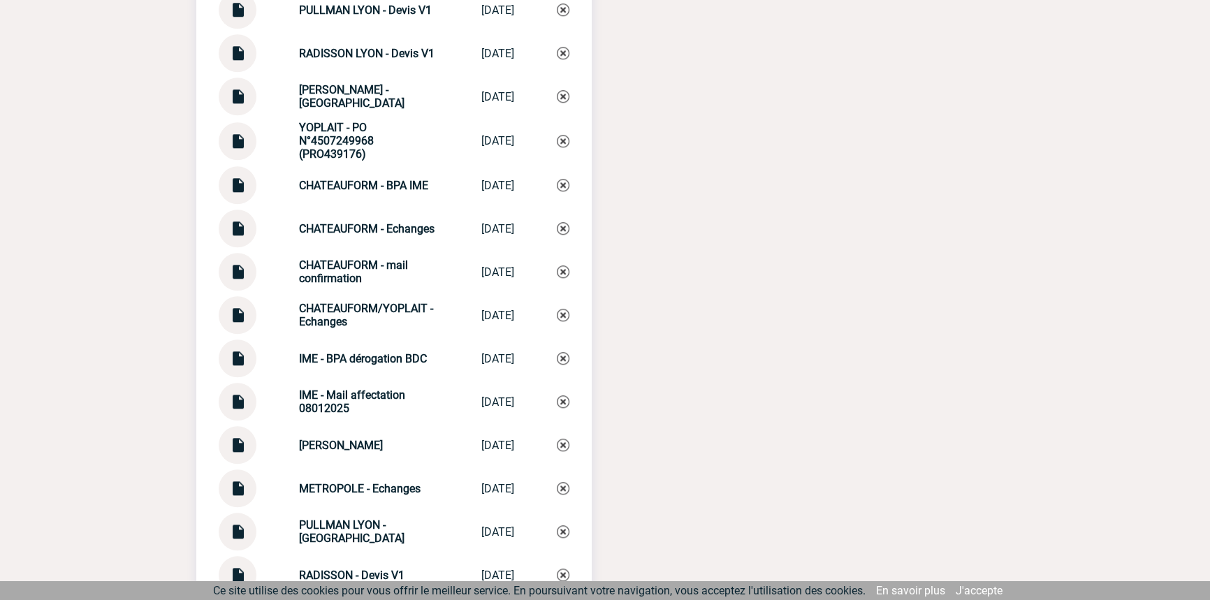
scroll to position [1619, 0]
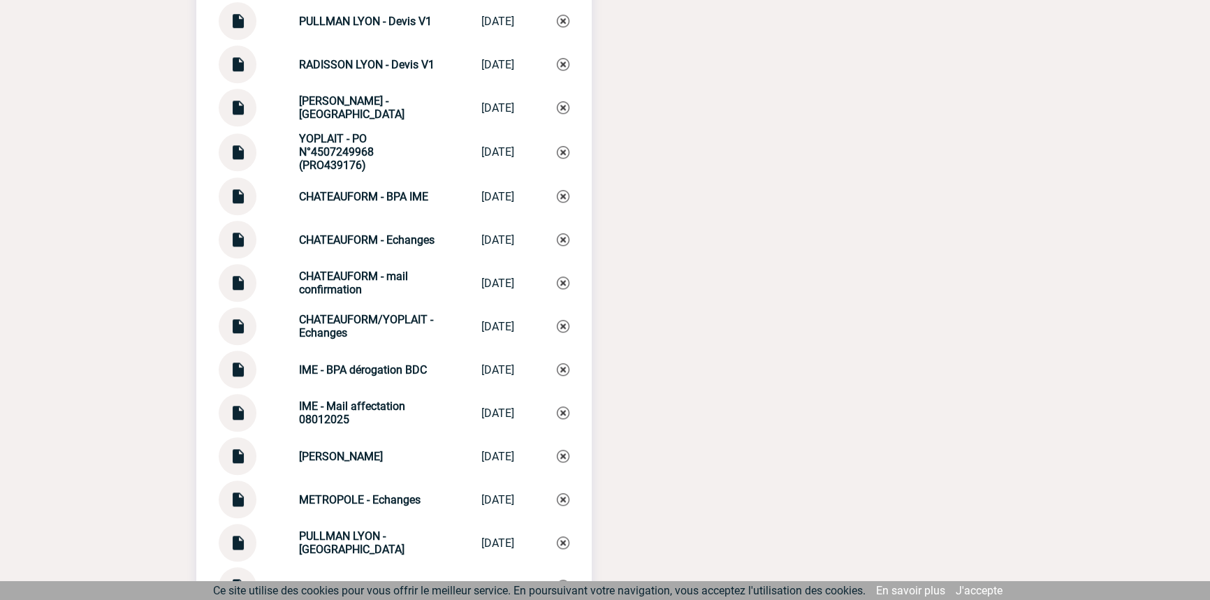
click at [368, 319] on div "CHATEAUFORM/YOPLAIT - Echanges CHATEAUFORM/YOP... [DATE]" at bounding box center [394, 326] width 351 height 38
copy div "CHATEAUFORM/YOPLAIT - Echanges CHATEAUFORM/YOP..."
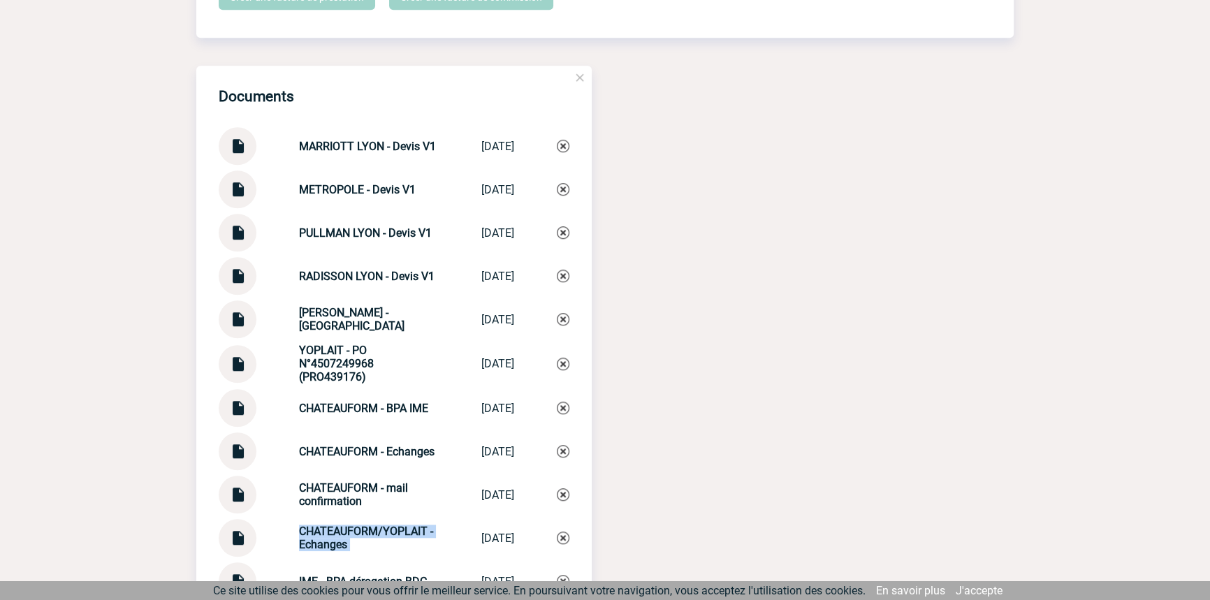
scroll to position [2042, 0]
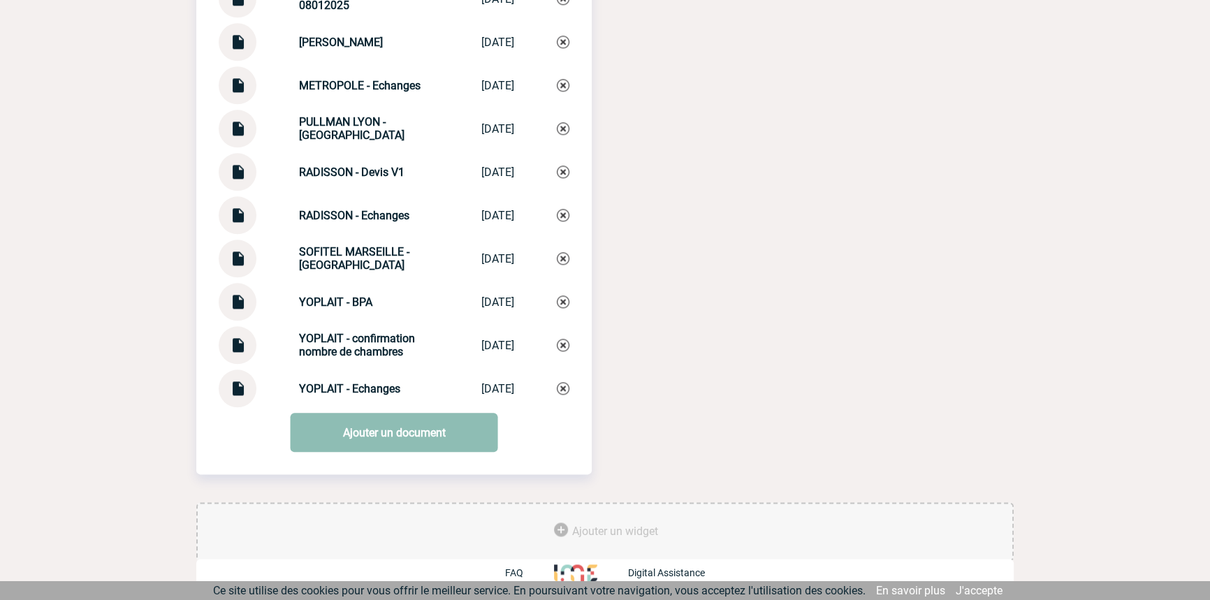
click at [421, 439] on link "Ajouter un document" at bounding box center [394, 432] width 207 height 39
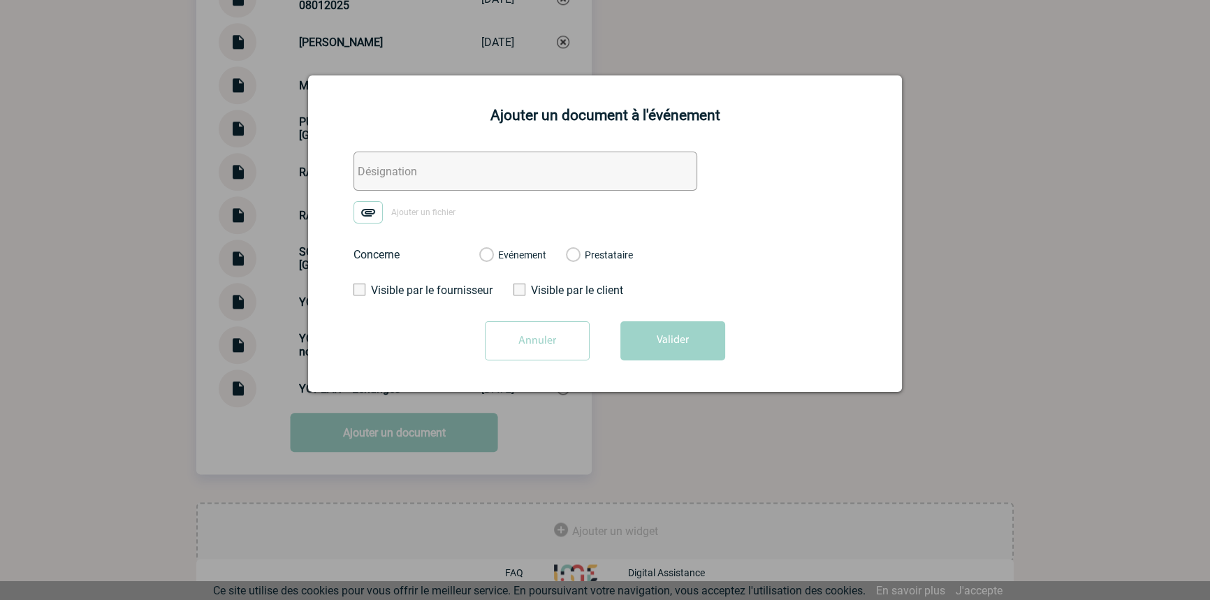
click at [469, 182] on input "text" at bounding box center [525, 171] width 344 height 39
paste input "CHATEAUFORM/YOPLAIT - Echanges"
type input "CHATEAUFORM/YOPLAIT - Echanges 2"
click at [369, 210] on img at bounding box center [367, 212] width 29 height 22
click at [0, 0] on input "Ajouter un fichier" at bounding box center [0, 0] width 0 height 0
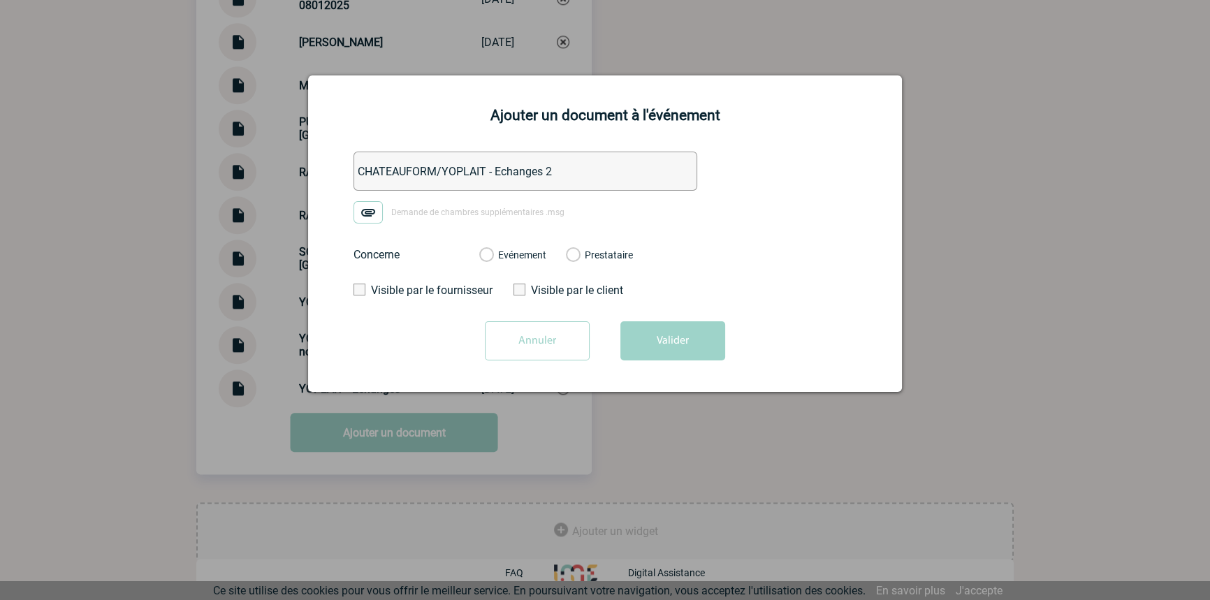
click at [492, 258] on label "Evénement" at bounding box center [485, 255] width 13 height 13
click at [0, 0] on input "Evénement" at bounding box center [0, 0] width 0 height 0
click at [692, 372] on div "Ajouter un document à l'événement CHATEAUFORM/YOPLAIT - Echanges 2 Demande de c…" at bounding box center [605, 233] width 594 height 316
click at [696, 339] on button "Valider" at bounding box center [672, 340] width 105 height 39
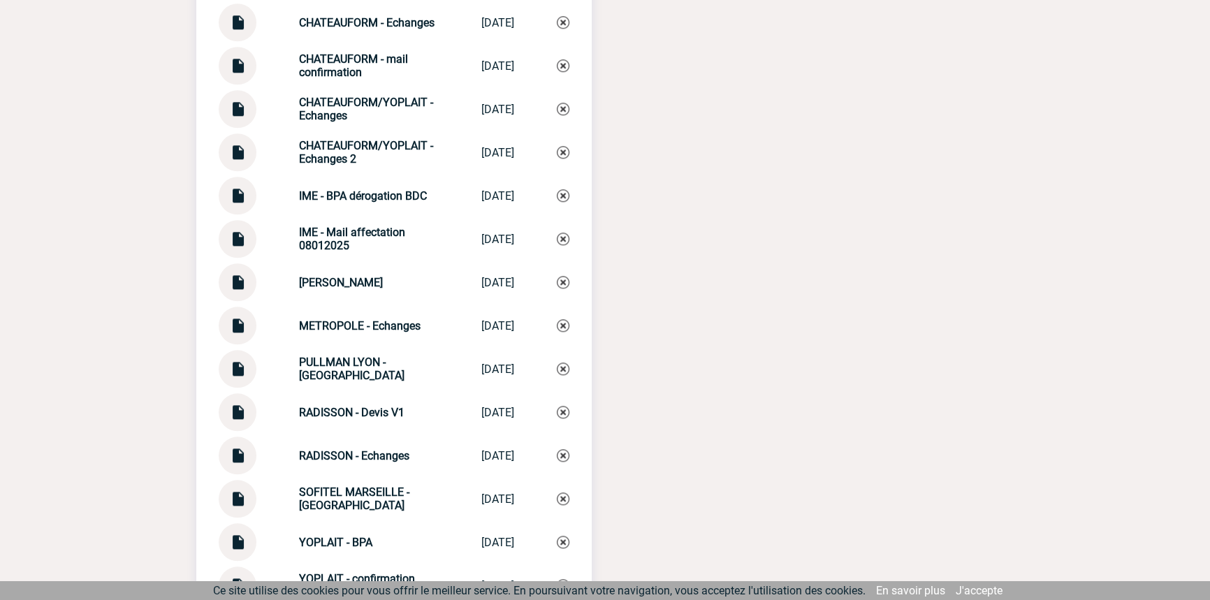
scroll to position [1830, 0]
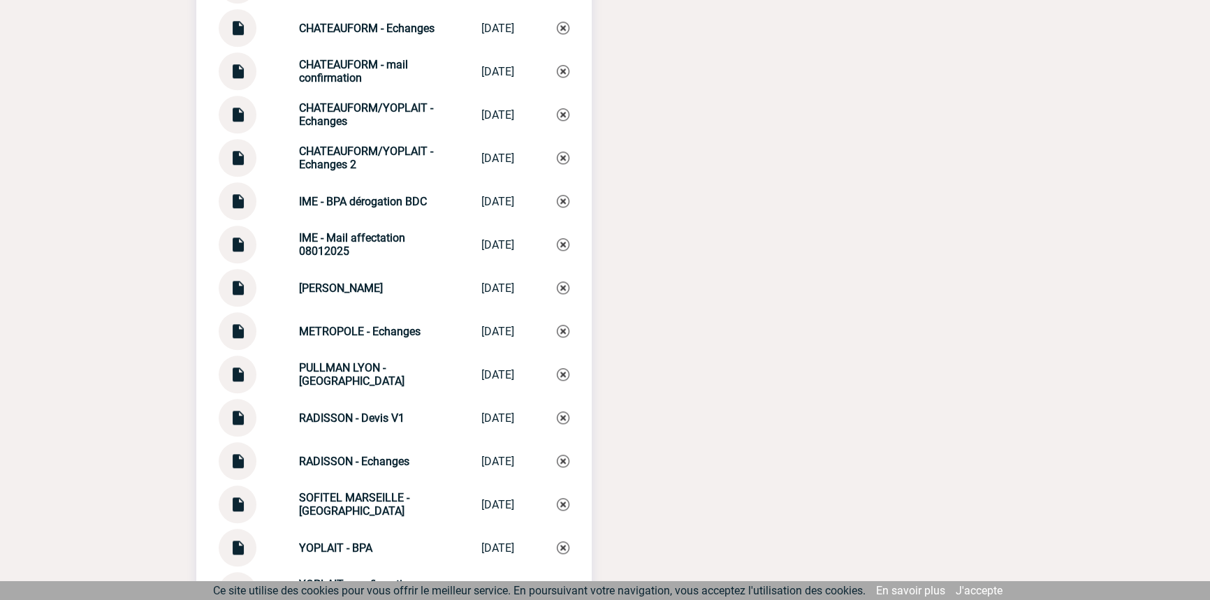
click at [364, 157] on strong "CHATEAUFORM/YOPLAIT - Echanges 2" at bounding box center [366, 158] width 134 height 27
click at [365, 157] on strong "CHATEAUFORM/YOPLAIT - Echanges 2" at bounding box center [366, 158] width 134 height 27
click at [363, 156] on strong "CHATEAUFORM/YOPLAIT - Echanges 2" at bounding box center [366, 158] width 134 height 27
click at [356, 122] on strong "CHATEAUFORM/YOPLAIT - Echanges" at bounding box center [366, 114] width 134 height 27
click at [356, 121] on strong "CHATEAUFORM/YOPLAIT - Echanges" at bounding box center [366, 114] width 134 height 27
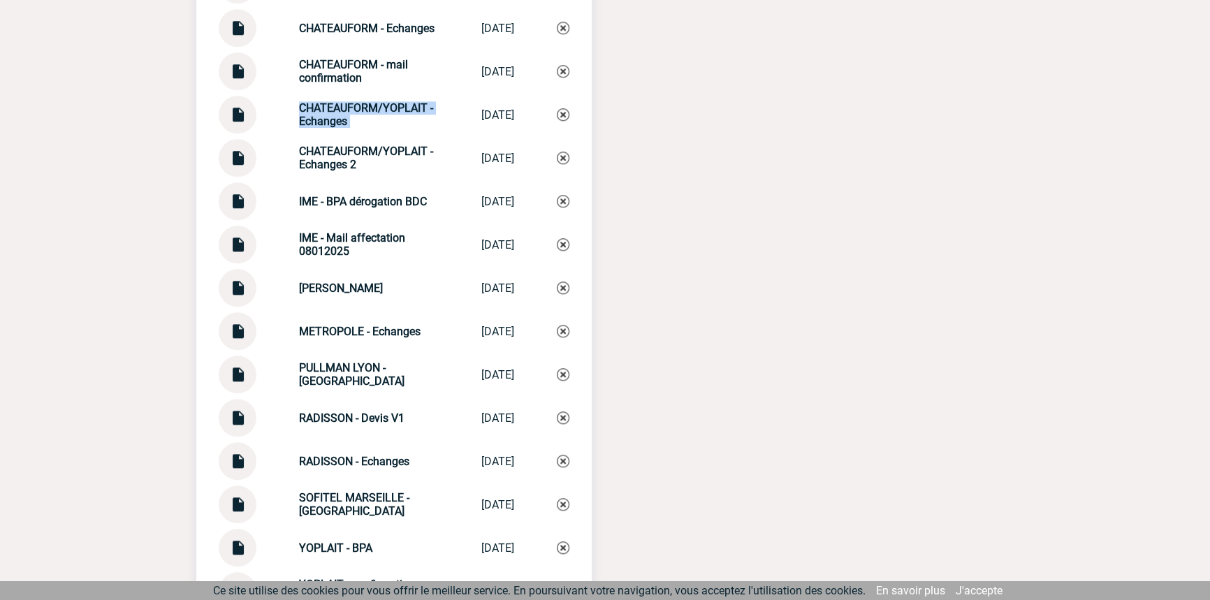
click at [356, 121] on strong "CHATEAUFORM/YOPLAIT - Echanges" at bounding box center [366, 114] width 134 height 27
copy div "CHATEAUFORM/YOPLAIT - Echanges CHATEAUFORM/YOP..."
click at [559, 121] on img at bounding box center [563, 114] width 13 height 13
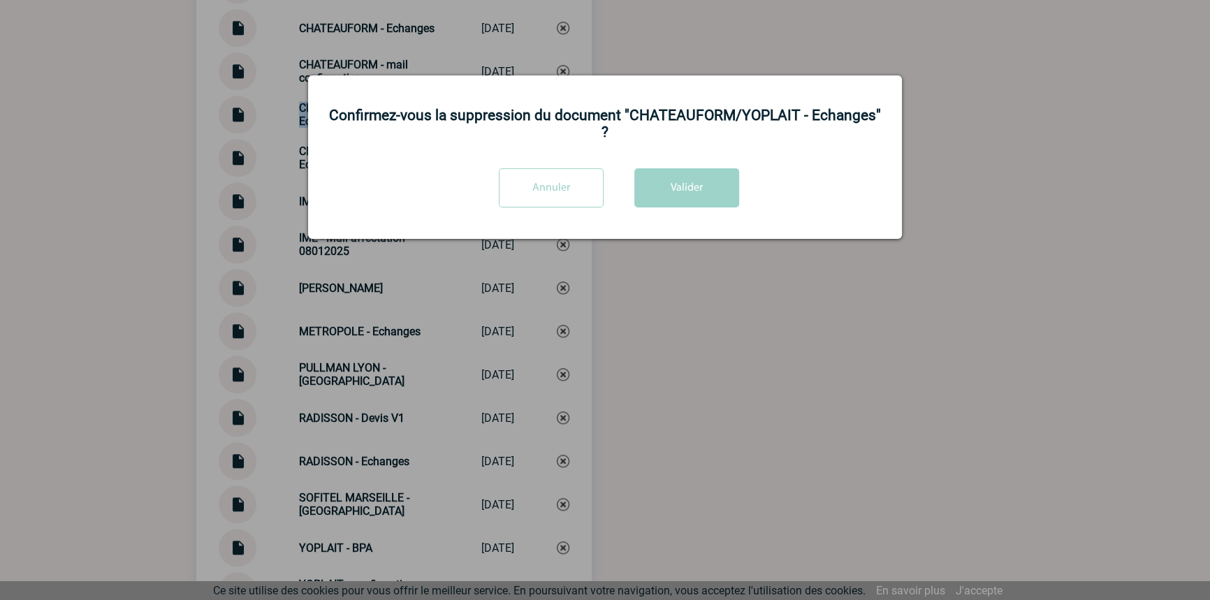
click at [565, 168] on input "Annuler" at bounding box center [551, 187] width 105 height 39
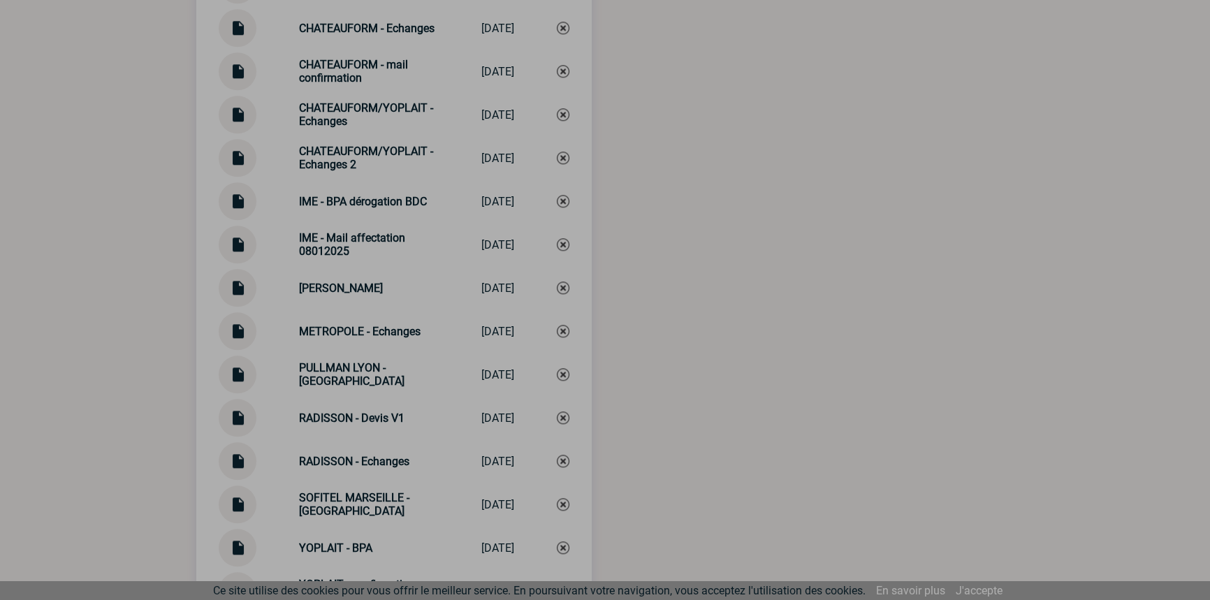
click at [392, 167] on div at bounding box center [605, 300] width 1210 height 600
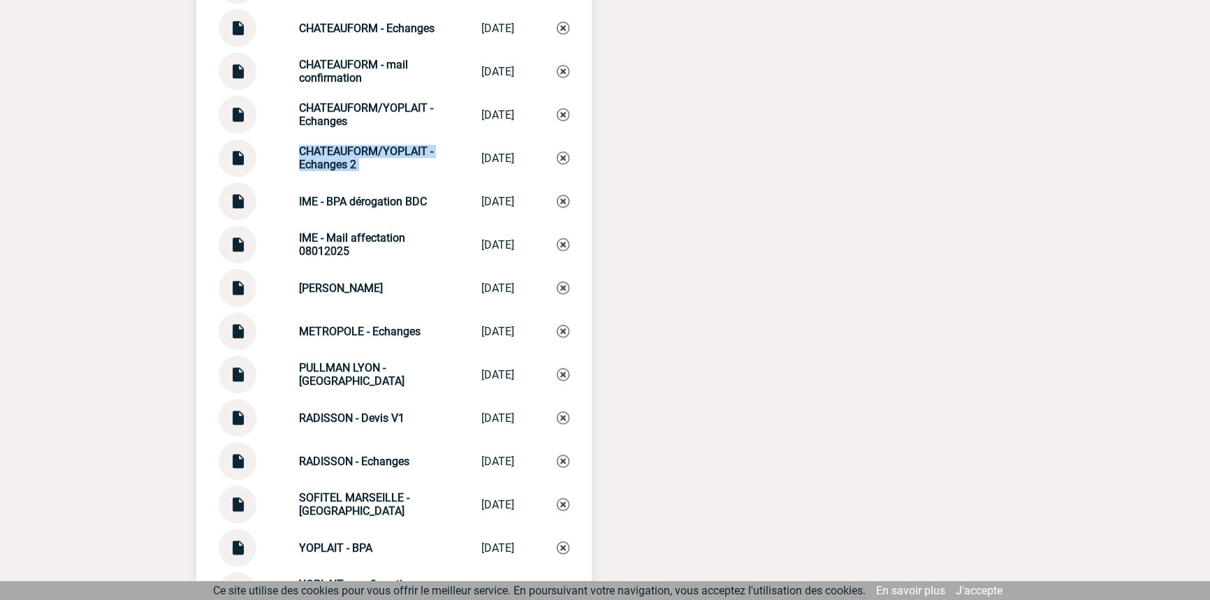
click at [392, 166] on strong "CHATEAUFORM/YOPLAIT - Echanges 2" at bounding box center [366, 158] width 134 height 27
copy div "CHATEAUFORM/YOPLAIT - Echanges 2 CHATEAUFORM/YOP..."
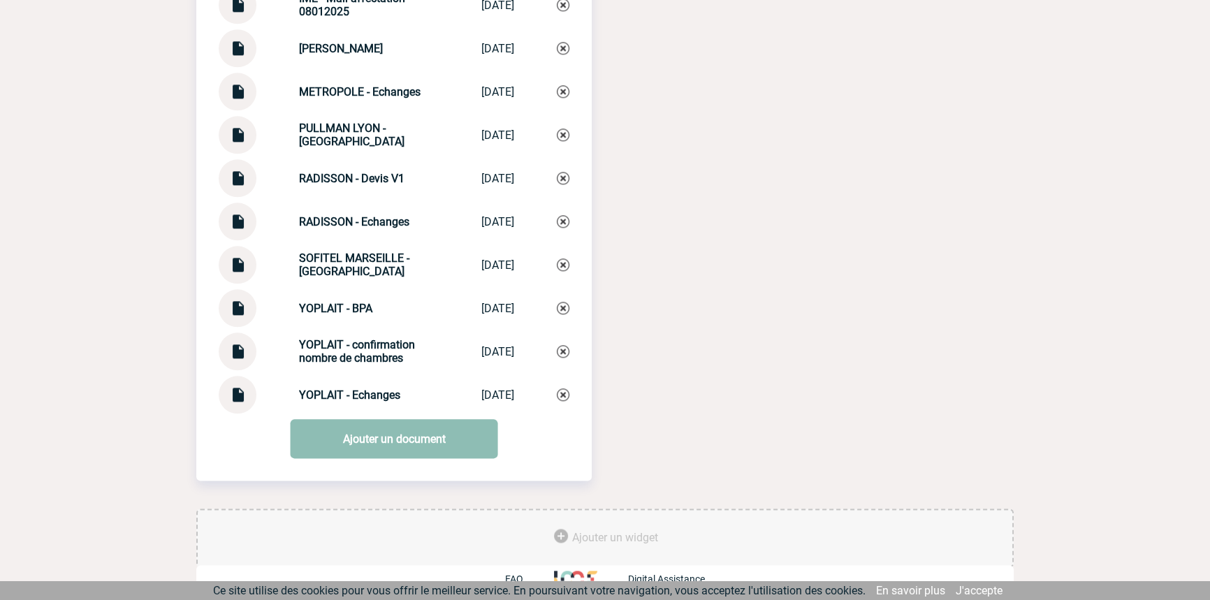
scroll to position [2085, 0]
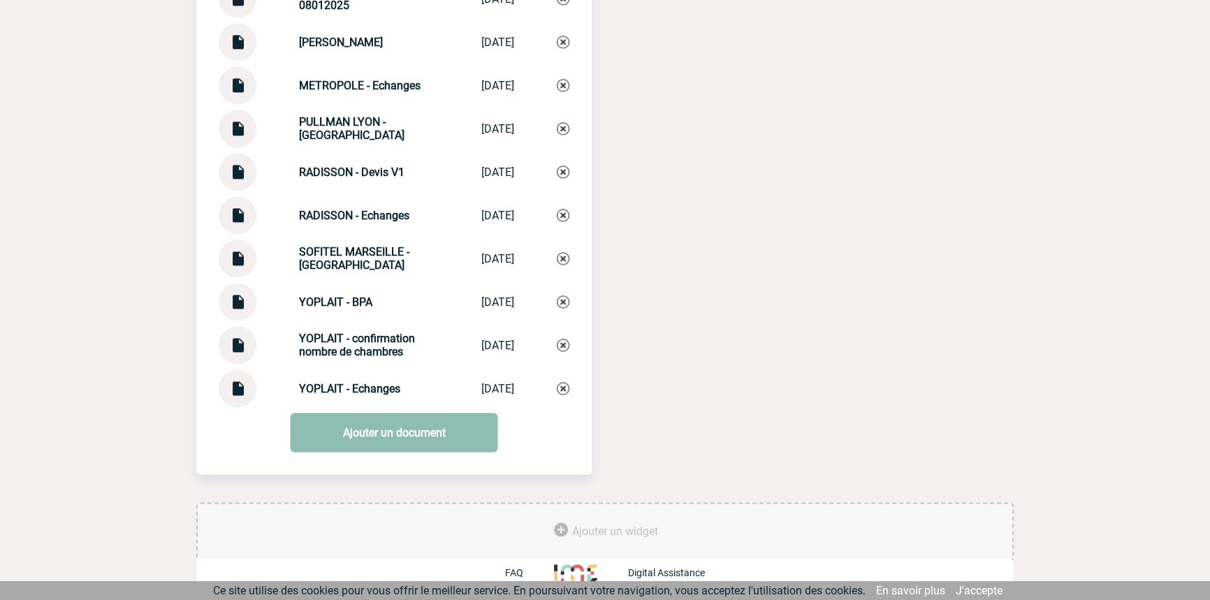
click at [376, 435] on link "Ajouter un document" at bounding box center [394, 432] width 207 height 39
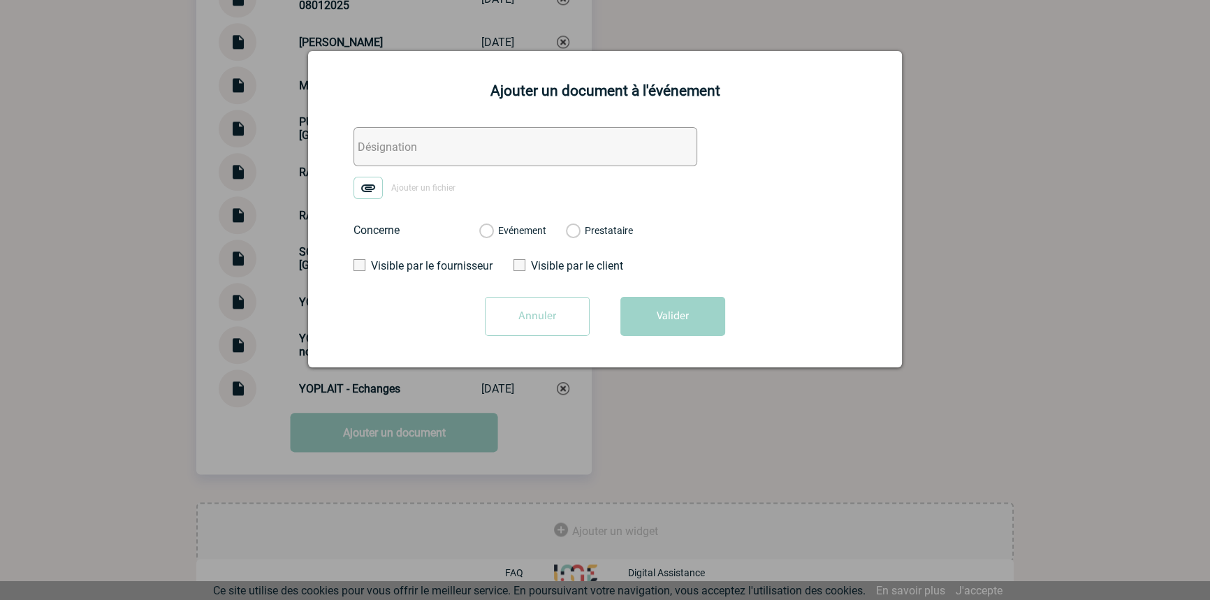
click at [455, 160] on input "text" at bounding box center [525, 146] width 344 height 39
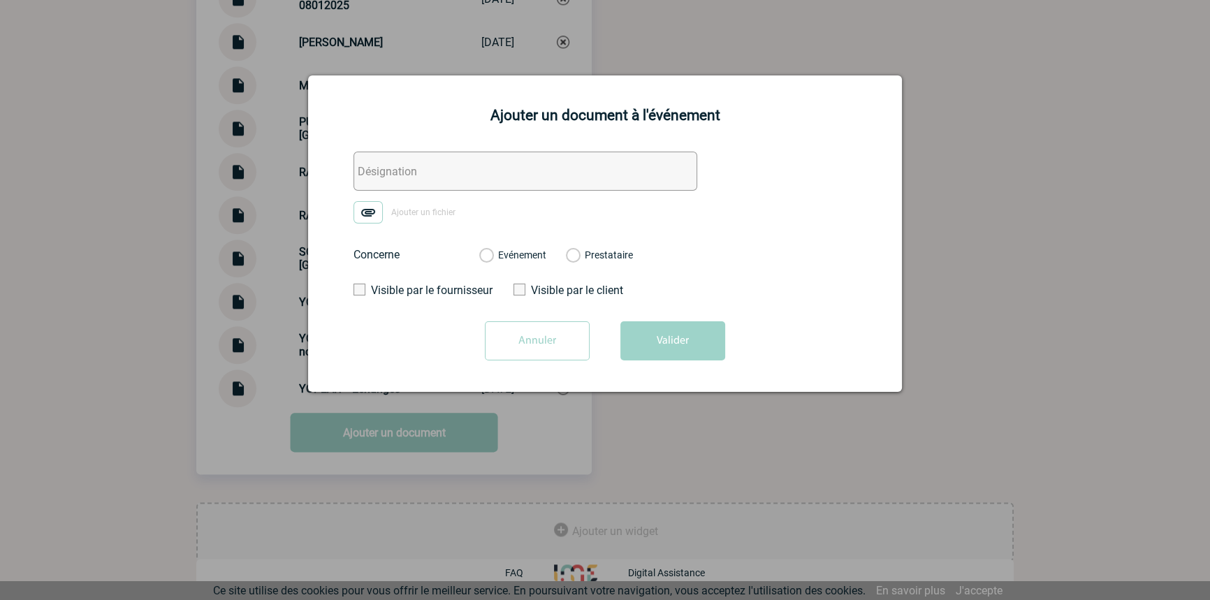
paste input "CHATEAUFORM/YOPLAIT - Echanges 2"
type input "CHATEAUFORM/YOPLAIT - Echanges 3"
click at [379, 200] on form "CHATEAUFORM/YOPLAIT - Echanges 3 Ajouter un fichier Concerne Evénement Prestata…" at bounding box center [605, 261] width 559 height 219
click at [379, 207] on img at bounding box center [367, 212] width 29 height 22
click at [0, 0] on input "Ajouter un fichier" at bounding box center [0, 0] width 0 height 0
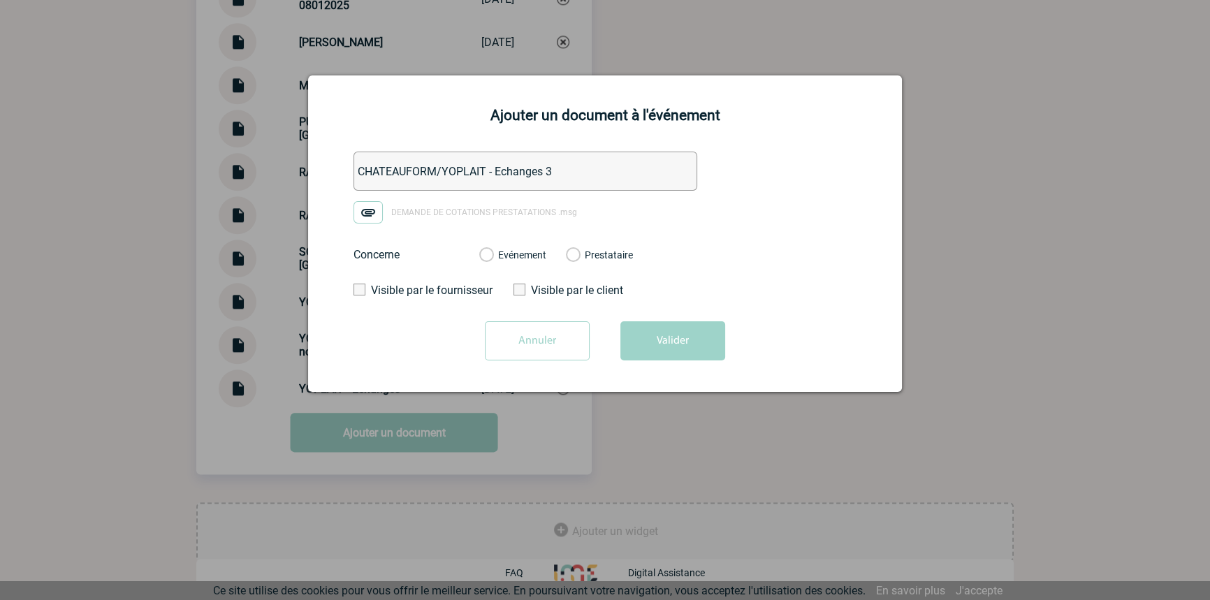
drag, startPoint x: 503, startPoint y: 256, endPoint x: 644, endPoint y: 326, distance: 157.1
click at [492, 257] on label "Evénement" at bounding box center [485, 255] width 13 height 13
click at [0, 0] on input "Evénement" at bounding box center [0, 0] width 0 height 0
click at [656, 334] on button "Valider" at bounding box center [672, 340] width 105 height 39
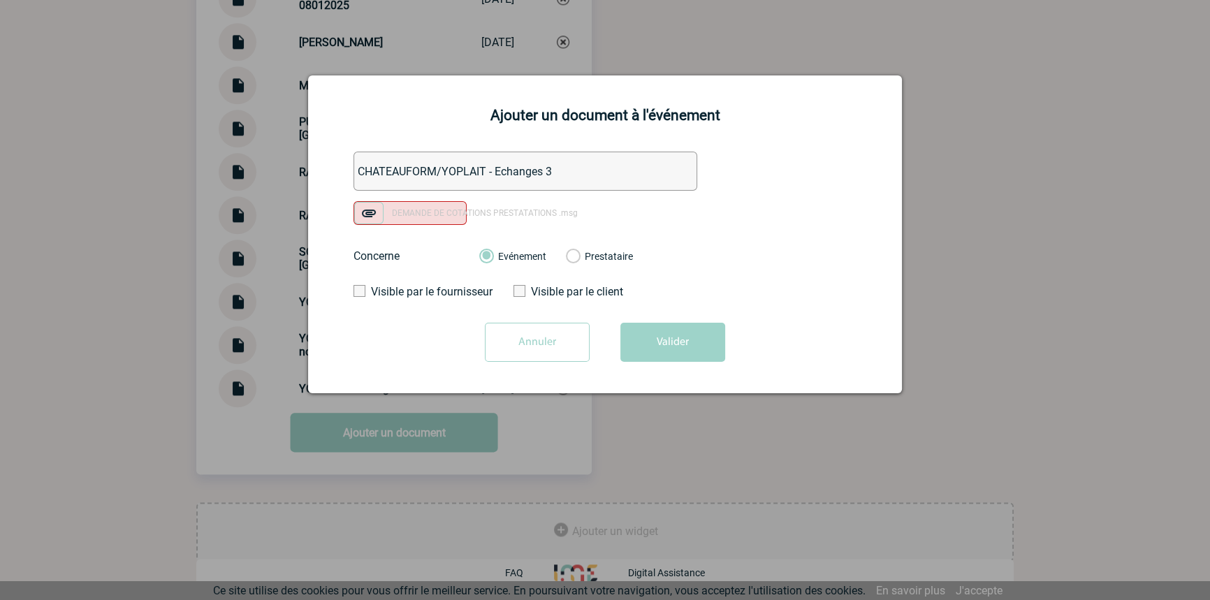
drag, startPoint x: 526, startPoint y: 330, endPoint x: 472, endPoint y: 325, distance: 54.1
click at [527, 331] on input "Annuler" at bounding box center [537, 342] width 105 height 39
